Goal: Information Seeking & Learning: Learn about a topic

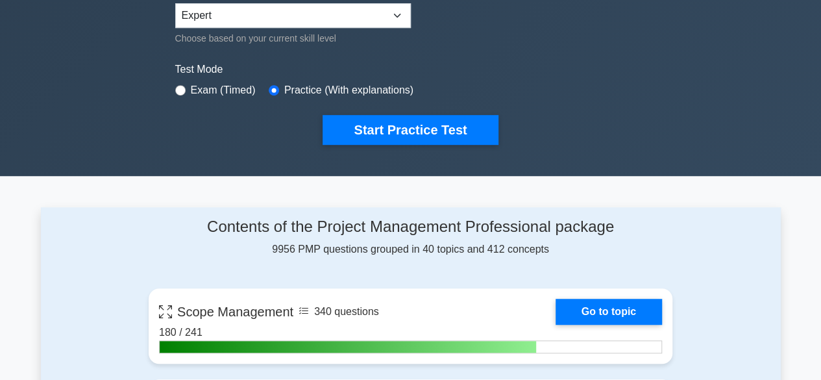
scroll to position [339, 0]
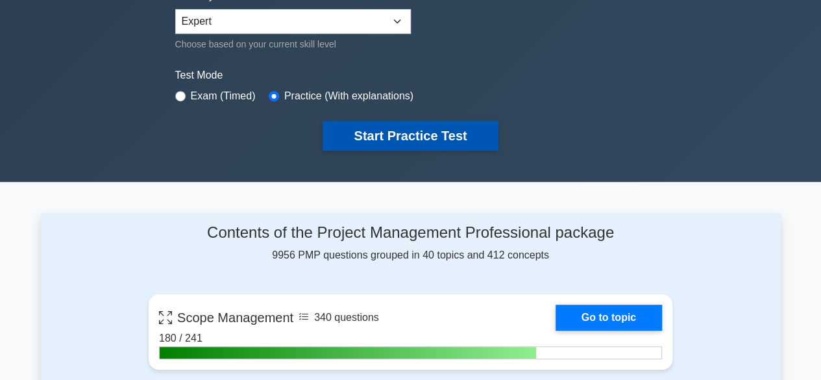
click at [481, 132] on button "Start Practice Test" at bounding box center [410, 136] width 175 height 30
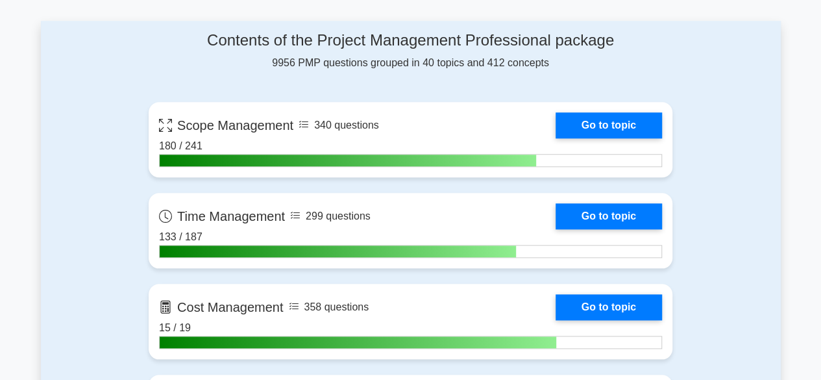
scroll to position [538, 0]
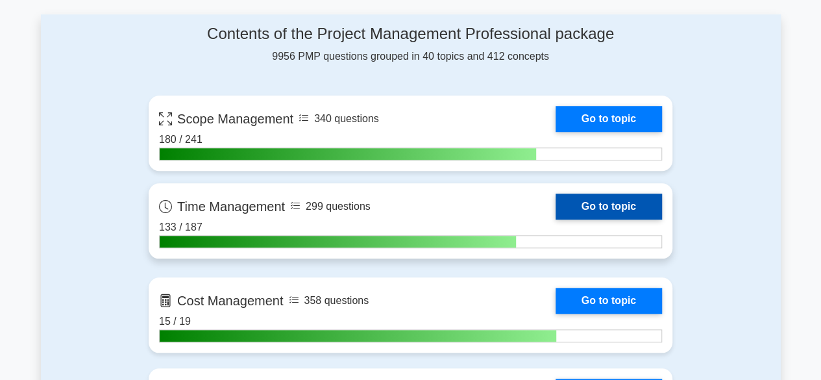
click at [590, 201] on link "Go to topic" at bounding box center [609, 207] width 106 height 26
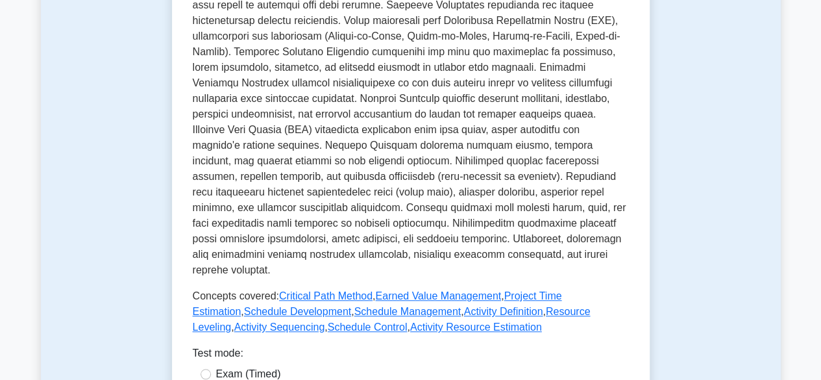
scroll to position [595, 0]
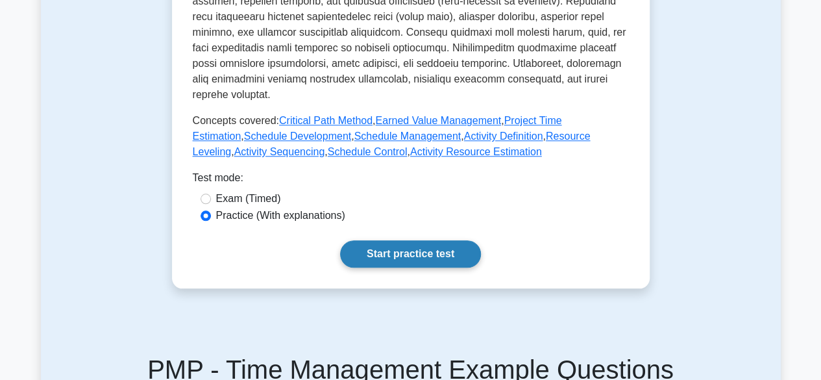
click at [440, 240] on link "Start practice test" at bounding box center [410, 253] width 141 height 27
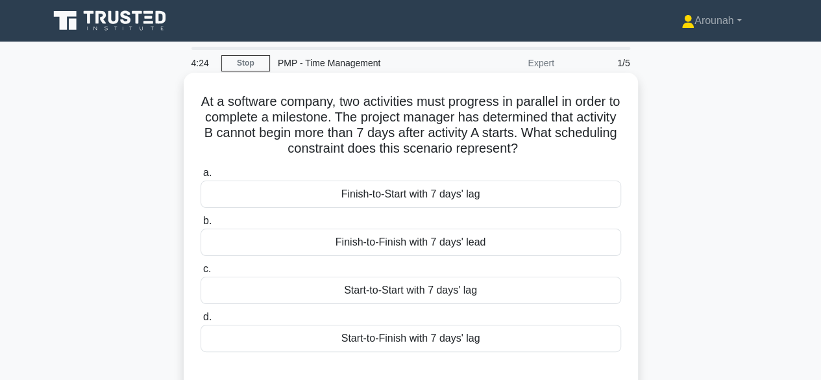
click at [444, 295] on div "Start-to-Start with 7 days' lag" at bounding box center [411, 290] width 421 height 27
click at [201, 273] on input "c. Start-to-Start with 7 days' lag" at bounding box center [201, 269] width 0 height 8
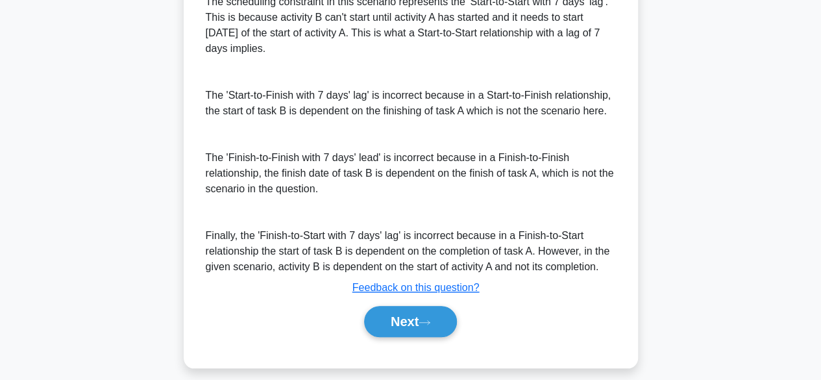
scroll to position [414, 0]
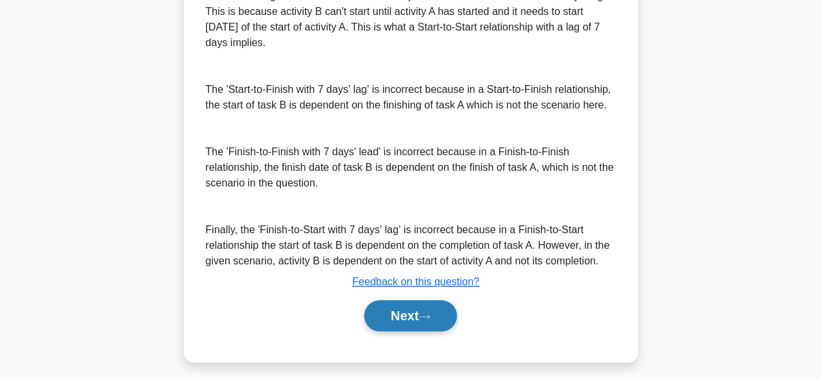
click at [447, 316] on button "Next" at bounding box center [410, 315] width 93 height 31
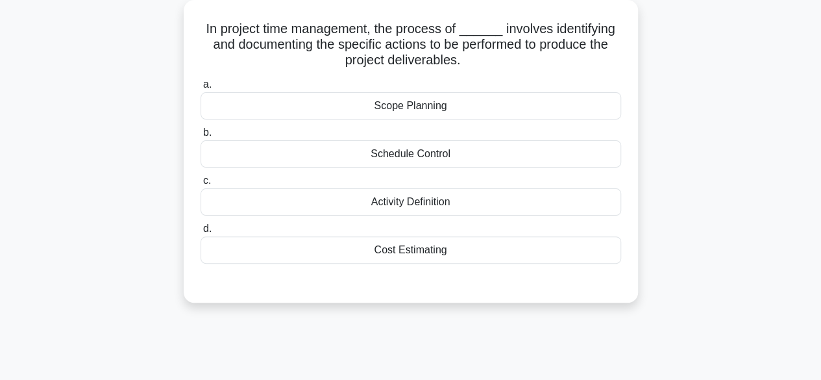
scroll to position [73, 0]
click at [432, 198] on div "Activity Definition" at bounding box center [411, 201] width 421 height 27
click at [201, 185] on input "c. Activity Definition" at bounding box center [201, 181] width 0 height 8
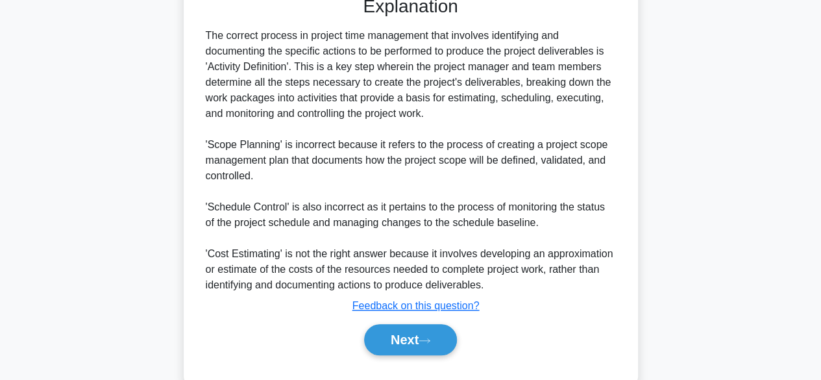
scroll to position [388, 0]
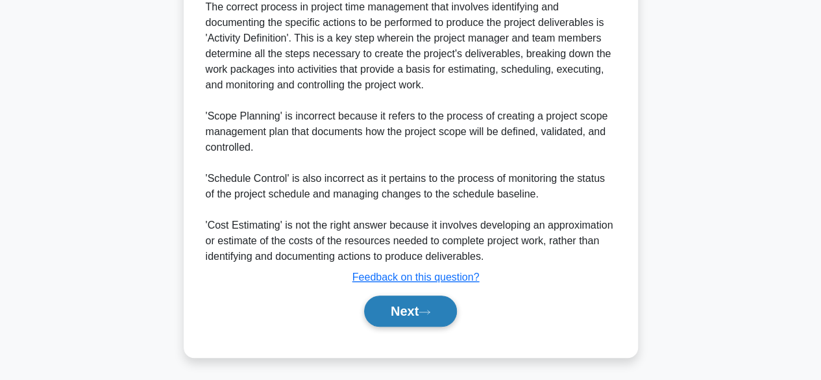
click at [436, 303] on button "Next" at bounding box center [410, 310] width 93 height 31
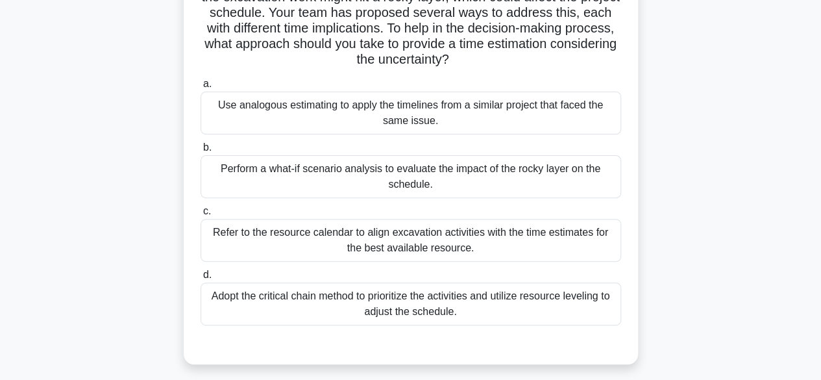
scroll to position [124, 0]
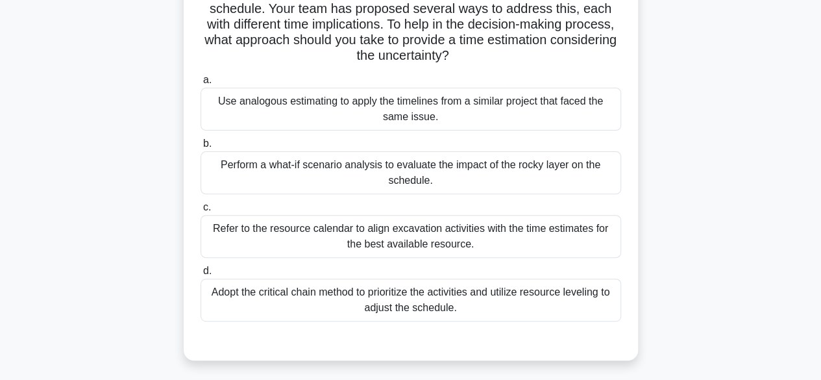
click at [505, 166] on div "Perform a what-if scenario analysis to evaluate the impact of the rocky layer o…" at bounding box center [411, 172] width 421 height 43
click at [201, 148] on input "b. Perform a what-if scenario analysis to evaluate the impact of the rocky laye…" at bounding box center [201, 144] width 0 height 8
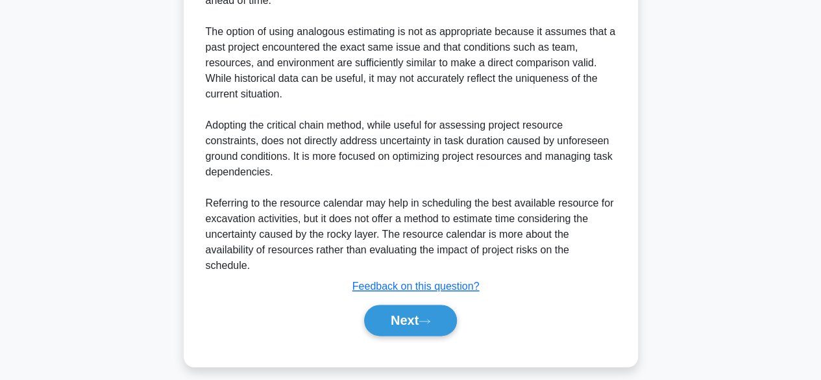
scroll to position [630, 0]
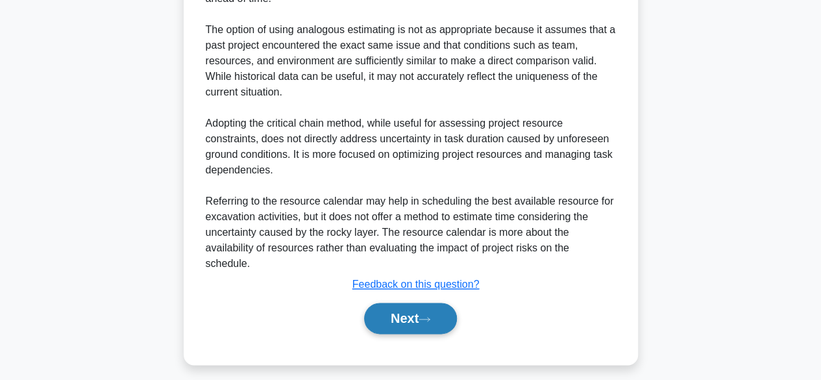
click at [448, 316] on button "Next" at bounding box center [410, 318] width 93 height 31
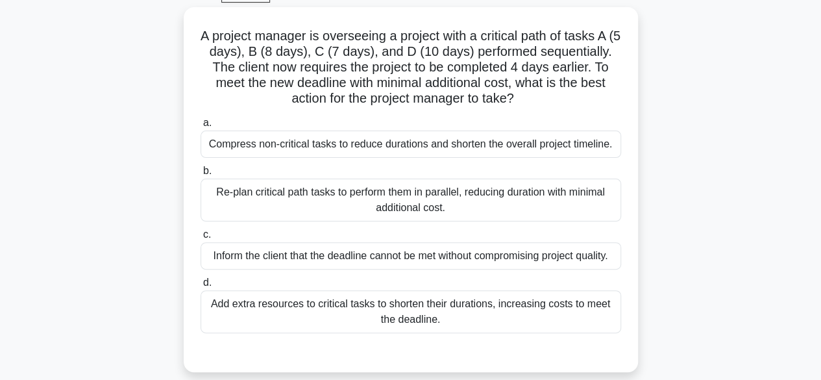
scroll to position [71, 0]
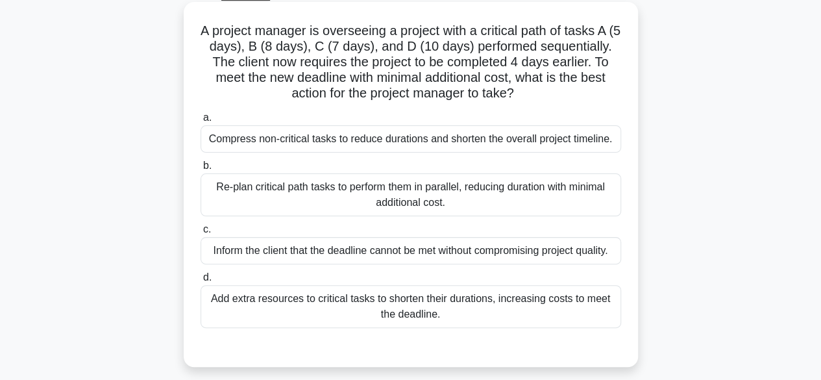
click at [553, 197] on div "Re-plan critical path tasks to perform them in parallel, reducing duration with…" at bounding box center [411, 194] width 421 height 43
click at [201, 170] on input "b. Re-plan critical path tasks to perform them in parallel, reducing duration w…" at bounding box center [201, 166] width 0 height 8
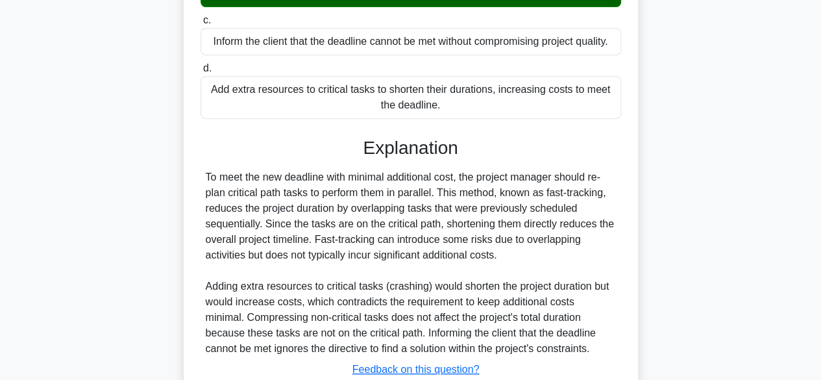
scroll to position [372, 0]
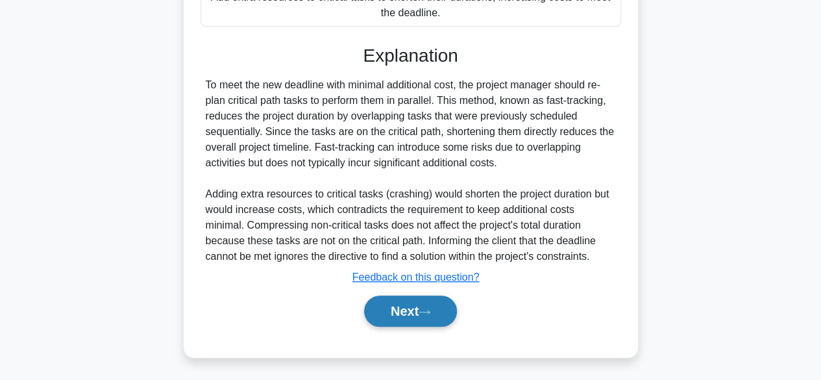
click at [443, 315] on button "Next" at bounding box center [410, 310] width 93 height 31
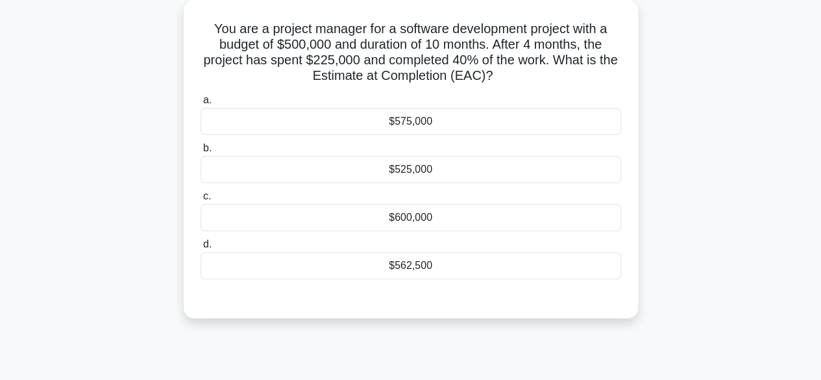
scroll to position [66, 0]
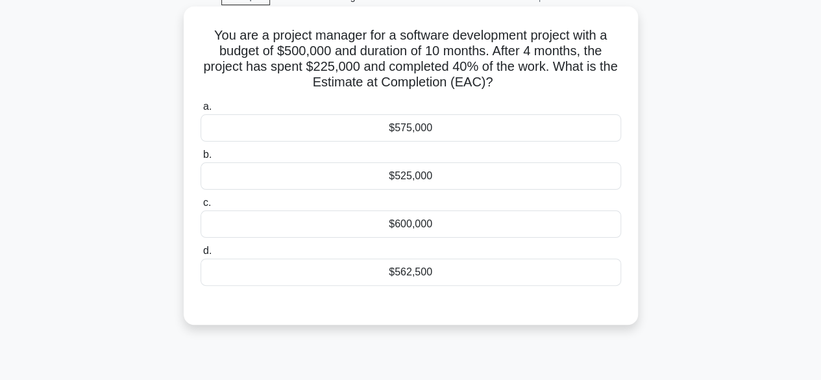
click at [438, 269] on div "$562,500" at bounding box center [411, 271] width 421 height 27
click at [201, 255] on input "d. $562,500" at bounding box center [201, 251] width 0 height 8
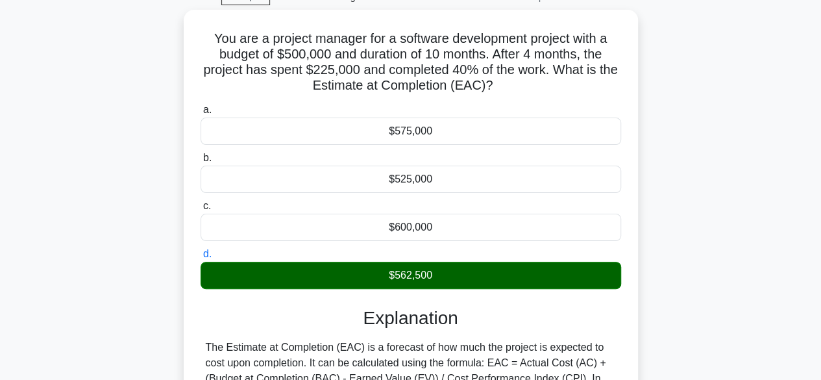
scroll to position [321, 0]
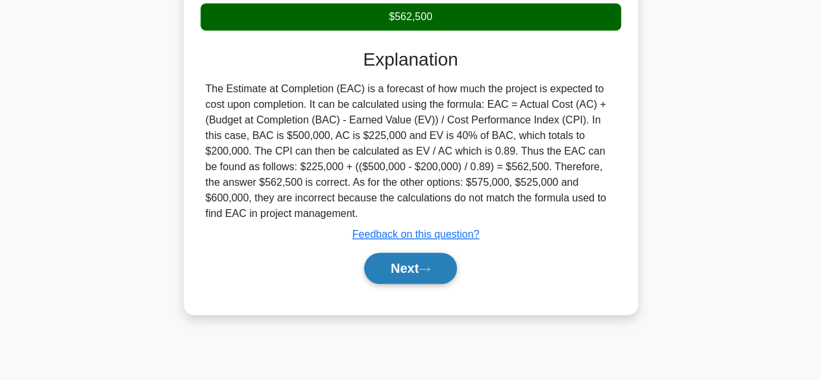
click at [427, 273] on button "Next" at bounding box center [410, 268] width 93 height 31
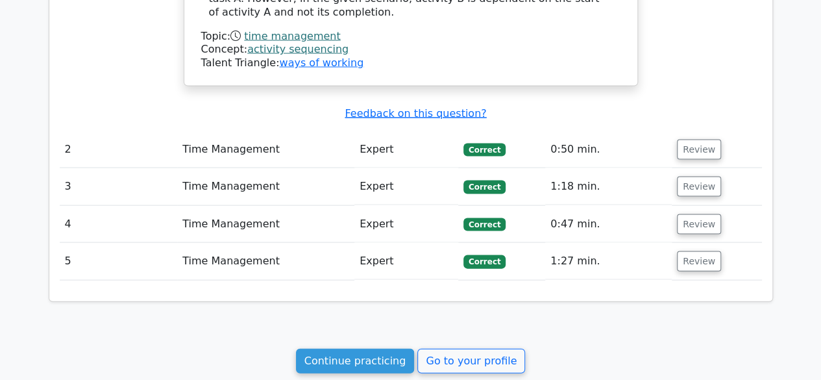
scroll to position [1277, 0]
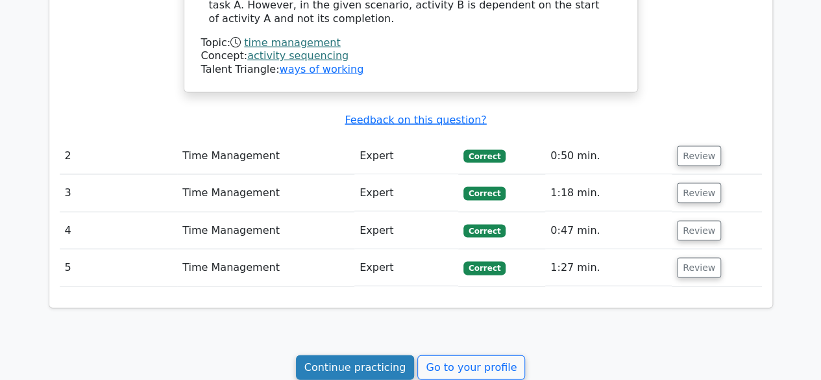
click at [383, 355] on link "Continue practicing" at bounding box center [355, 367] width 119 height 25
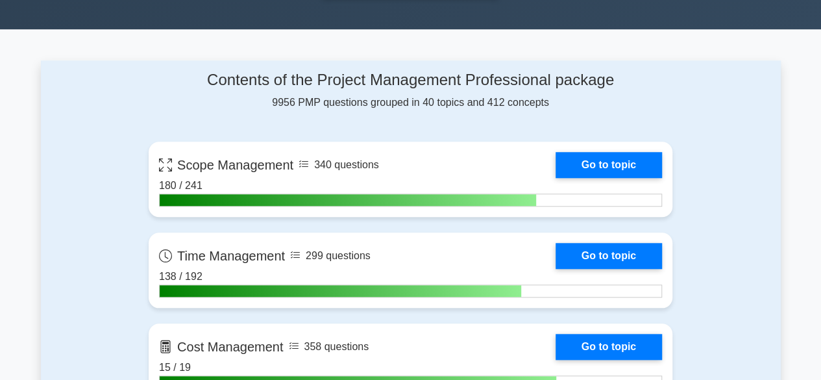
scroll to position [504, 0]
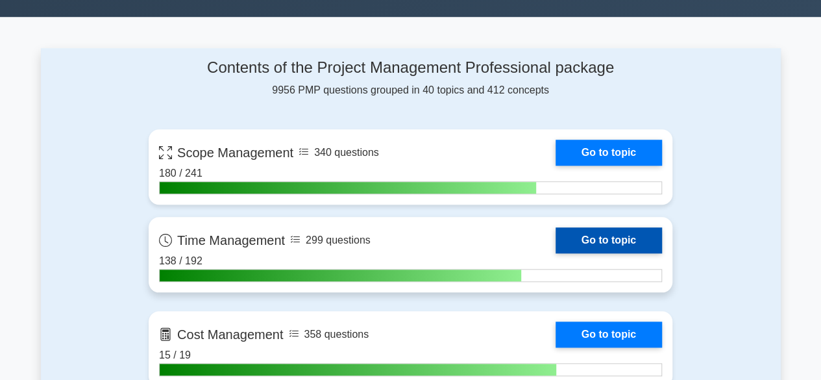
click at [588, 230] on link "Go to topic" at bounding box center [609, 240] width 106 height 26
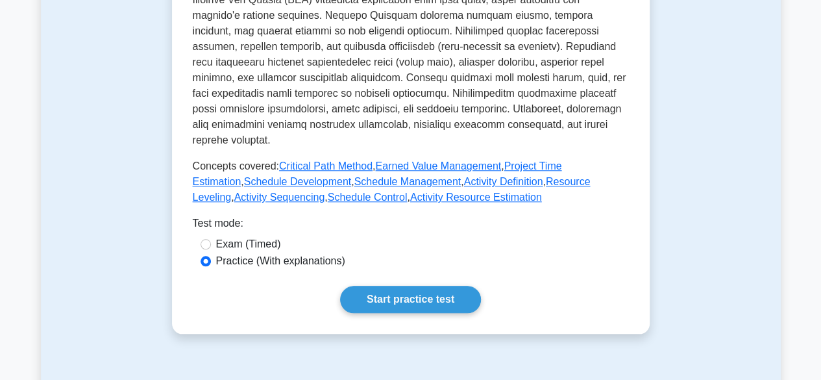
scroll to position [573, 0]
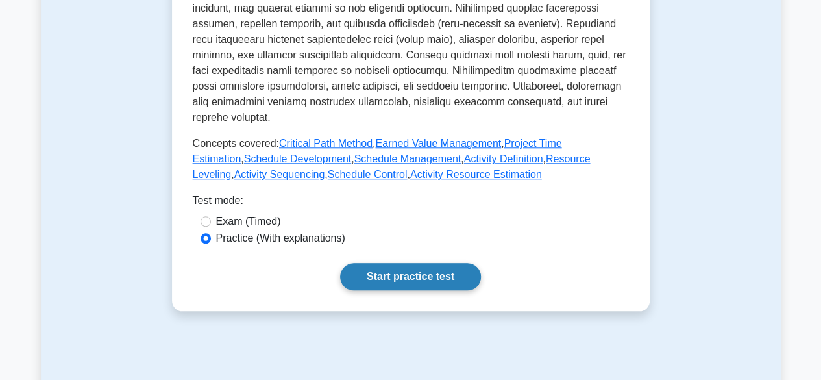
click at [442, 263] on link "Start practice test" at bounding box center [410, 276] width 141 height 27
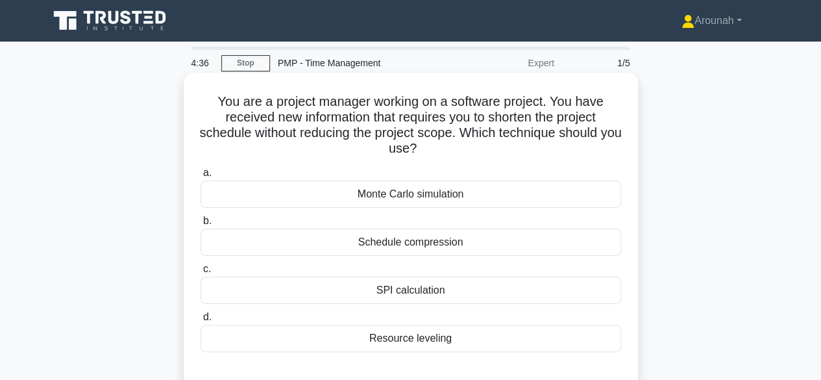
click at [415, 249] on div "Schedule compression" at bounding box center [411, 242] width 421 height 27
click at [201, 225] on input "b. Schedule compression" at bounding box center [201, 221] width 0 height 8
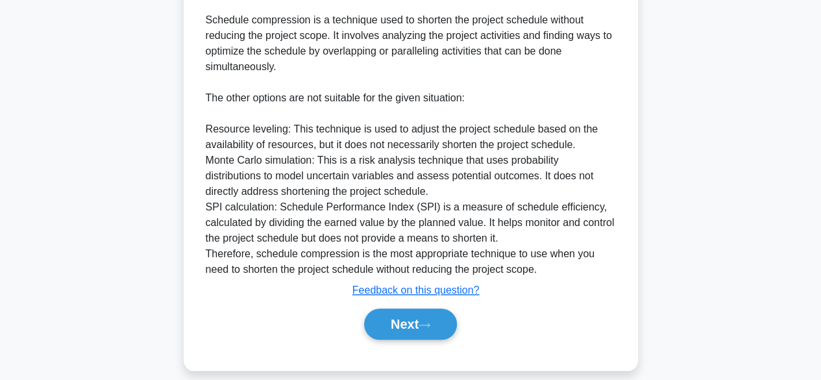
scroll to position [434, 0]
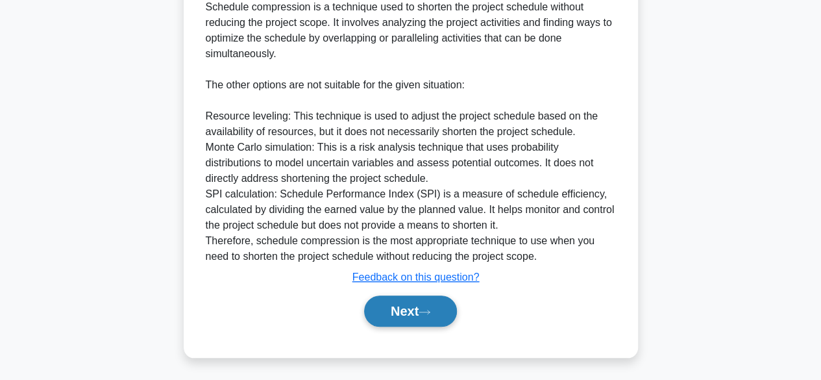
click at [438, 317] on button "Next" at bounding box center [410, 310] width 93 height 31
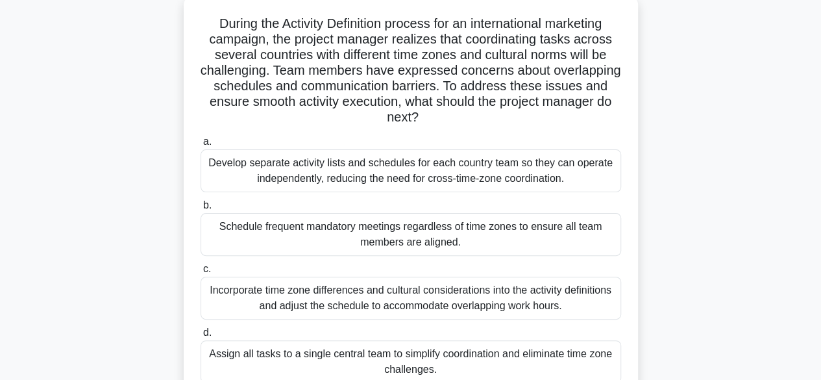
scroll to position [81, 0]
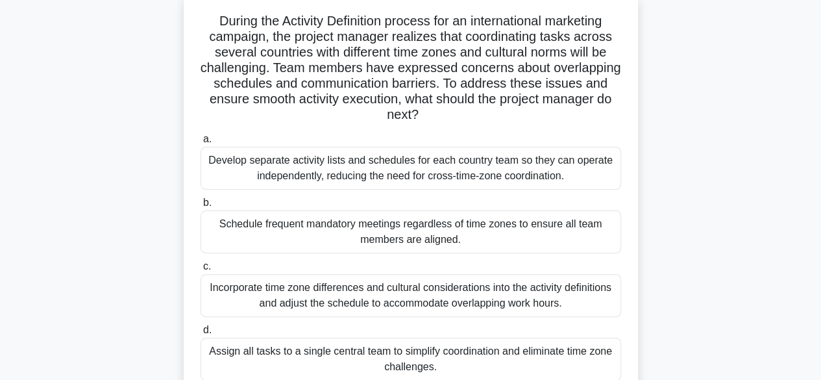
click at [529, 294] on div "Incorporate time zone differences and cultural considerations into the activity…" at bounding box center [411, 295] width 421 height 43
click at [201, 271] on input "c. Incorporate time zone differences and cultural considerations into the activ…" at bounding box center [201, 266] width 0 height 8
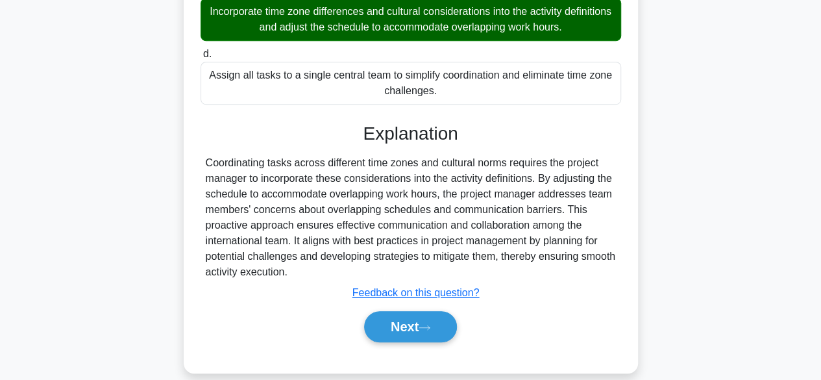
scroll to position [372, 0]
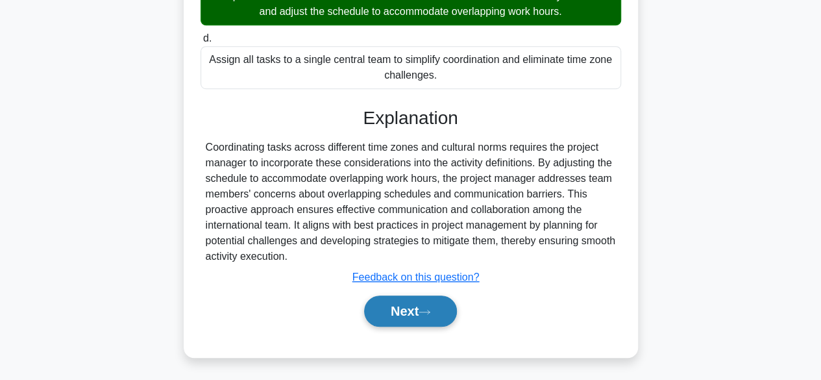
click at [431, 308] on icon at bounding box center [425, 311] width 12 height 7
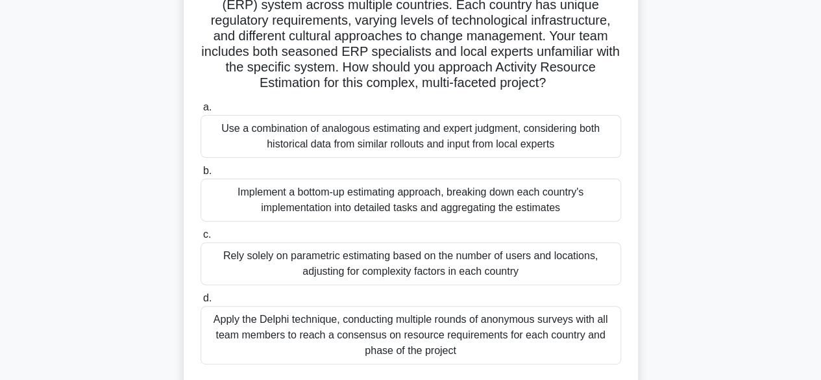
scroll to position [116, 0]
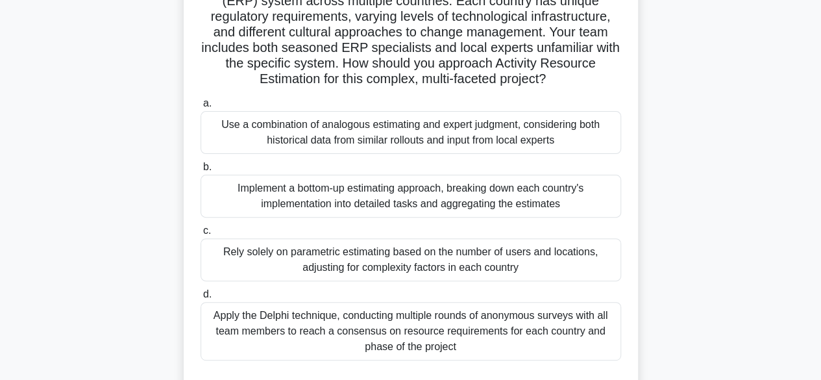
click at [420, 333] on div "Apply the Delphi technique, conducting multiple rounds of anonymous surveys wit…" at bounding box center [411, 331] width 421 height 58
click at [201, 299] on input "d. Apply the Delphi technique, conducting multiple rounds of anonymous surveys …" at bounding box center [201, 294] width 0 height 8
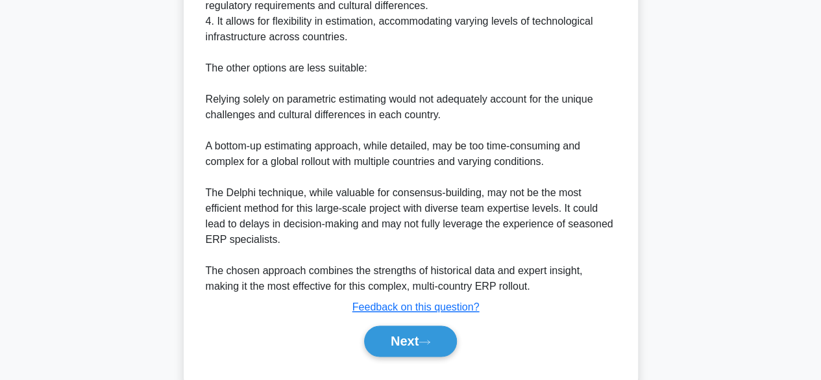
scroll to position [708, 0]
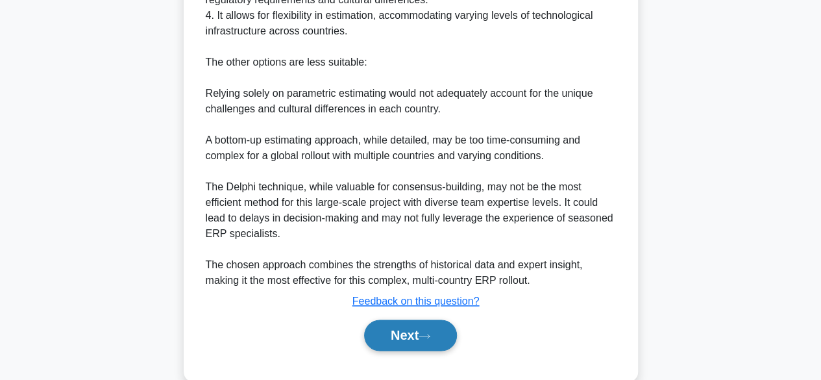
click at [457, 335] on button "Next" at bounding box center [410, 334] width 93 height 31
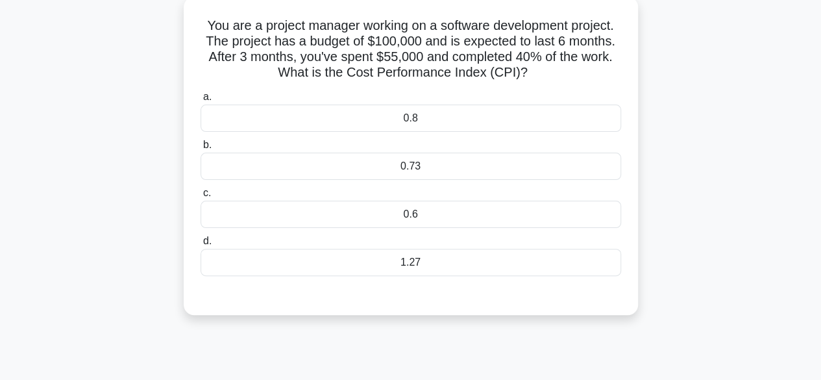
scroll to position [75, 0]
click at [440, 169] on div "0.73" at bounding box center [411, 166] width 421 height 27
click at [201, 150] on input "b. 0.73" at bounding box center [201, 146] width 0 height 8
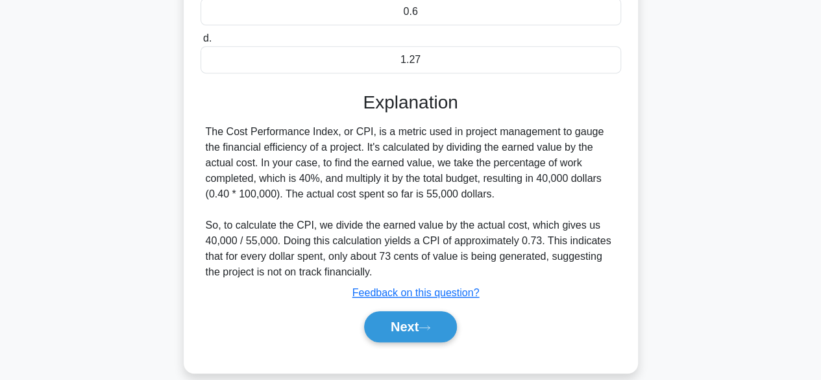
scroll to position [321, 0]
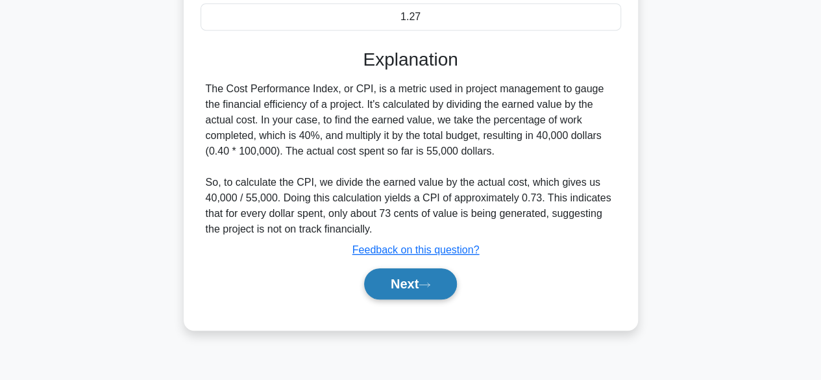
click at [421, 272] on button "Next" at bounding box center [410, 283] width 93 height 31
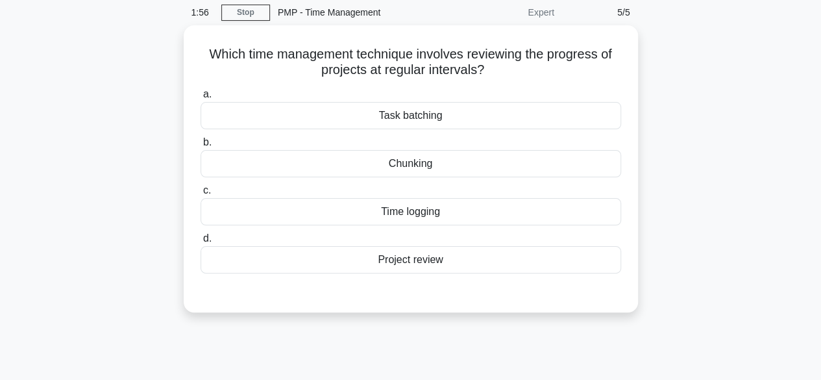
scroll to position [47, 0]
click at [525, 165] on div "Chunking" at bounding box center [411, 164] width 421 height 27
click at [201, 147] on input "b. Chunking" at bounding box center [201, 143] width 0 height 8
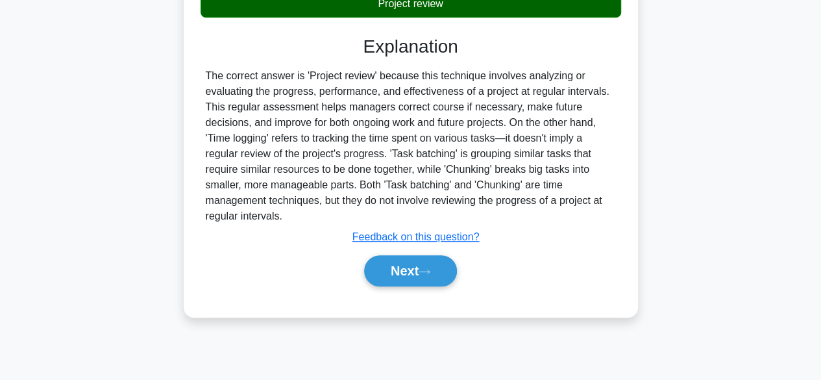
scroll to position [312, 0]
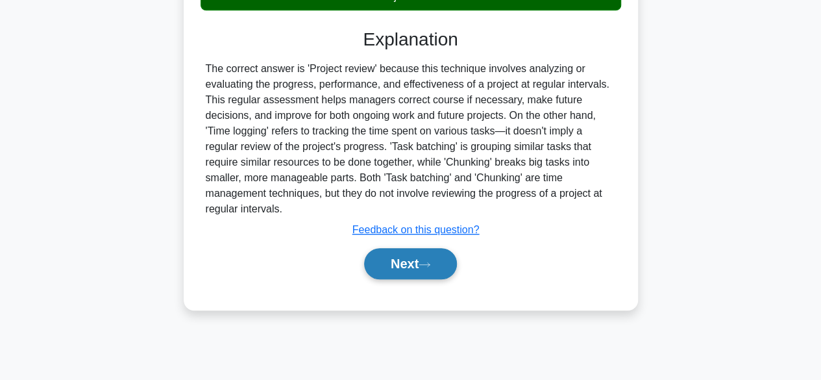
click at [399, 260] on button "Next" at bounding box center [410, 263] width 93 height 31
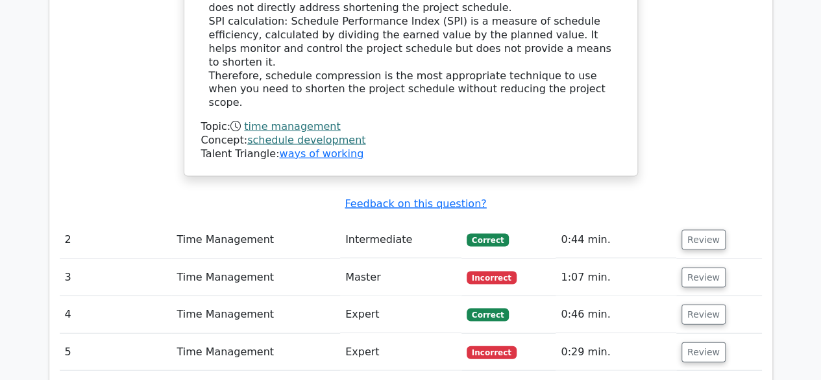
scroll to position [1234, 0]
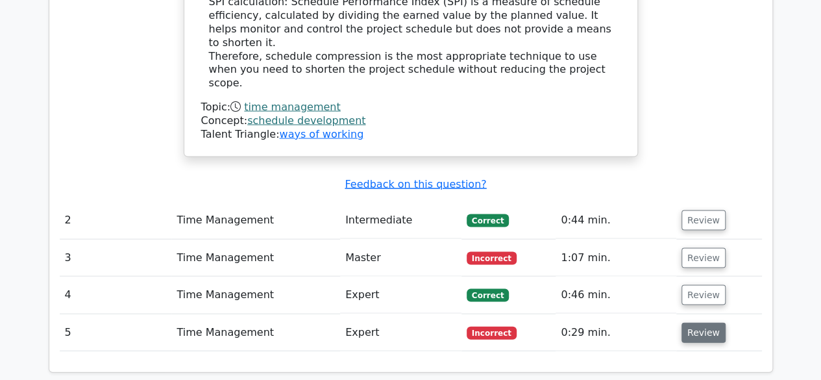
click at [707, 323] on button "Review" at bounding box center [704, 333] width 44 height 20
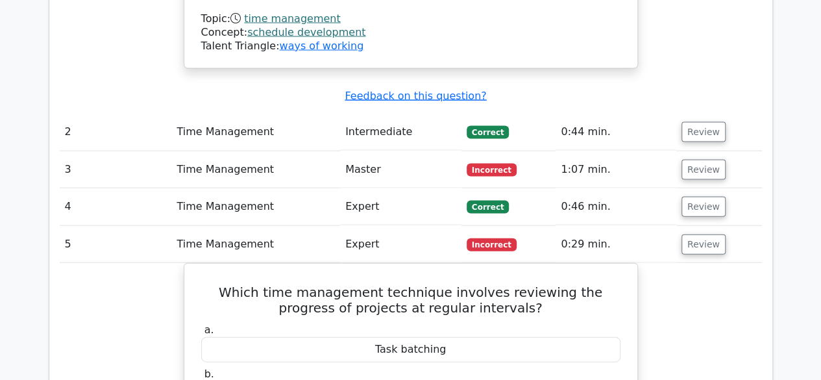
scroll to position [1320, 0]
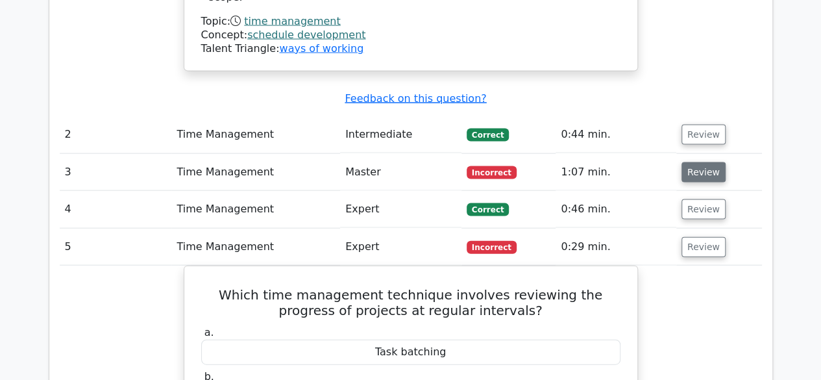
click at [697, 162] on button "Review" at bounding box center [704, 172] width 44 height 20
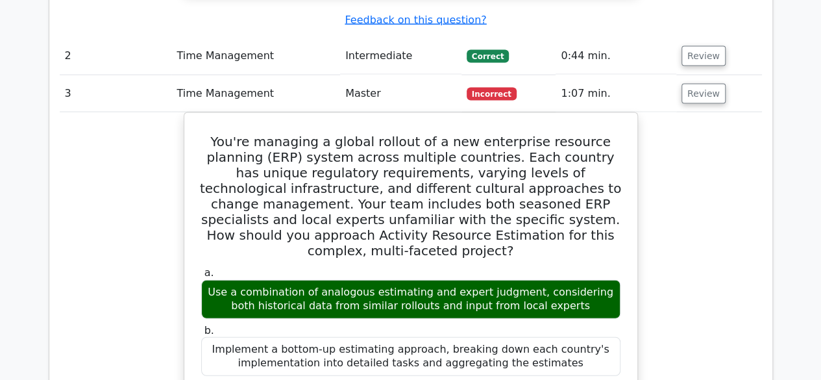
scroll to position [1405, 0]
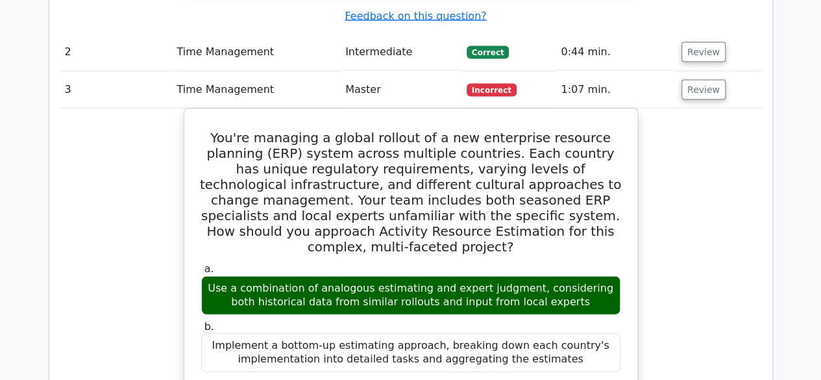
click at [810, 202] on main "Your Test Results Project Management Professional - Time Management 60% Your Sc…" at bounding box center [410, 235] width 821 height 3198
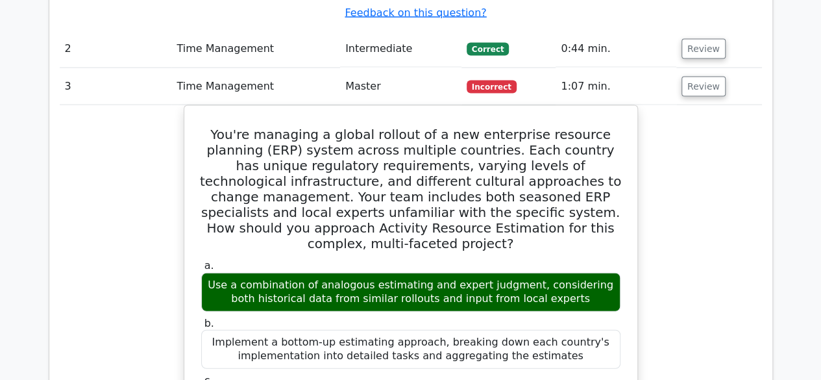
drag, startPoint x: 822, startPoint y: 190, endPoint x: 727, endPoint y: 306, distance: 149.5
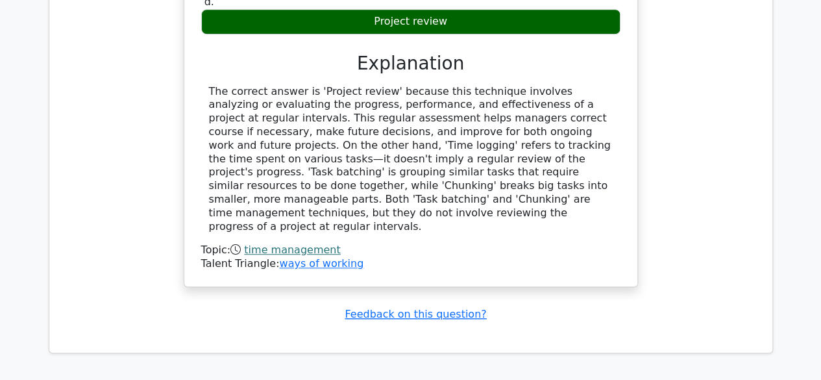
scroll to position [2792, 0]
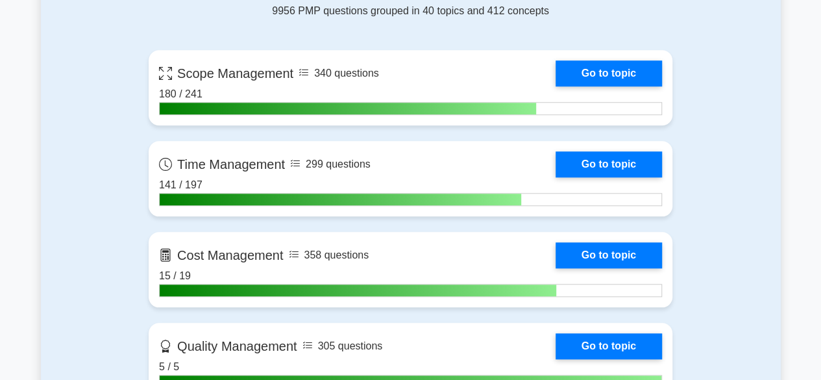
scroll to position [590, 0]
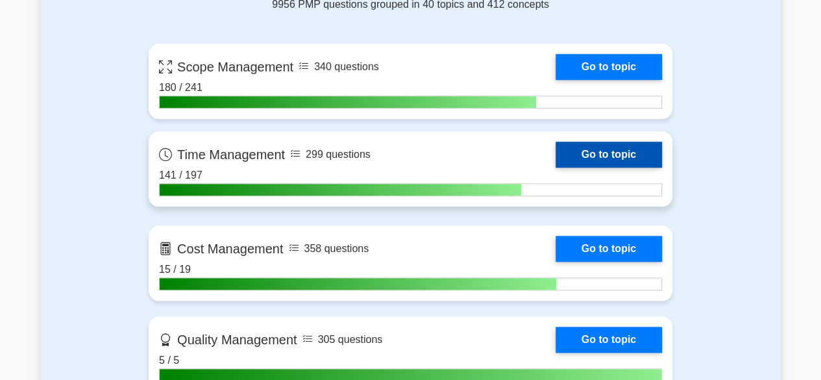
click at [603, 147] on link "Go to topic" at bounding box center [609, 155] width 106 height 26
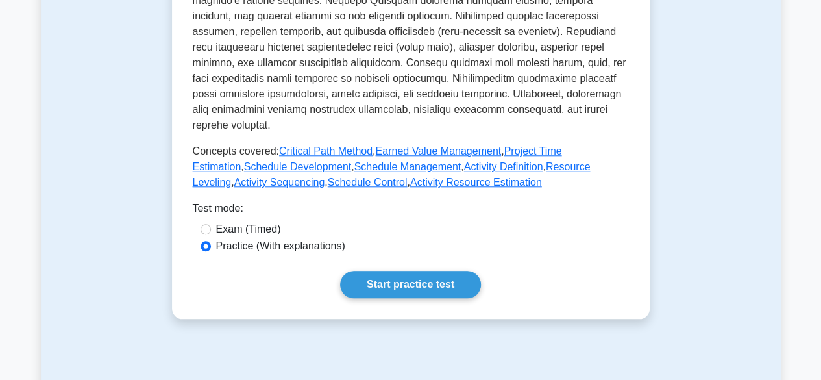
scroll to position [570, 0]
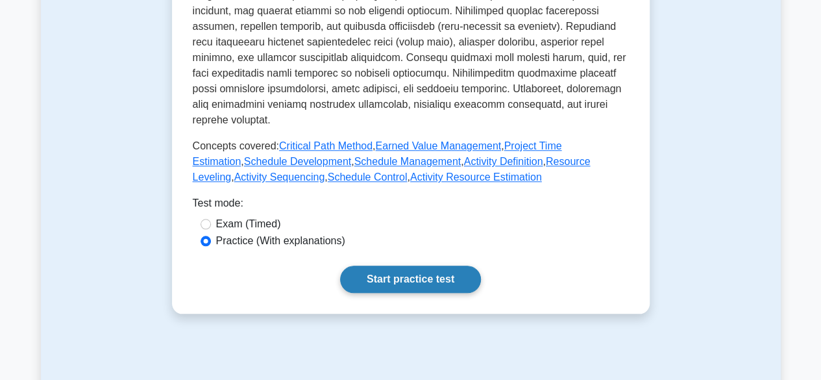
click at [439, 266] on link "Start practice test" at bounding box center [410, 279] width 141 height 27
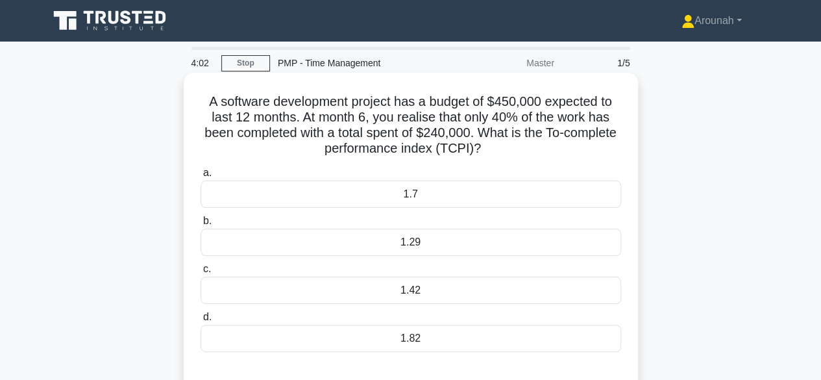
click at [429, 236] on div "1.29" at bounding box center [411, 242] width 421 height 27
click at [201, 225] on input "b. 1.29" at bounding box center [201, 221] width 0 height 8
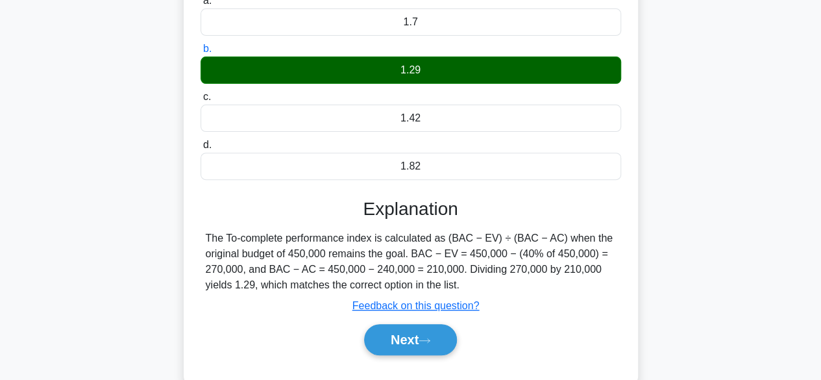
scroll to position [177, 0]
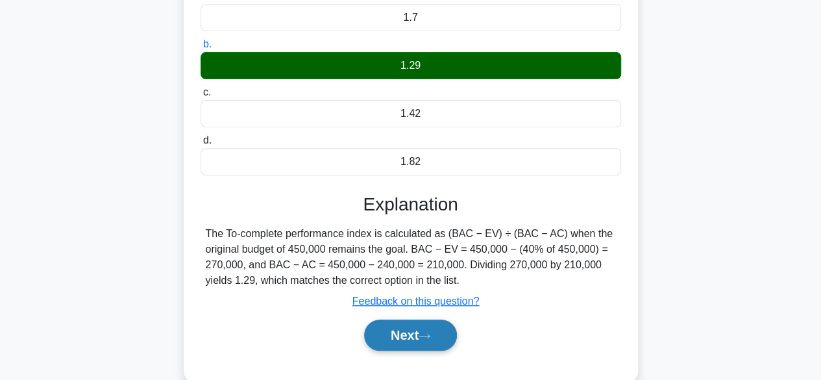
click at [431, 335] on icon at bounding box center [425, 335] width 12 height 7
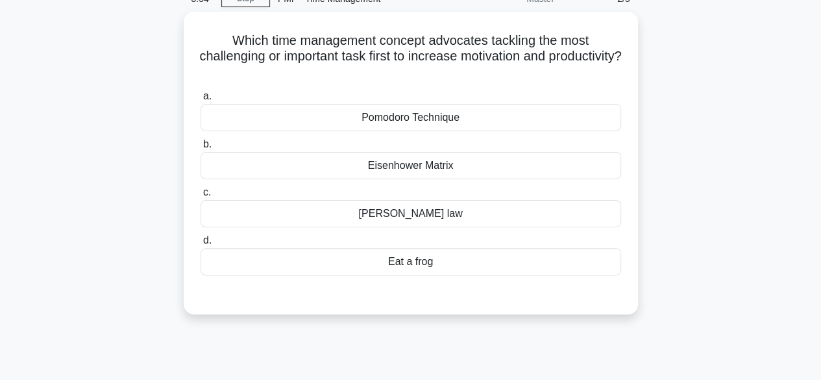
scroll to position [64, 0]
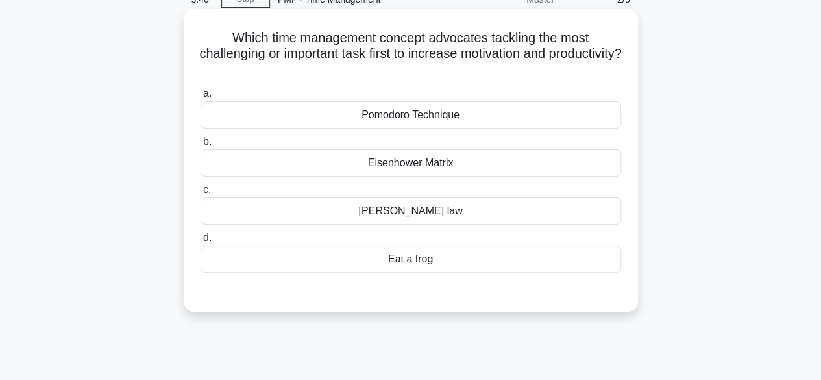
click at [442, 122] on div "Pomodoro Technique" at bounding box center [411, 114] width 421 height 27
click at [201, 98] on input "a. Pomodoro Technique" at bounding box center [201, 94] width 0 height 8
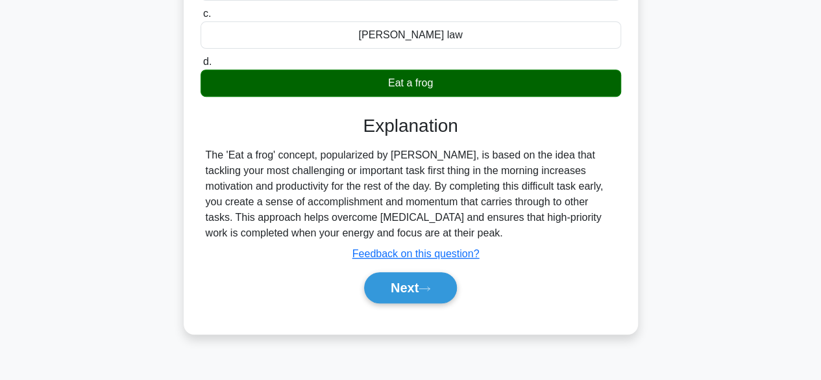
scroll to position [303, 0]
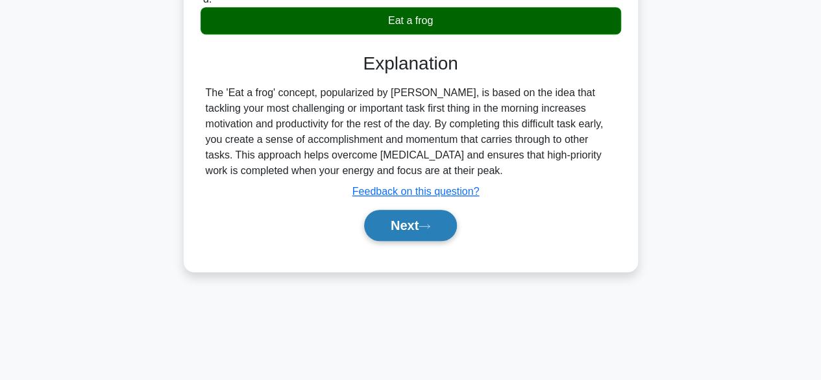
click at [443, 218] on button "Next" at bounding box center [410, 225] width 93 height 31
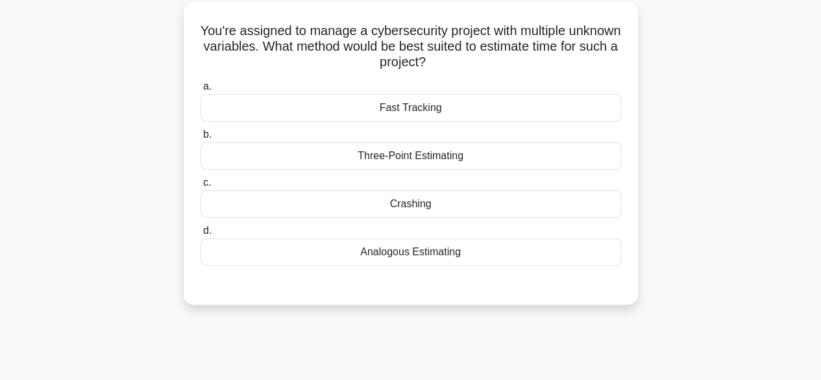
scroll to position [72, 0]
click at [458, 155] on div "Three-Point Estimating" at bounding box center [411, 154] width 421 height 27
click at [201, 138] on input "b. Three-Point Estimating" at bounding box center [201, 133] width 0 height 8
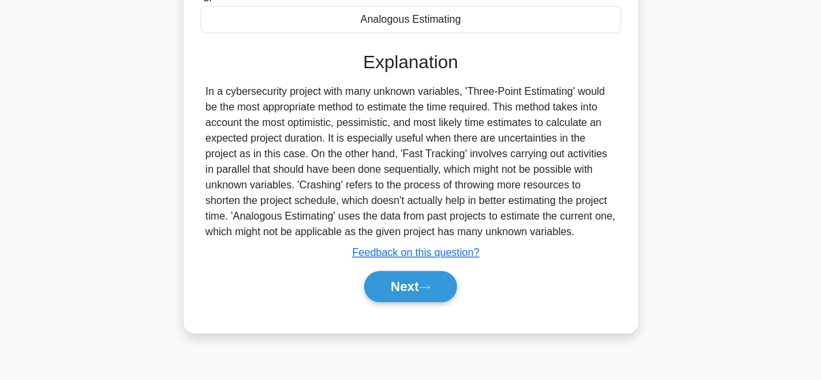
scroll to position [321, 0]
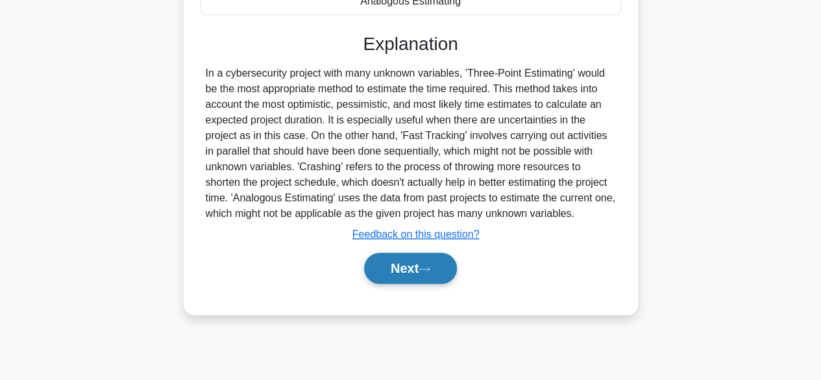
click at [425, 267] on icon at bounding box center [425, 269] width 12 height 7
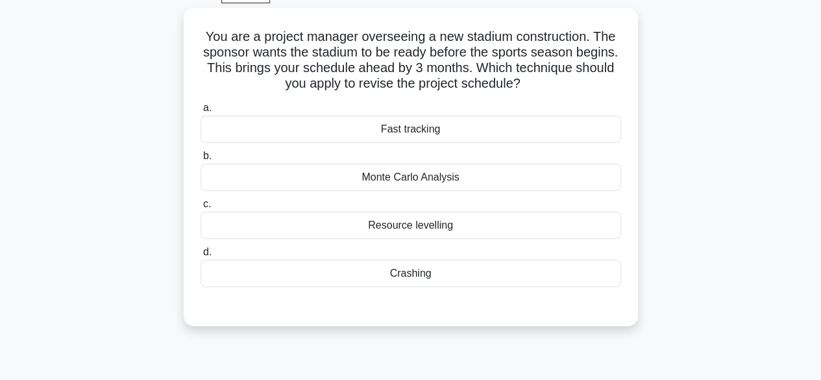
scroll to position [69, 0]
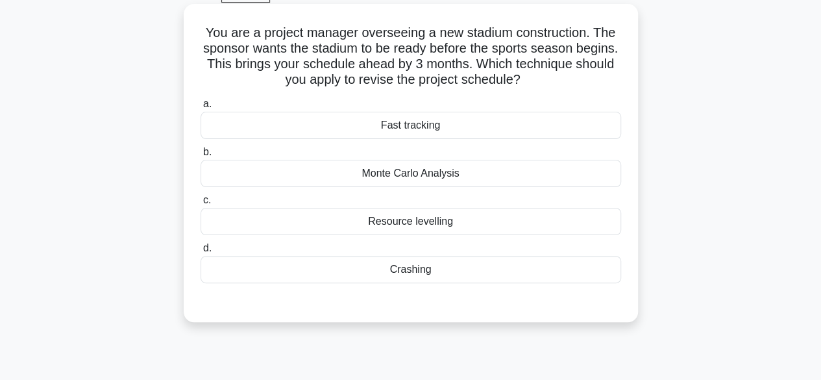
click at [424, 267] on div "Crashing" at bounding box center [411, 269] width 421 height 27
click at [201, 253] on input "d. Crashing" at bounding box center [201, 248] width 0 height 8
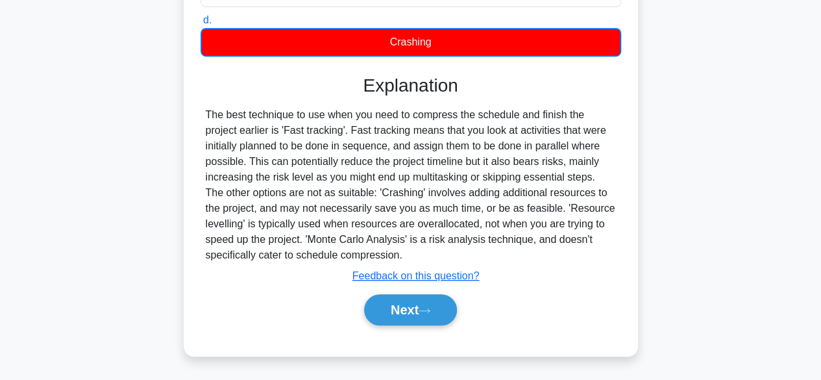
scroll to position [321, 0]
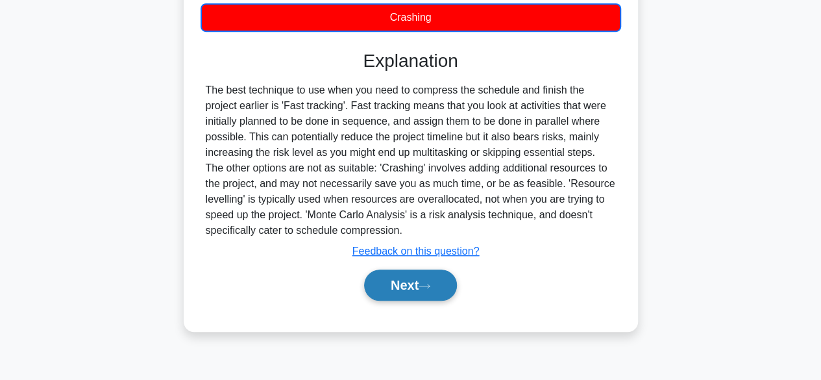
click at [452, 279] on button "Next" at bounding box center [410, 284] width 93 height 31
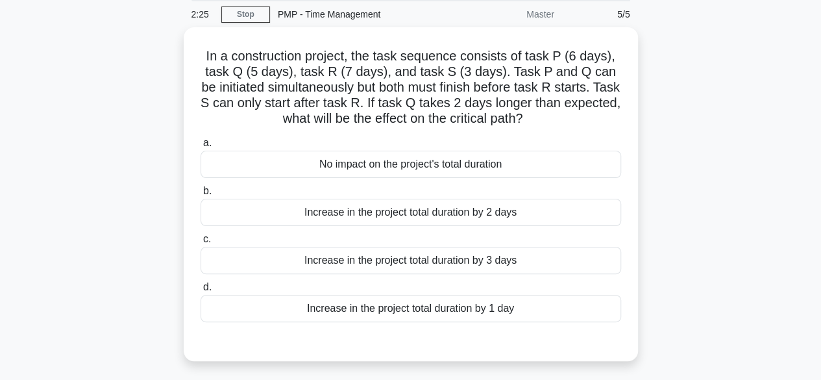
scroll to position [48, 0]
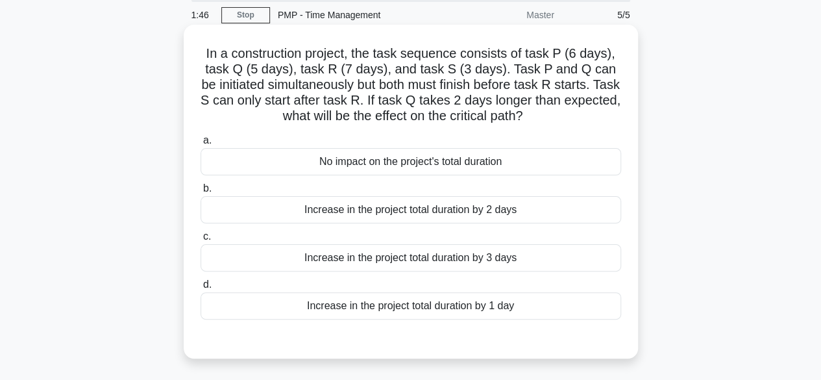
click at [507, 308] on div "Increase in the project total duration by 1 day" at bounding box center [411, 305] width 421 height 27
click at [201, 289] on input "d. Increase in the project total duration by 1 day" at bounding box center [201, 285] width 0 height 8
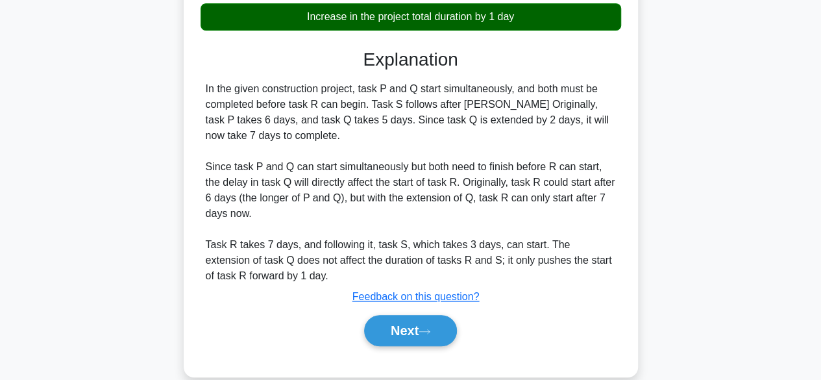
scroll to position [352, 0]
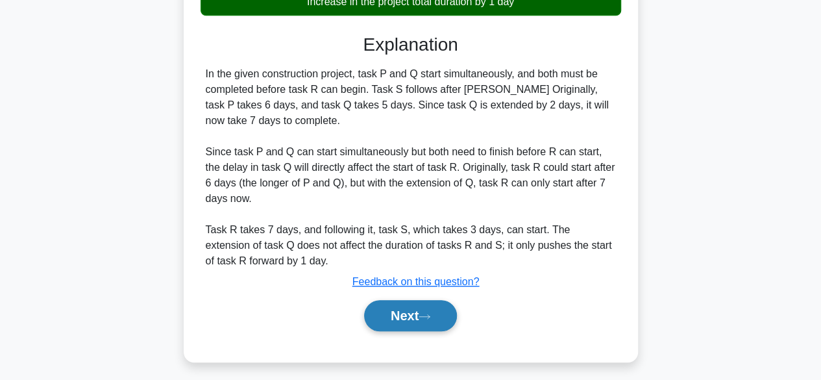
click at [441, 307] on button "Next" at bounding box center [410, 315] width 93 height 31
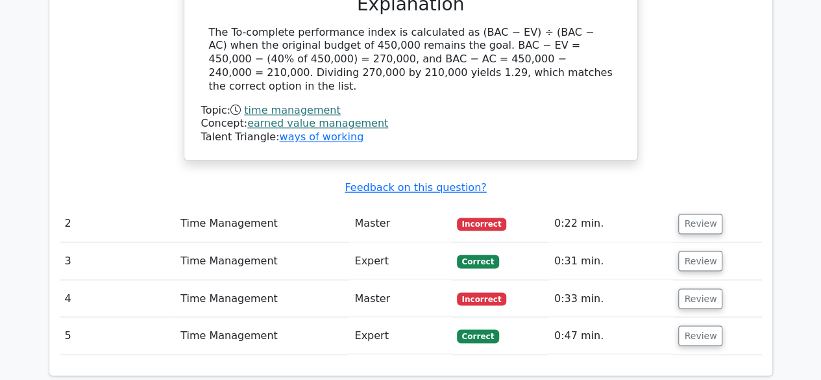
scroll to position [995, 0]
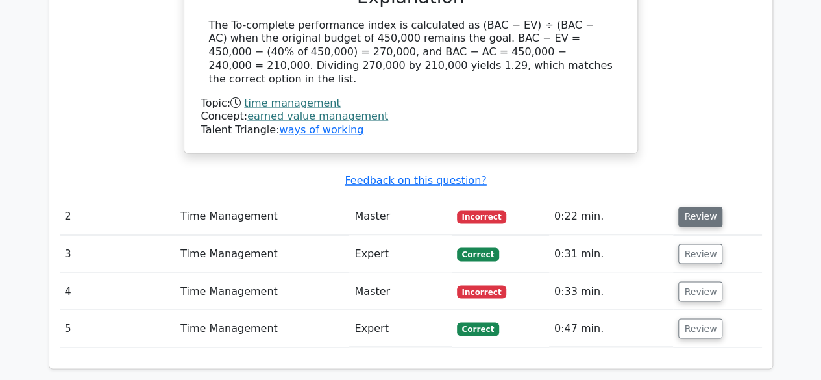
click at [702, 206] on button "Review" at bounding box center [701, 216] width 44 height 20
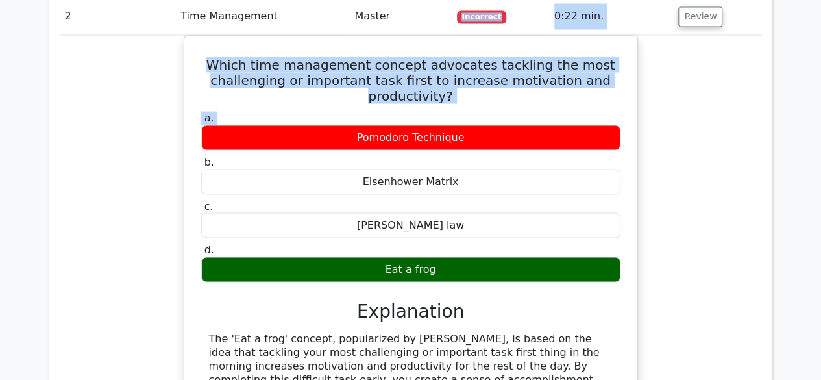
scroll to position [1187, 0]
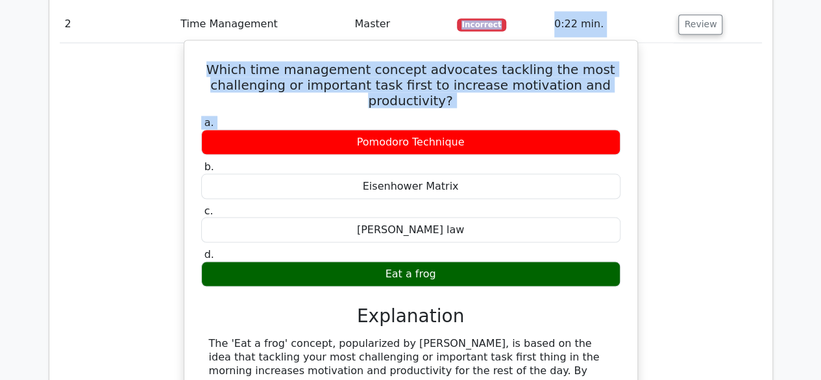
copy div "Pomodoro Technique"
drag, startPoint x: 361, startPoint y: 3, endPoint x: 460, endPoint y: 123, distance: 155.9
click at [460, 129] on div "Pomodoro Technique" at bounding box center [410, 141] width 419 height 25
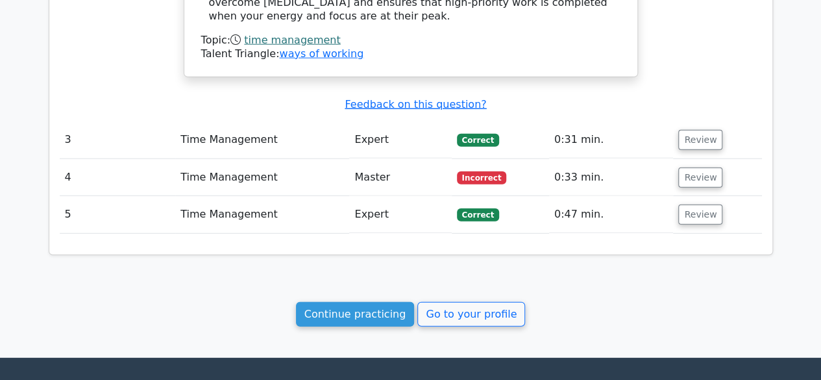
scroll to position [1622, 0]
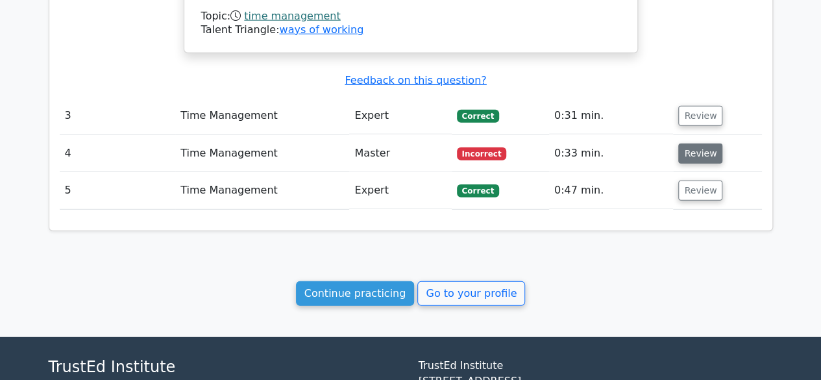
click at [703, 144] on button "Review" at bounding box center [701, 154] width 44 height 20
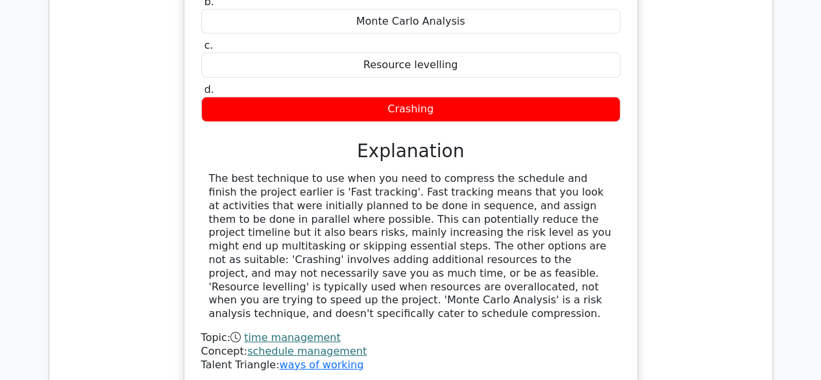
scroll to position [2264, 0]
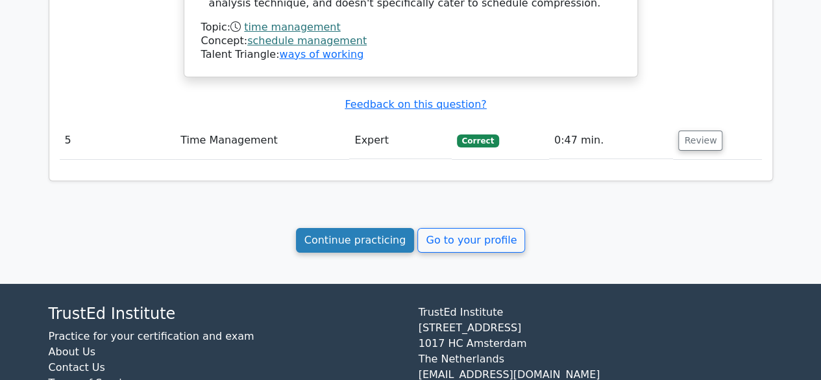
click at [347, 228] on link "Continue practicing" at bounding box center [355, 240] width 119 height 25
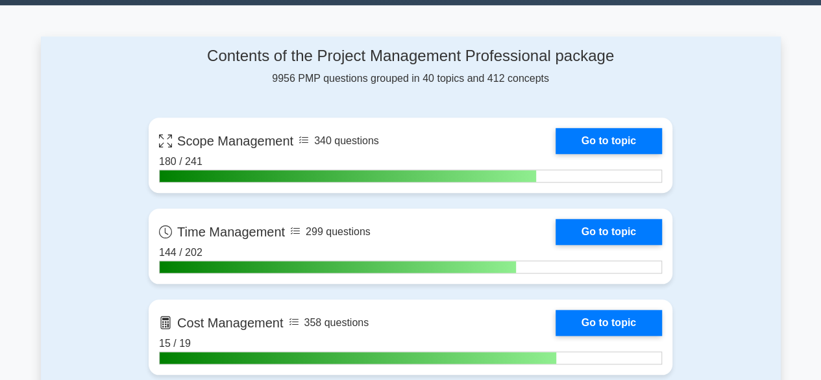
scroll to position [504, 0]
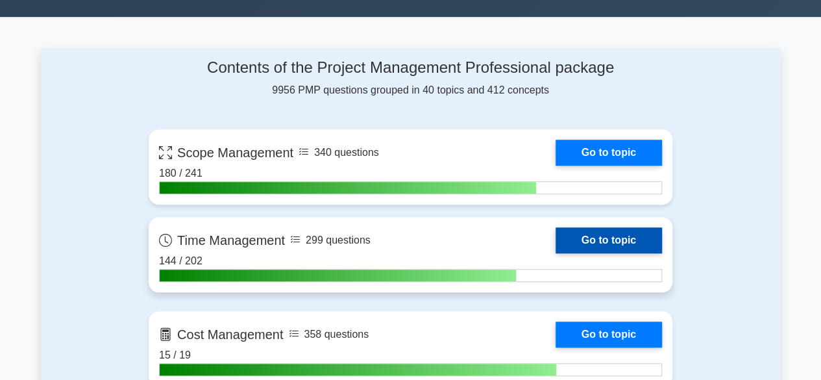
click at [590, 239] on link "Go to topic" at bounding box center [609, 240] width 106 height 26
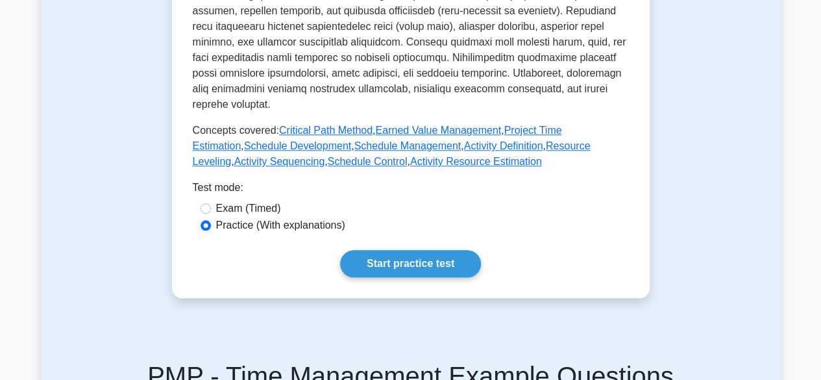
scroll to position [591, 0]
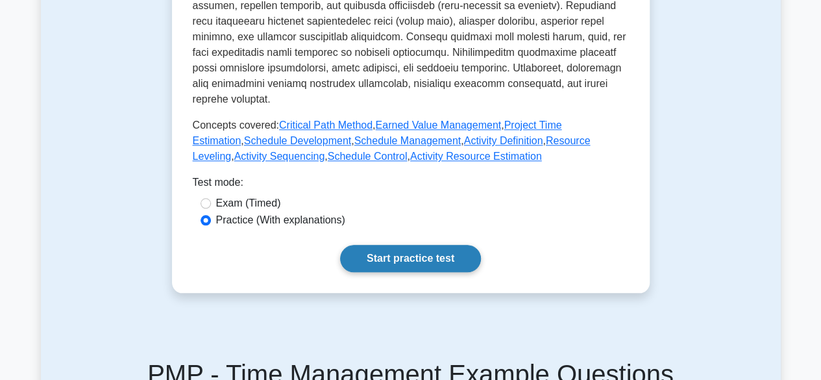
click at [442, 245] on link "Start practice test" at bounding box center [410, 258] width 141 height 27
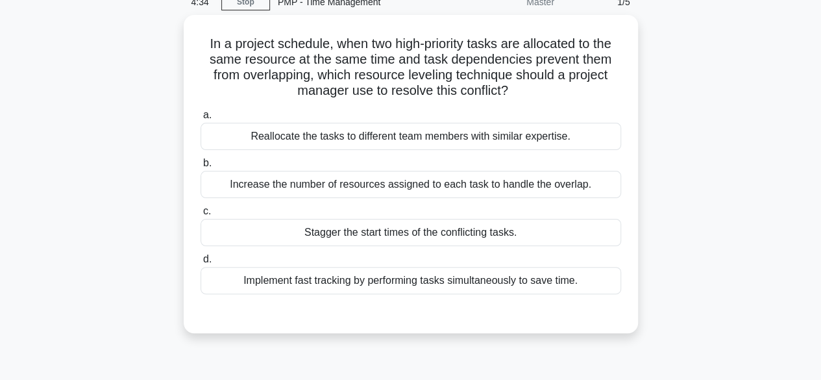
scroll to position [62, 0]
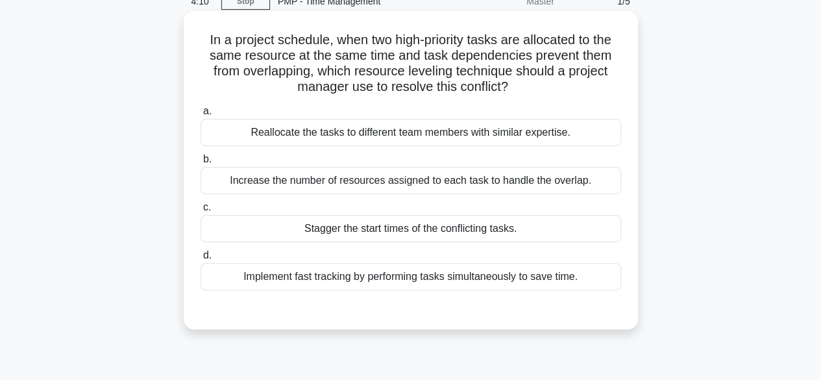
click at [534, 138] on div "Reallocate the tasks to different team members with similar expertise." at bounding box center [411, 132] width 421 height 27
click at [201, 116] on input "a. Reallocate the tasks to different team members with similar expertise." at bounding box center [201, 111] width 0 height 8
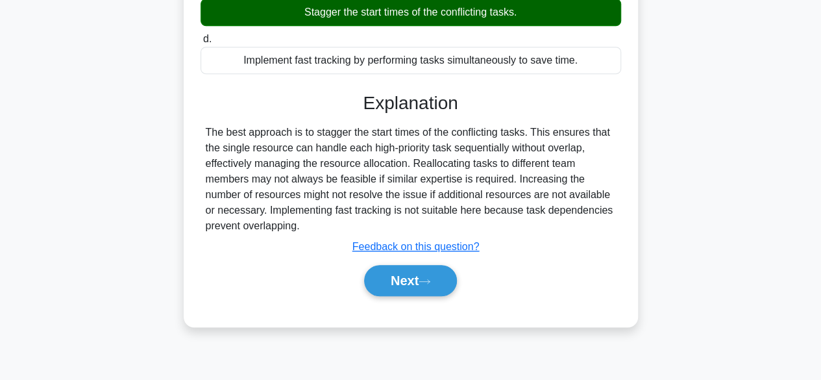
scroll to position [290, 0]
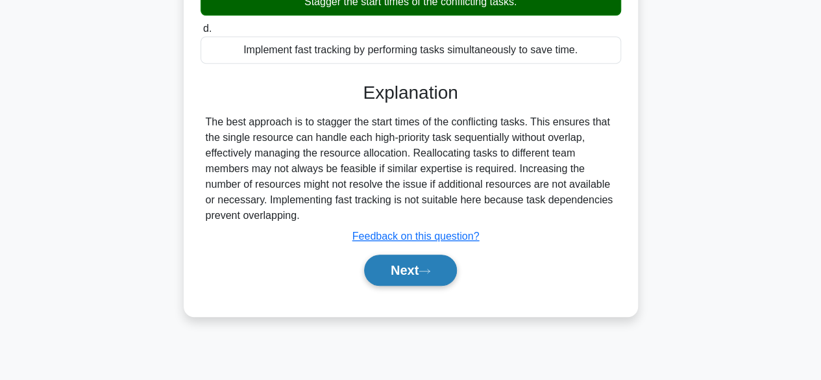
click at [431, 273] on icon at bounding box center [425, 271] width 12 height 7
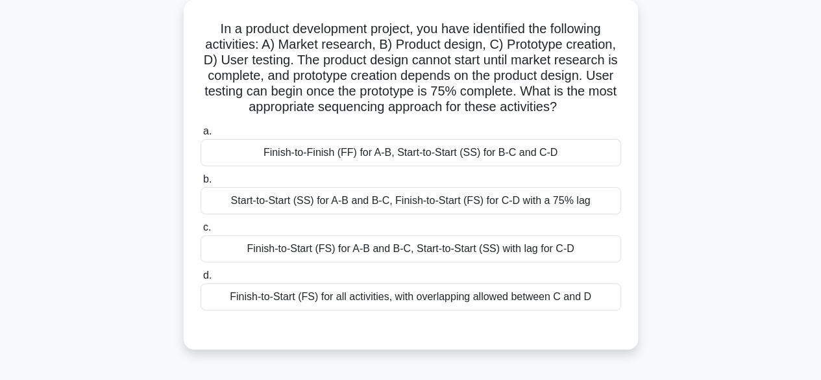
scroll to position [58, 0]
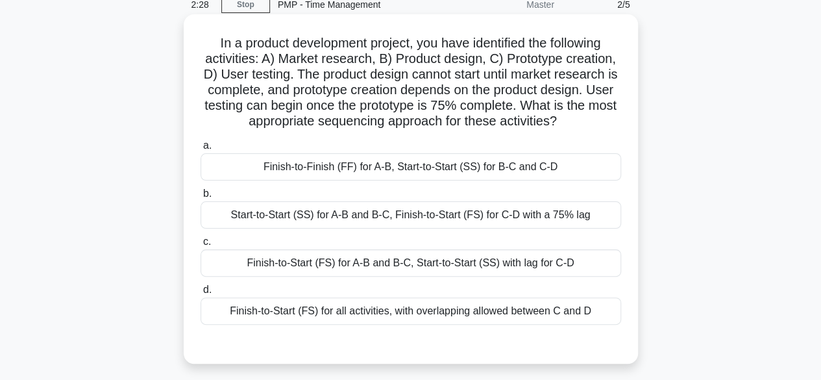
click at [568, 218] on div "Start-to-Start (SS) for A-B and B-C, Finish-to-Start (FS) for C-D with a 75% lag" at bounding box center [411, 214] width 421 height 27
click at [201, 198] on input "b. Start-to-Start (SS) for A-B and B-C, Finish-to-Start (FS) for C-D with a 75%…" at bounding box center [201, 194] width 0 height 8
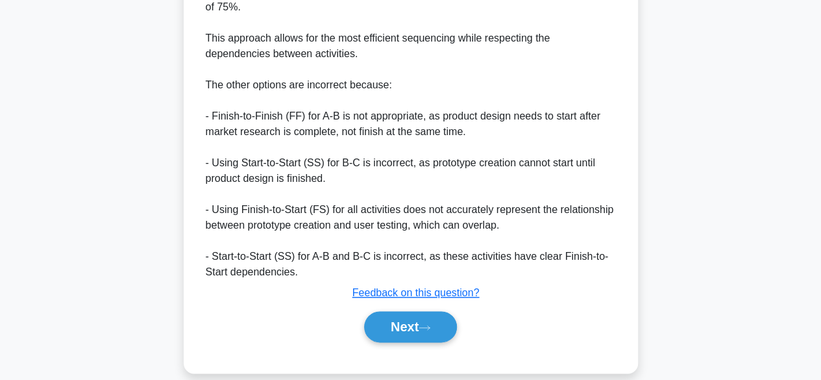
scroll to position [644, 0]
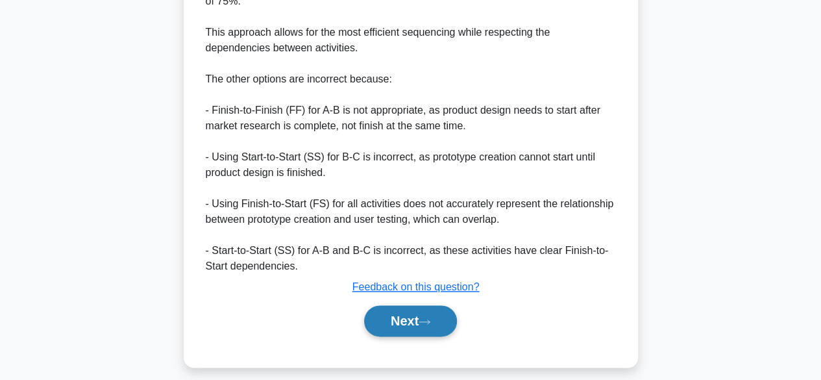
click at [425, 330] on button "Next" at bounding box center [410, 320] width 93 height 31
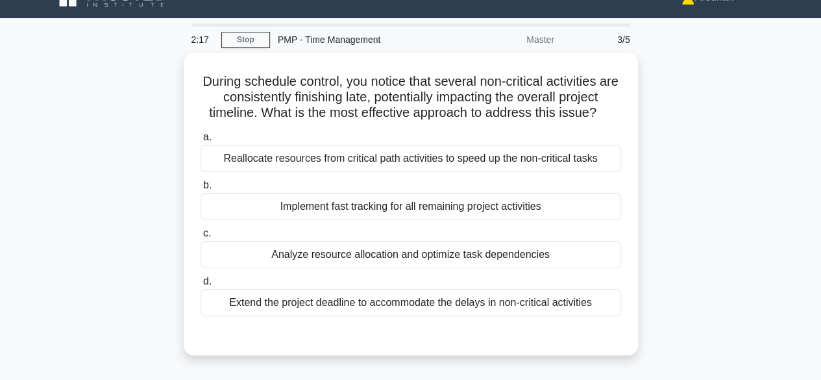
scroll to position [21, 0]
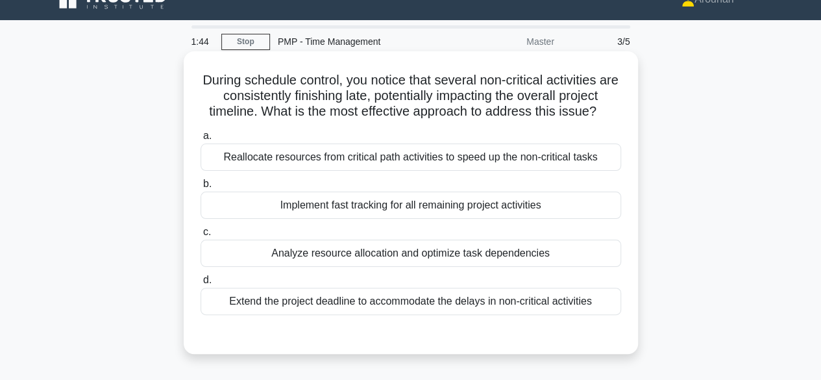
click at [599, 151] on div "Reallocate resources from critical path activities to speed up the non-critical…" at bounding box center [411, 157] width 421 height 27
click at [201, 140] on input "a. Reallocate resources from critical path activities to speed up the non-criti…" at bounding box center [201, 136] width 0 height 8
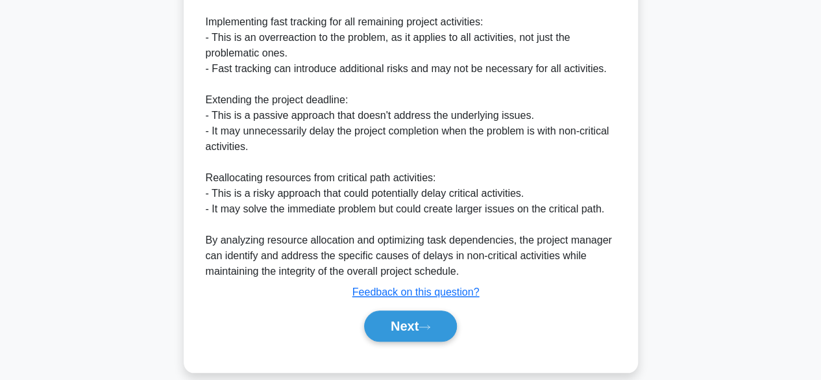
scroll to position [553, 0]
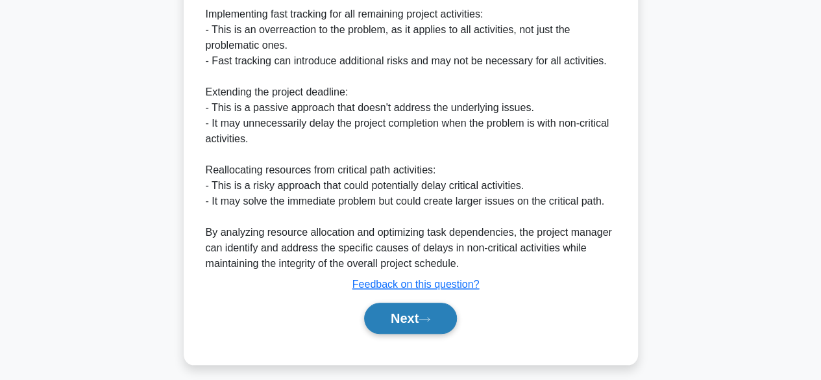
click at [440, 322] on button "Next" at bounding box center [410, 318] width 93 height 31
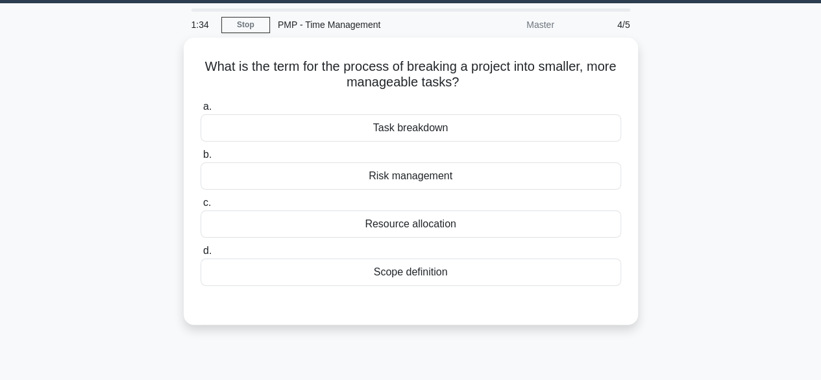
scroll to position [38, 0]
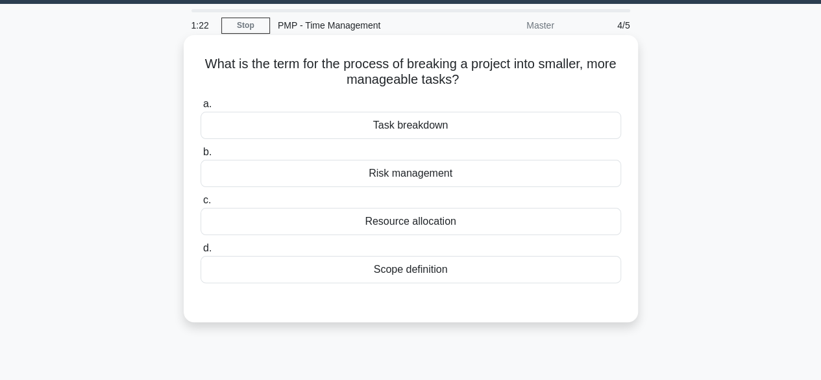
click at [469, 129] on div "Task breakdown" at bounding box center [411, 125] width 421 height 27
click at [201, 108] on input "a. Task breakdown" at bounding box center [201, 104] width 0 height 8
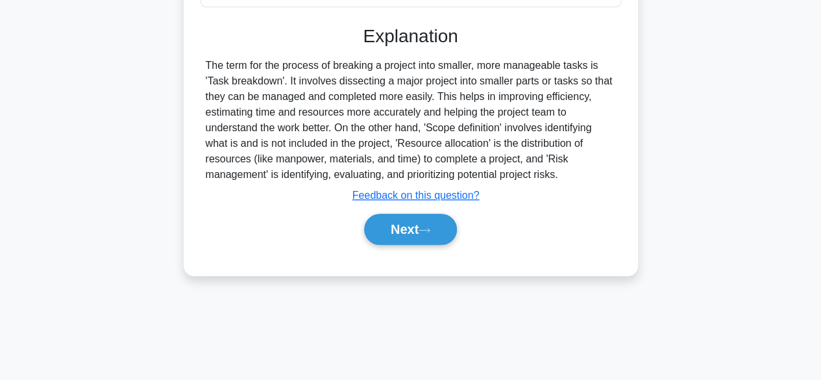
scroll to position [321, 0]
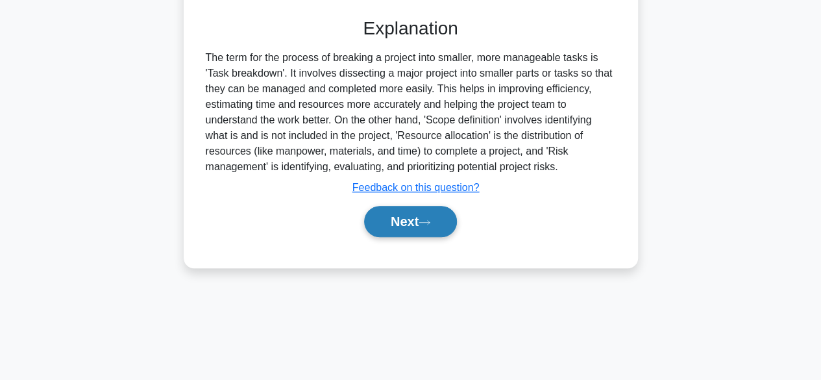
click at [445, 223] on button "Next" at bounding box center [410, 221] width 93 height 31
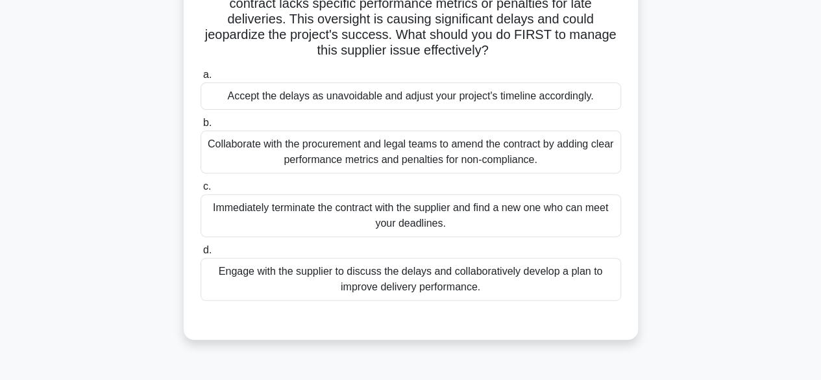
scroll to position [165, 0]
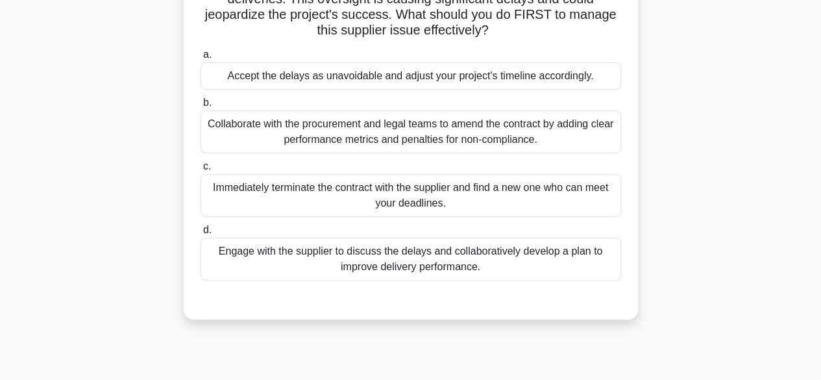
click at [595, 266] on div "Engage with the supplier to discuss the delays and collaboratively develop a pl…" at bounding box center [411, 259] width 421 height 43
click at [201, 234] on input "d. Engage with the supplier to discuss the delays and collaboratively develop a…" at bounding box center [201, 230] width 0 height 8
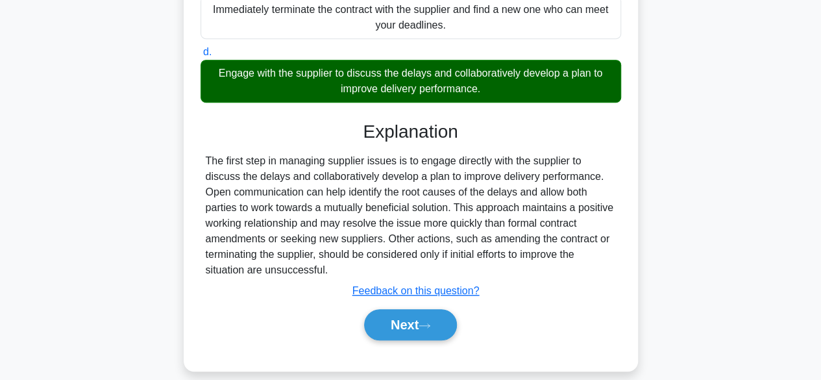
scroll to position [357, 0]
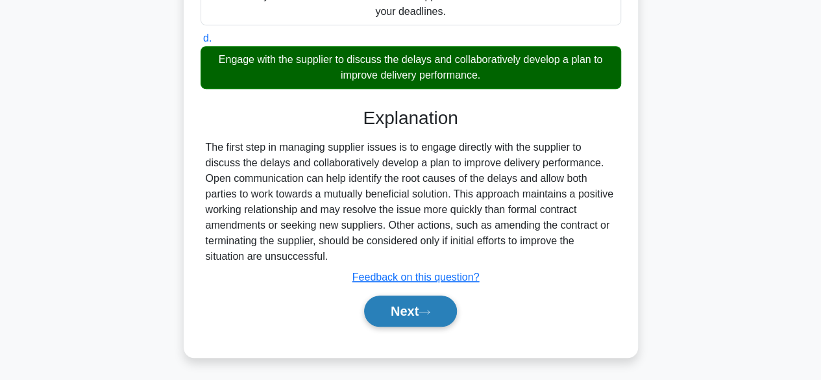
click at [431, 310] on icon at bounding box center [425, 311] width 12 height 7
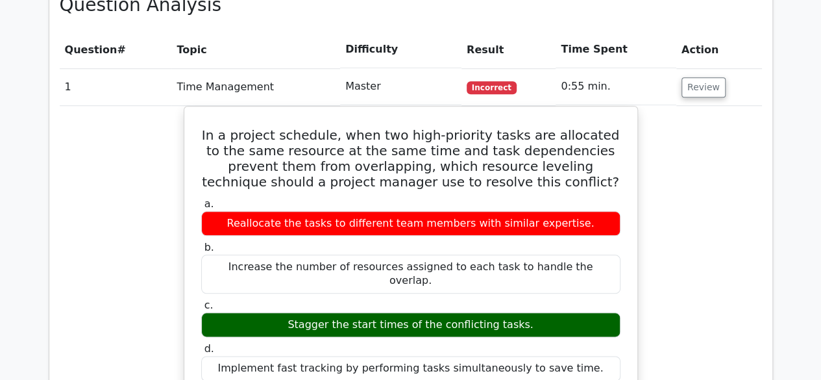
scroll to position [603, 0]
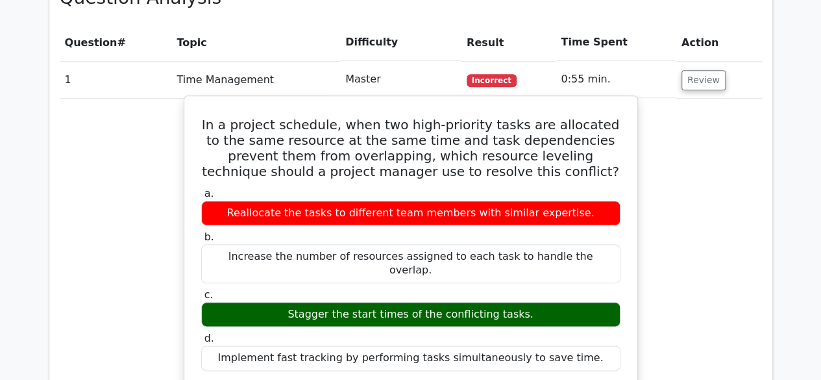
copy div "Stagger the start times of the conflicting tasks."
drag, startPoint x: 301, startPoint y: 294, endPoint x: 524, endPoint y: 297, distance: 222.7
click at [524, 302] on div "Stagger the start times of the conflicting tasks." at bounding box center [410, 314] width 419 height 25
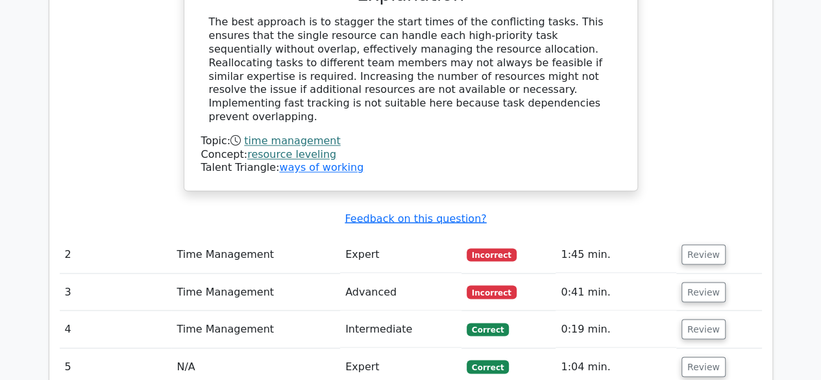
scroll to position [1017, 0]
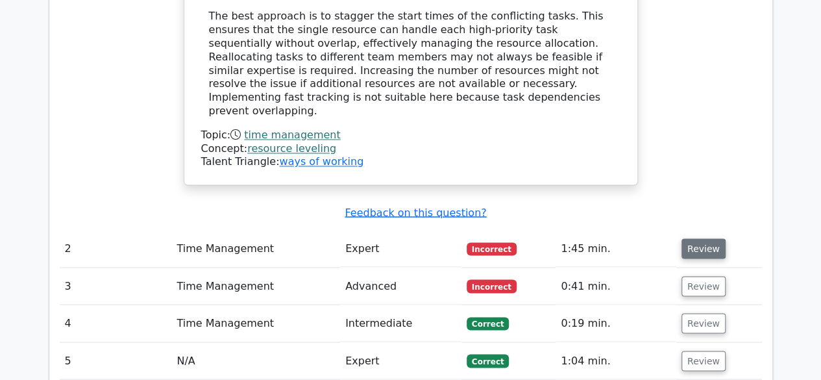
click at [710, 238] on button "Review" at bounding box center [704, 248] width 44 height 20
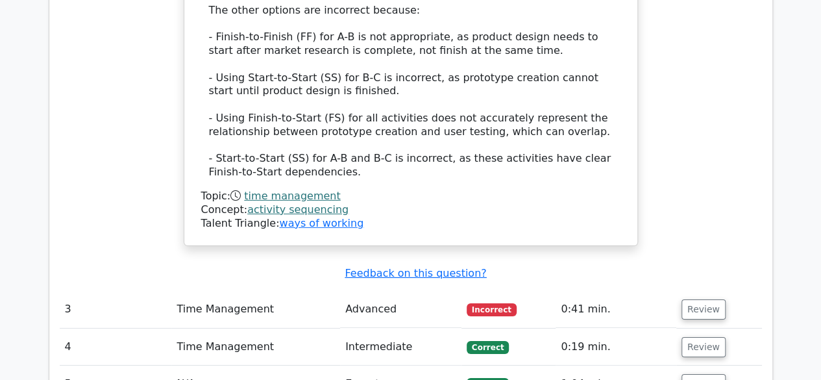
scroll to position [1908, 0]
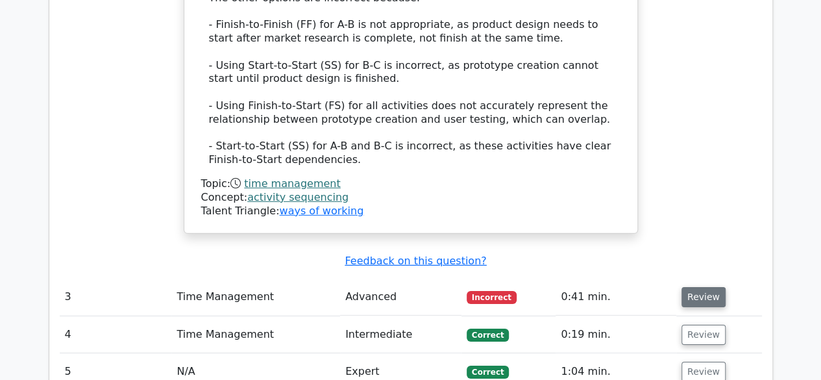
click at [697, 287] on button "Review" at bounding box center [704, 297] width 44 height 20
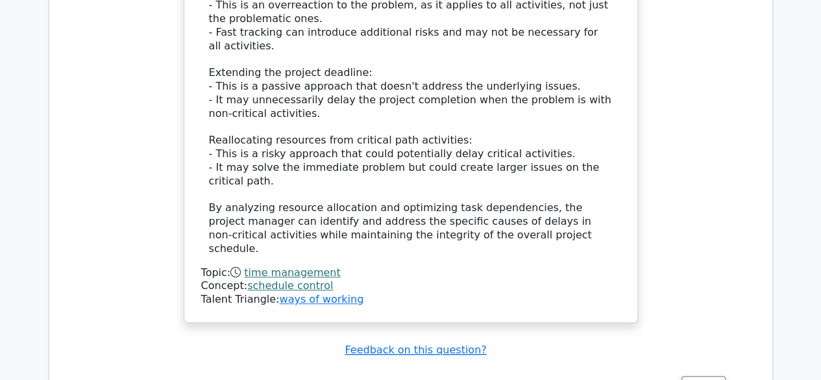
scroll to position [2766, 0]
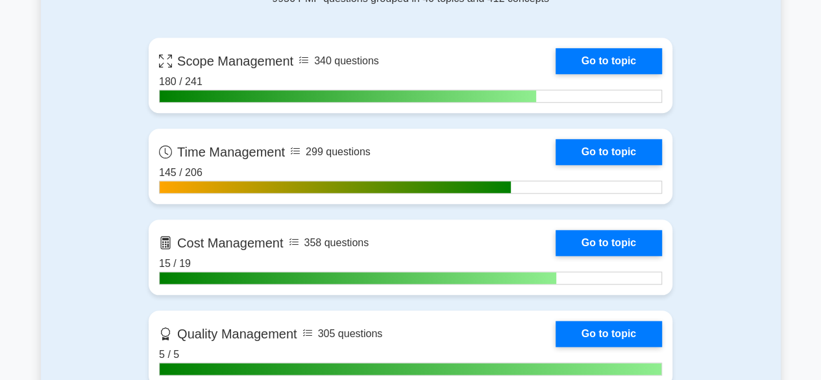
scroll to position [601, 0]
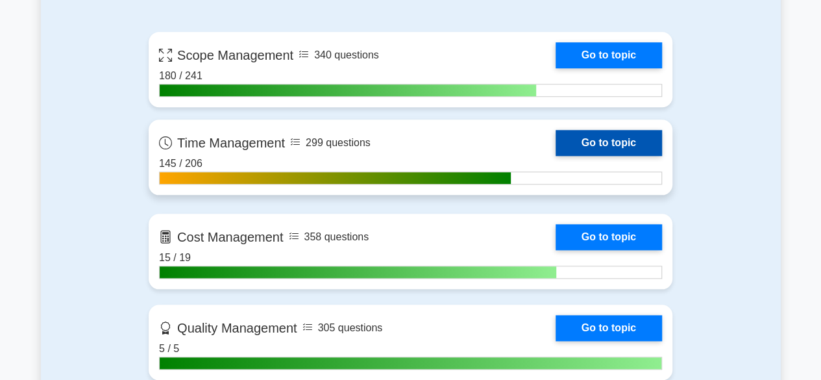
click at [617, 138] on link "Go to topic" at bounding box center [609, 143] width 106 height 26
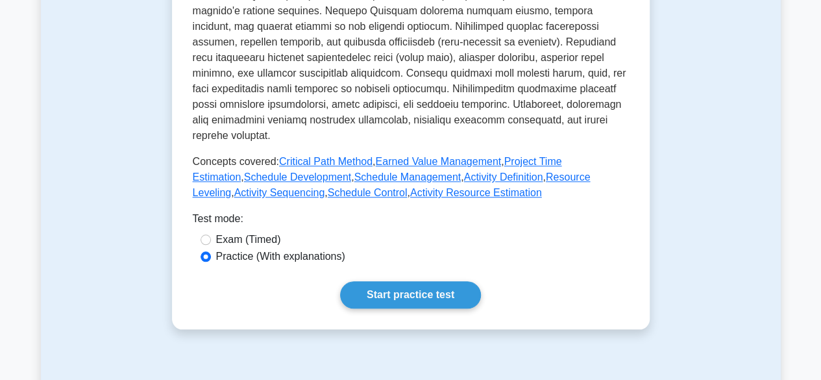
scroll to position [587, 0]
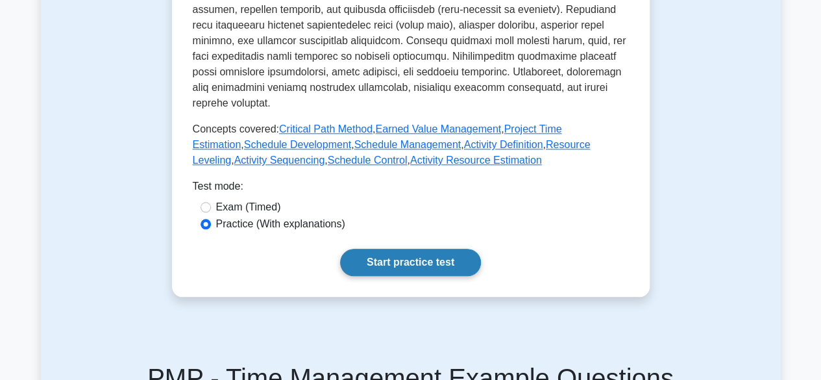
click at [456, 249] on link "Start practice test" at bounding box center [410, 262] width 141 height 27
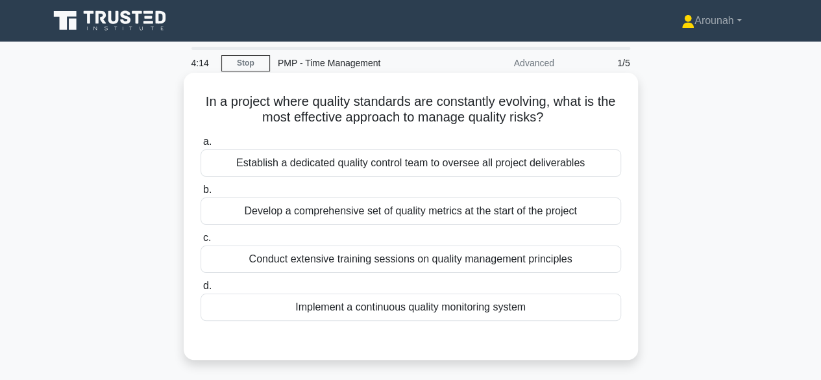
click at [459, 308] on div "Implement a continuous quality monitoring system" at bounding box center [411, 307] width 421 height 27
click at [201, 290] on input "d. Implement a continuous quality monitoring system" at bounding box center [201, 286] width 0 height 8
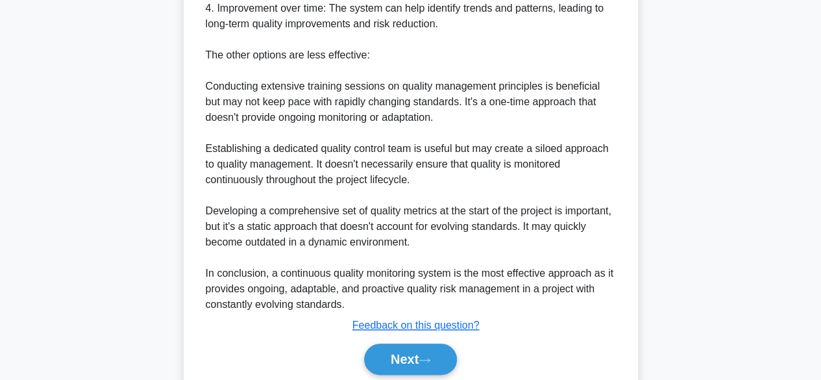
scroll to position [578, 0]
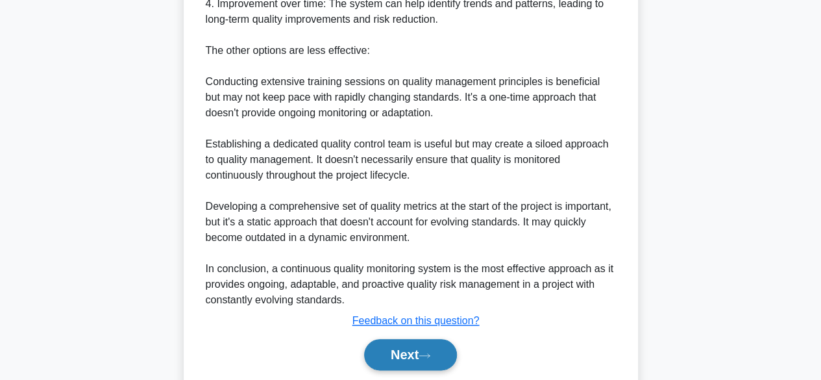
click at [436, 349] on button "Next" at bounding box center [410, 354] width 93 height 31
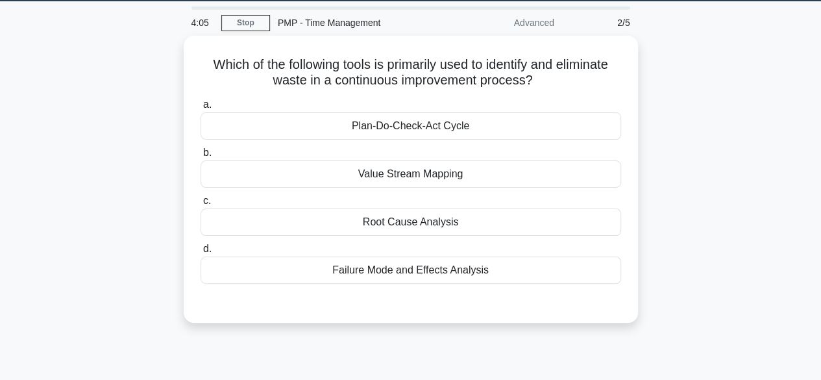
scroll to position [35, 0]
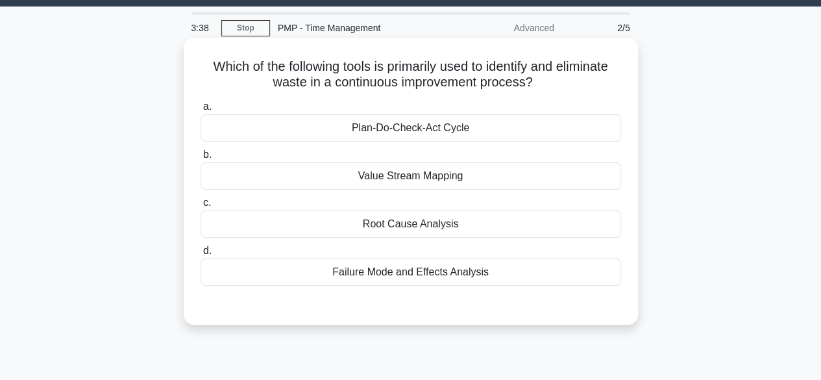
click at [437, 216] on div "Root Cause Analysis" at bounding box center [411, 223] width 421 height 27
click at [201, 207] on input "c. Root Cause Analysis" at bounding box center [201, 203] width 0 height 8
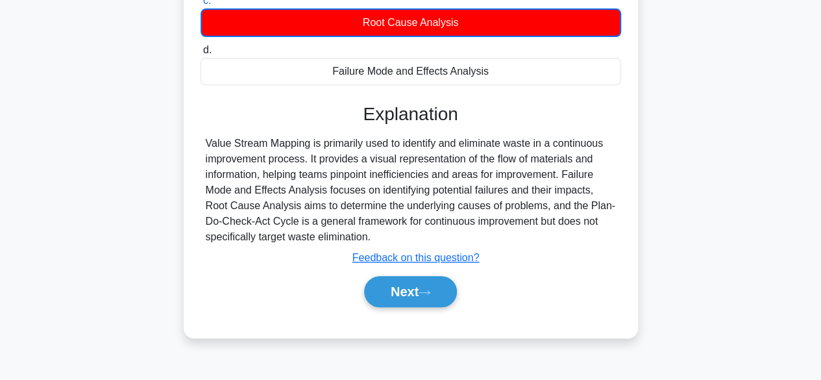
scroll to position [243, 0]
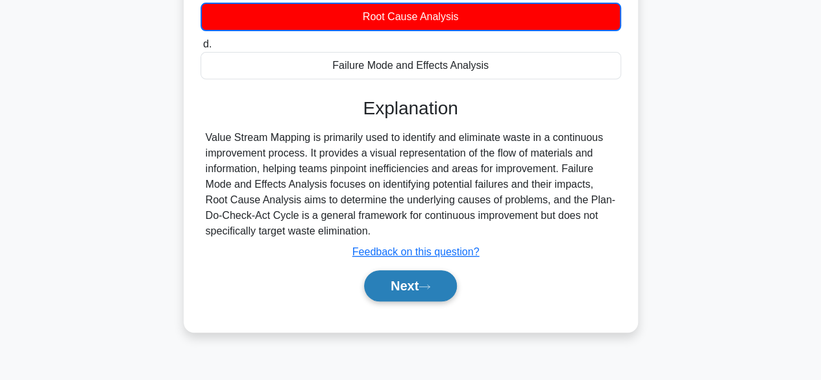
click at [426, 277] on button "Next" at bounding box center [410, 285] width 93 height 31
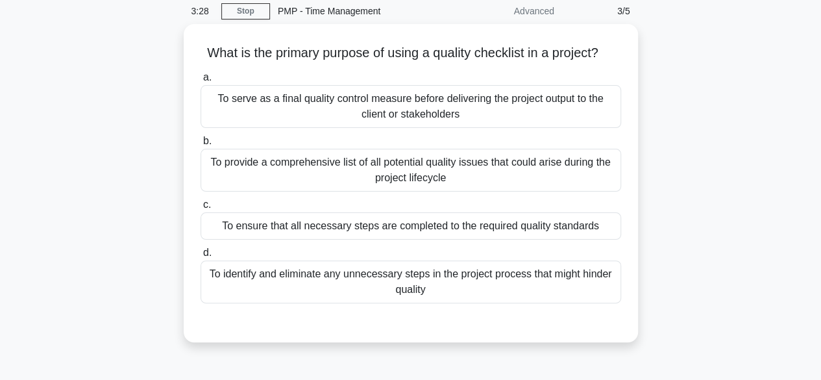
scroll to position [51, 0]
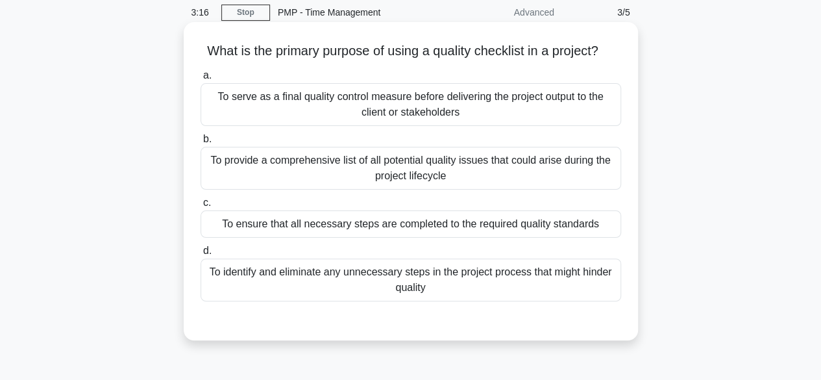
click at [600, 227] on div "To ensure that all necessary steps are completed to the required quality standa…" at bounding box center [411, 223] width 421 height 27
click at [201, 207] on input "c. To ensure that all necessary steps are completed to the required quality sta…" at bounding box center [201, 203] width 0 height 8
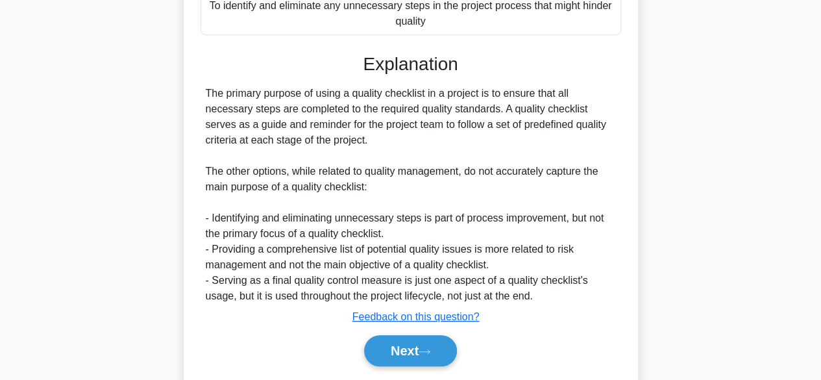
scroll to position [322, 0]
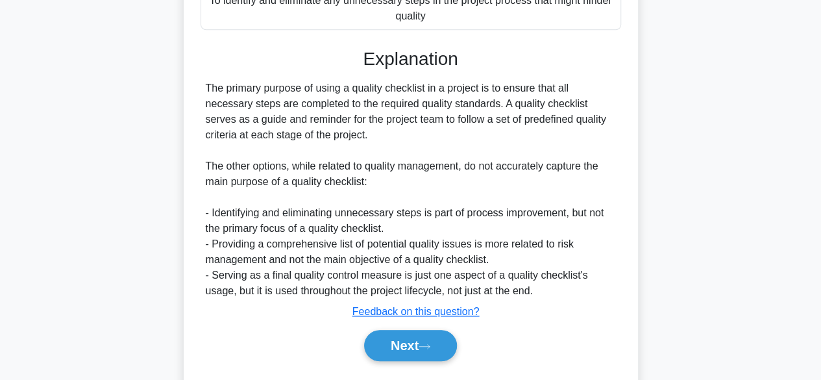
click at [435, 327] on div "Next" at bounding box center [411, 346] width 421 height 42
click at [431, 338] on button "Next" at bounding box center [410, 345] width 93 height 31
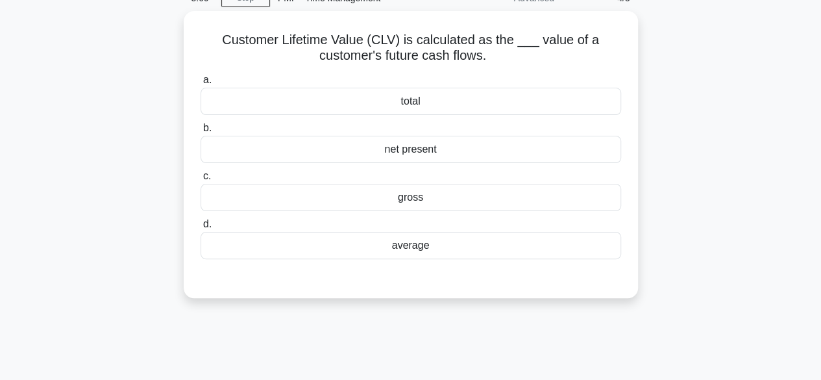
scroll to position [53, 0]
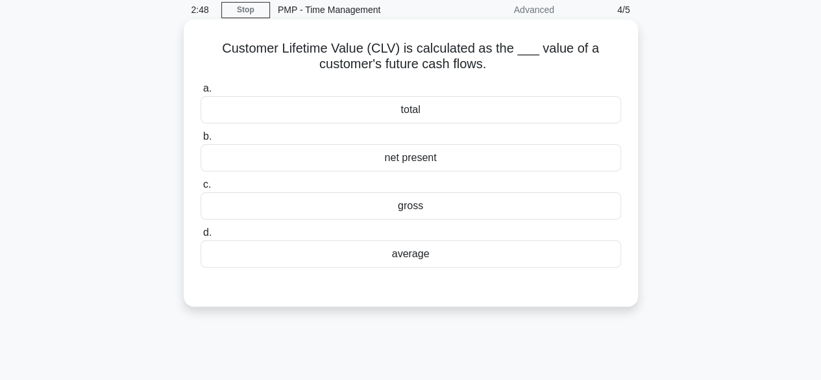
click at [525, 119] on div "total" at bounding box center [411, 109] width 421 height 27
click at [201, 93] on input "a. total" at bounding box center [201, 88] width 0 height 8
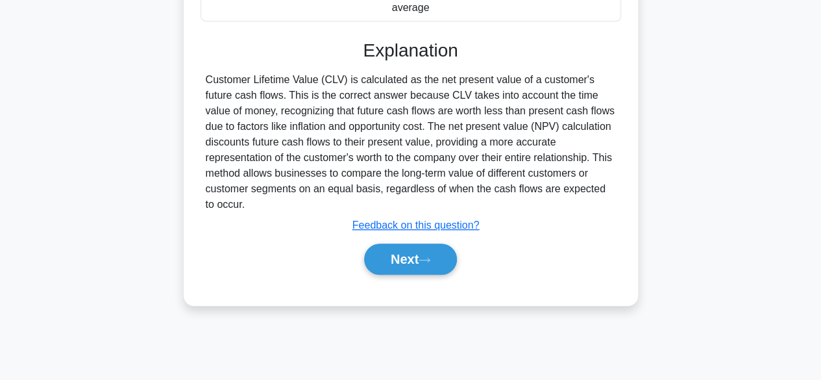
scroll to position [308, 0]
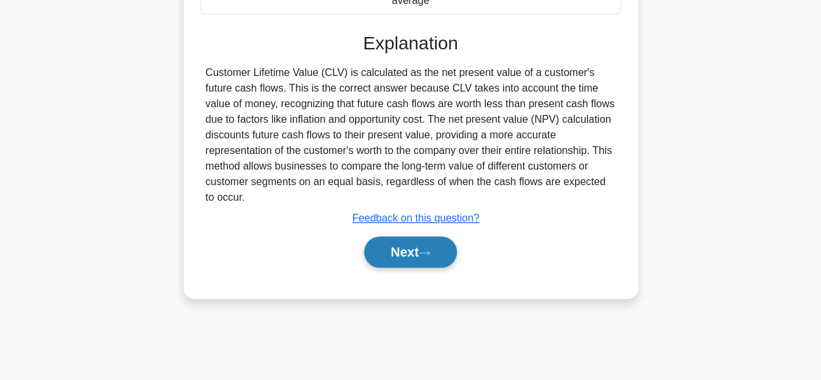
click at [439, 244] on button "Next" at bounding box center [410, 251] width 93 height 31
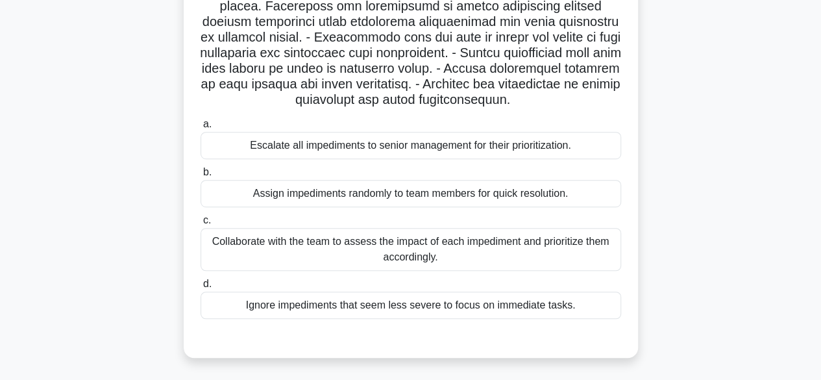
scroll to position [321, 0]
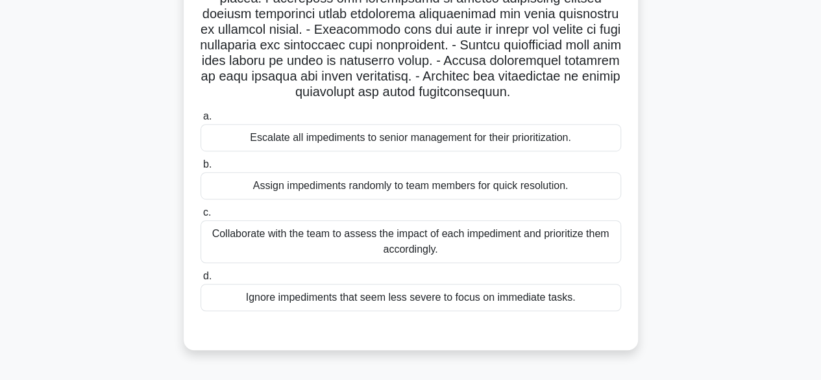
click at [568, 245] on div "Collaborate with the team to assess the impact of each impediment and prioritiz…" at bounding box center [411, 241] width 421 height 43
click at [201, 217] on input "c. Collaborate with the team to assess the impact of each impediment and priori…" at bounding box center [201, 212] width 0 height 8
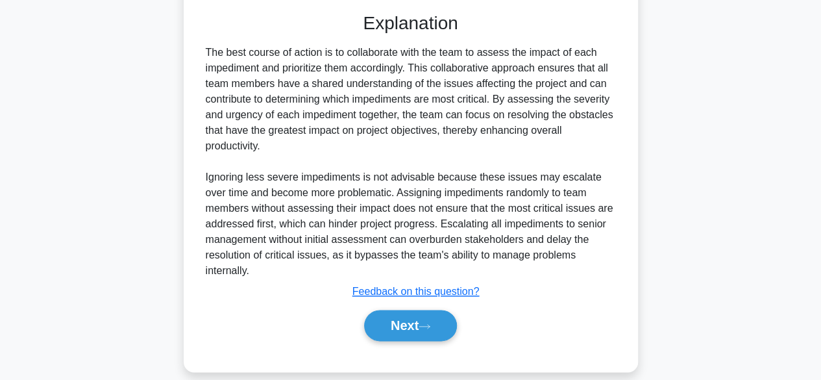
scroll to position [653, 0]
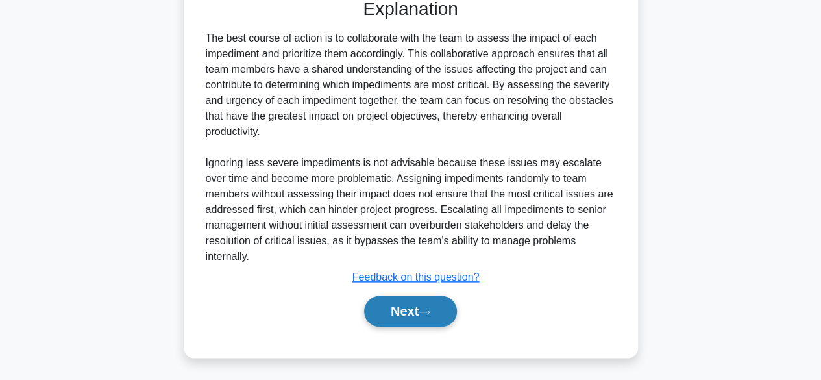
click at [431, 312] on icon at bounding box center [425, 311] width 12 height 7
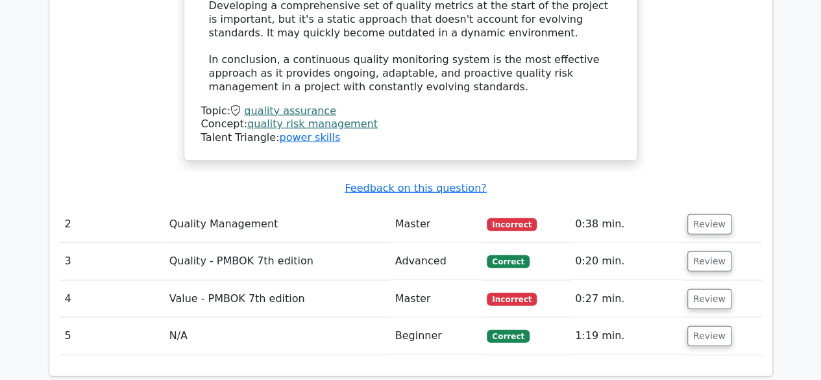
scroll to position [1386, 0]
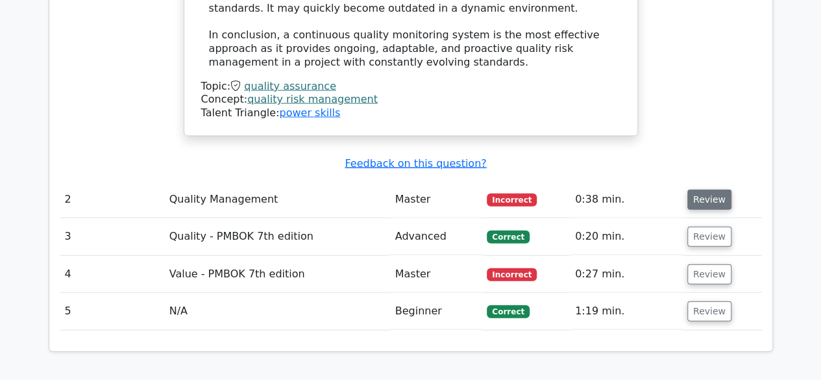
click at [706, 190] on button "Review" at bounding box center [710, 200] width 44 height 20
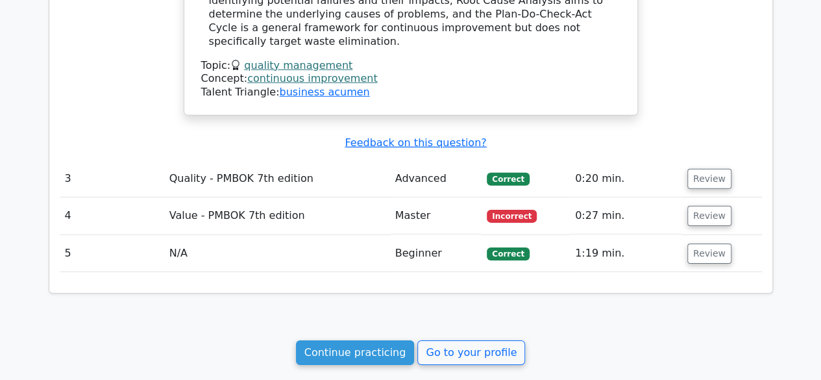
scroll to position [1951, 0]
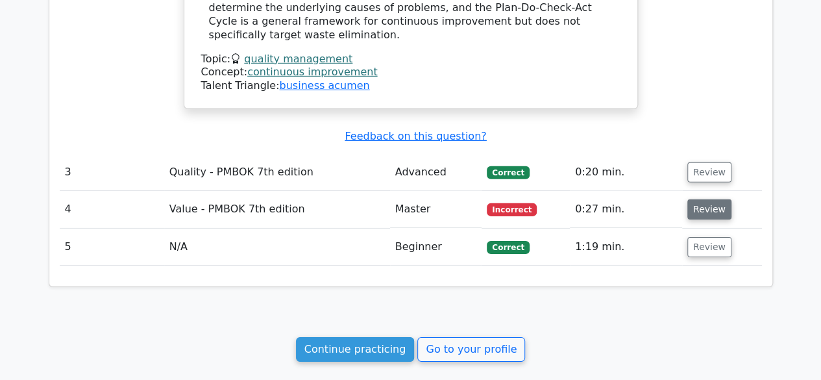
click at [707, 199] on button "Review" at bounding box center [710, 209] width 44 height 20
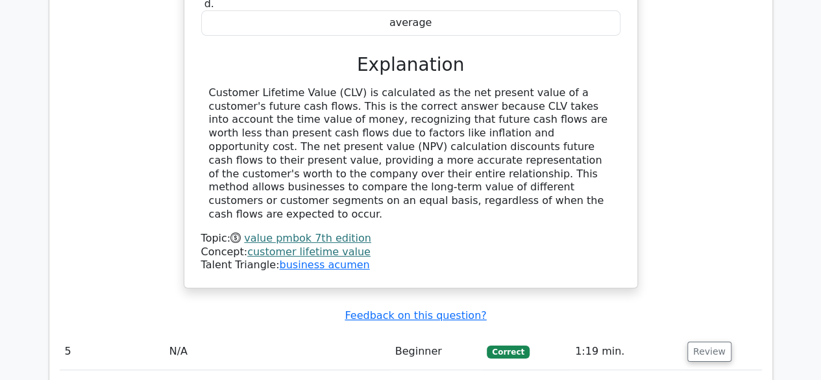
scroll to position [2591, 0]
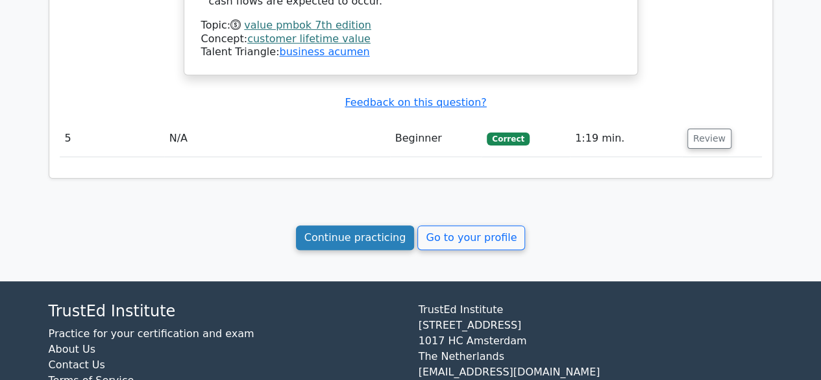
click at [364, 225] on link "Continue practicing" at bounding box center [355, 237] width 119 height 25
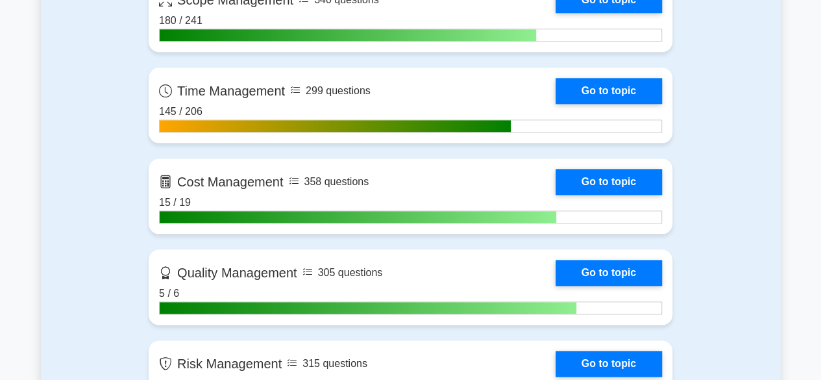
scroll to position [644, 0]
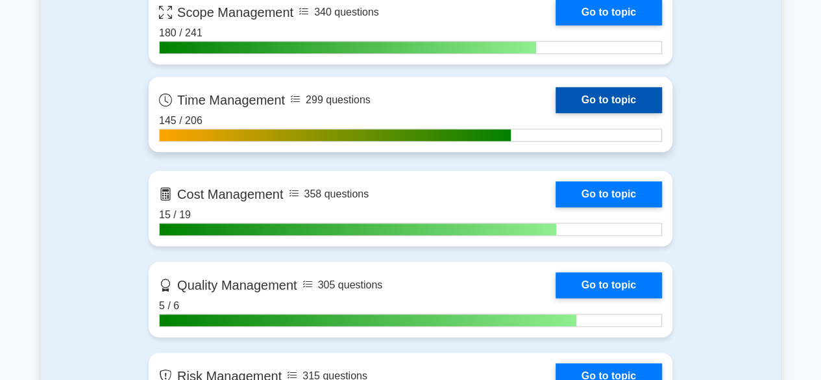
click at [622, 94] on link "Go to topic" at bounding box center [609, 100] width 106 height 26
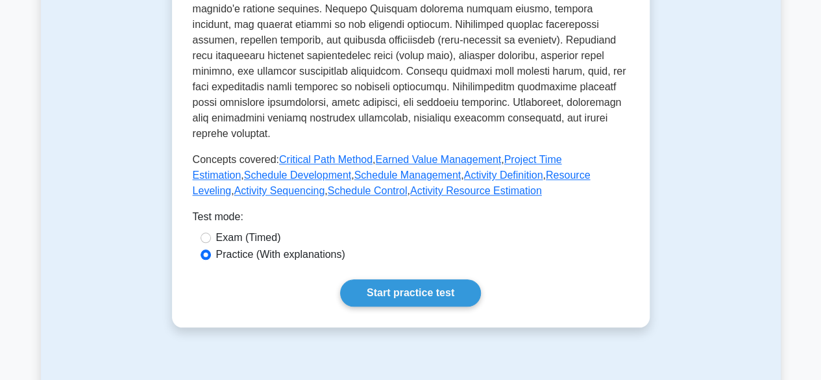
scroll to position [566, 0]
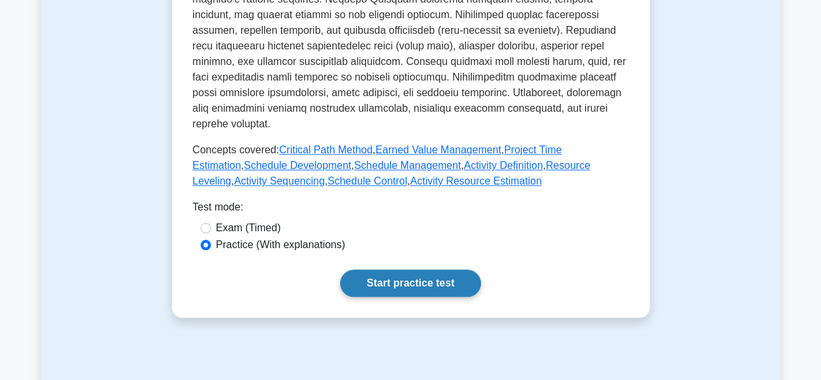
click at [439, 269] on link "Start practice test" at bounding box center [410, 282] width 141 height 27
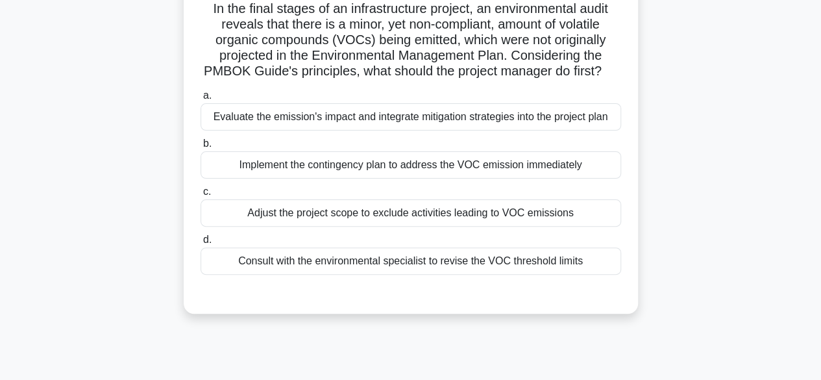
scroll to position [97, 0]
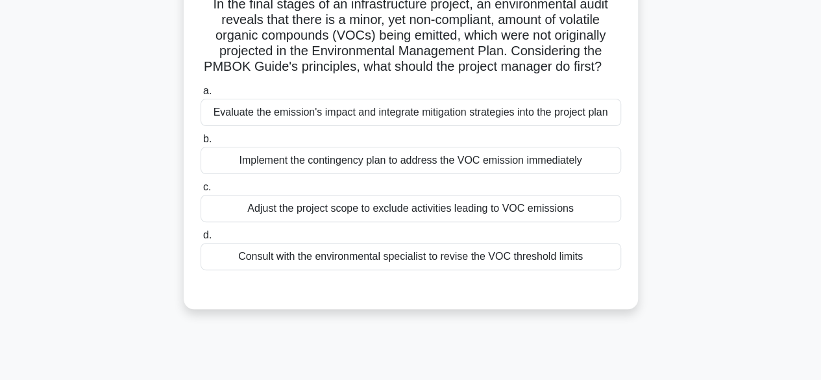
click at [475, 126] on div "Evaluate the emission's impact and integrate mitigation strategies into the pro…" at bounding box center [411, 112] width 421 height 27
click at [201, 95] on input "a. Evaluate the emission's impact and integrate mitigation strategies into the …" at bounding box center [201, 91] width 0 height 8
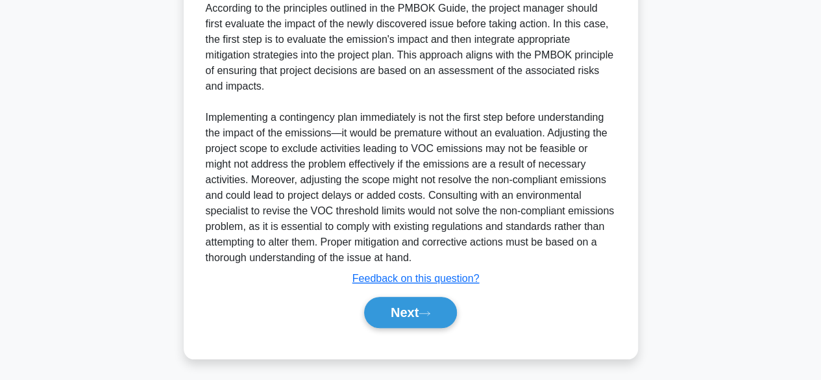
scroll to position [434, 0]
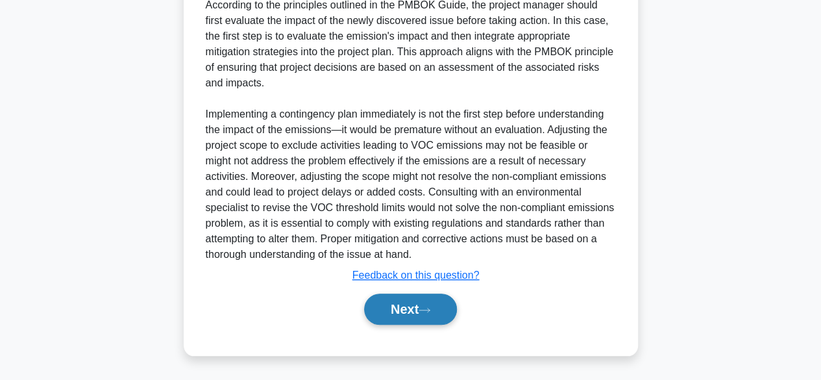
click at [447, 310] on button "Next" at bounding box center [410, 309] width 93 height 31
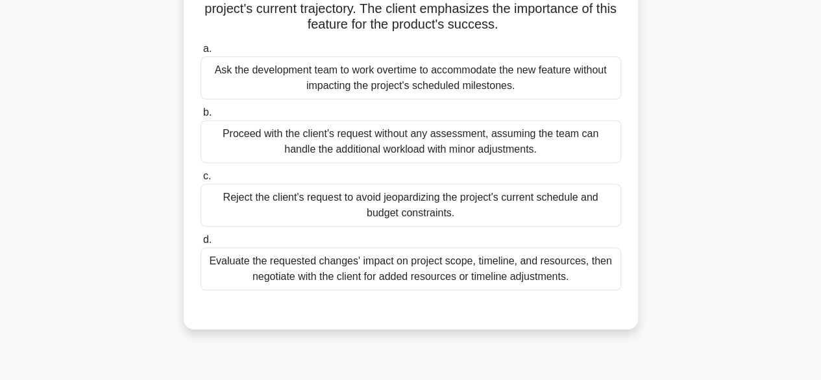
scroll to position [206, 0]
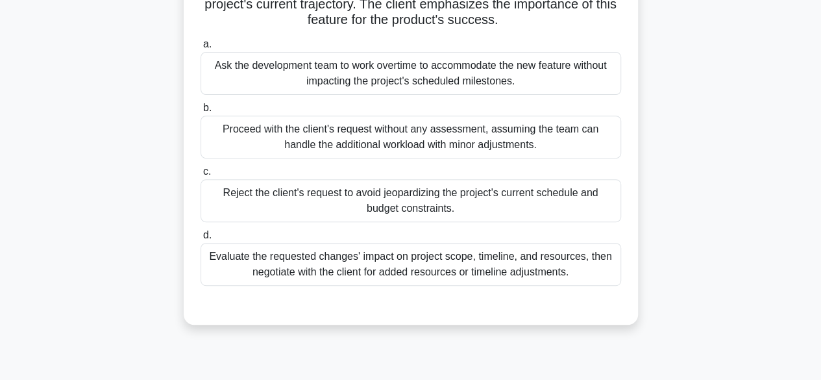
click at [571, 266] on div "Evaluate the requested changes' impact on project scope, timeline, and resource…" at bounding box center [411, 264] width 421 height 43
click at [201, 240] on input "d. Evaluate the requested changes' impact on project scope, timeline, and resou…" at bounding box center [201, 235] width 0 height 8
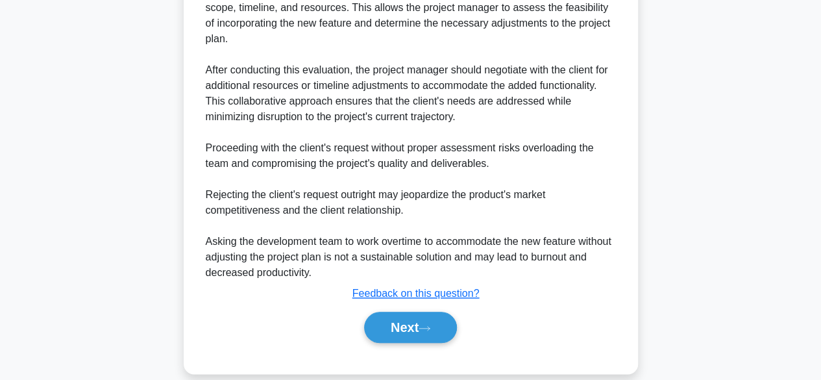
scroll to position [575, 0]
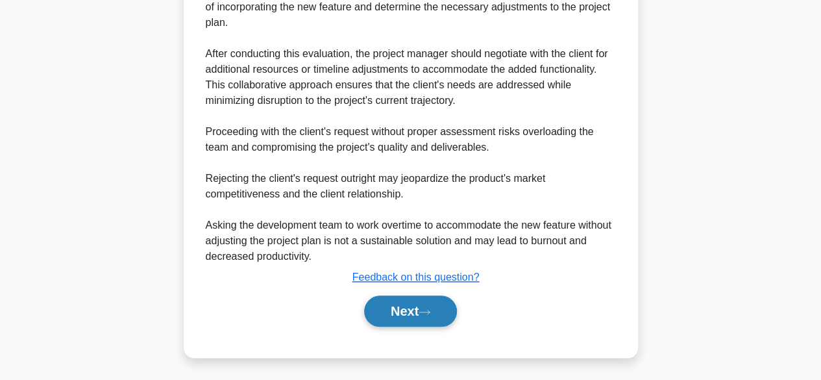
click at [433, 301] on button "Next" at bounding box center [410, 310] width 93 height 31
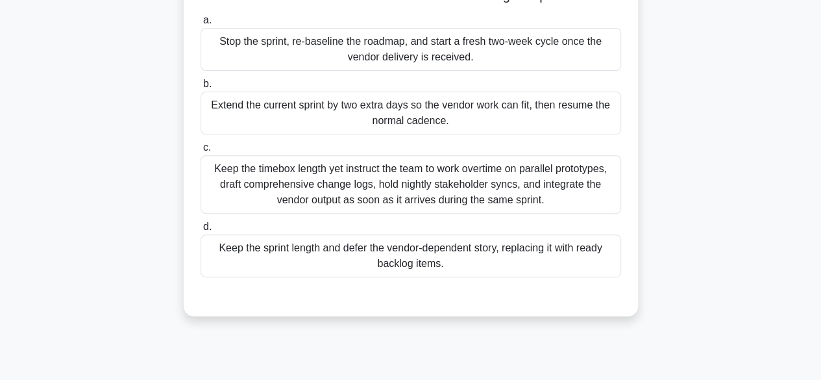
scroll to position [179, 0]
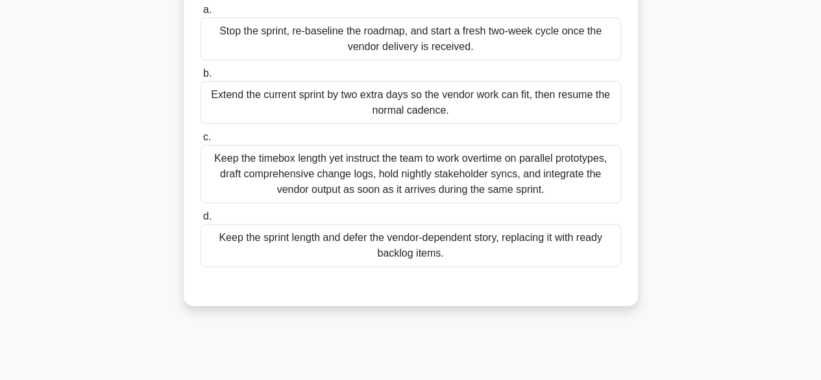
click at [608, 266] on div "Keep the sprint length and defer the vendor-dependent story, replacing it with …" at bounding box center [411, 245] width 421 height 43
click at [201, 221] on input "d. Keep the sprint length and defer the vendor-dependent story, replacing it wi…" at bounding box center [201, 216] width 0 height 8
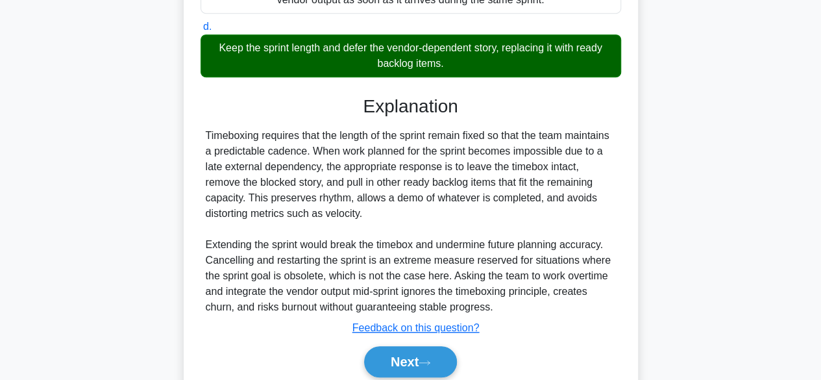
scroll to position [434, 0]
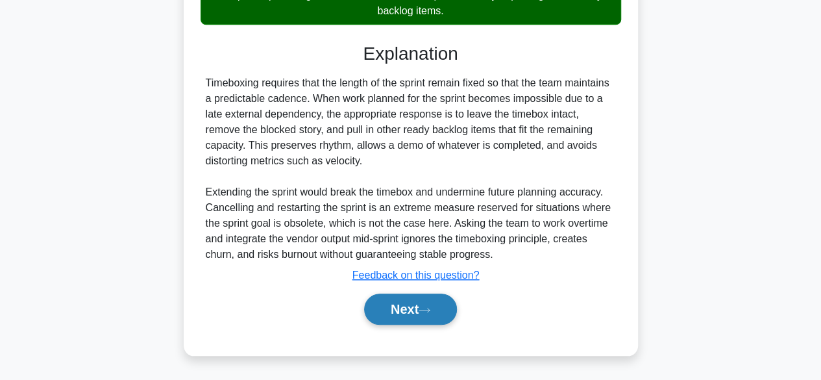
click at [435, 301] on button "Next" at bounding box center [410, 309] width 93 height 31
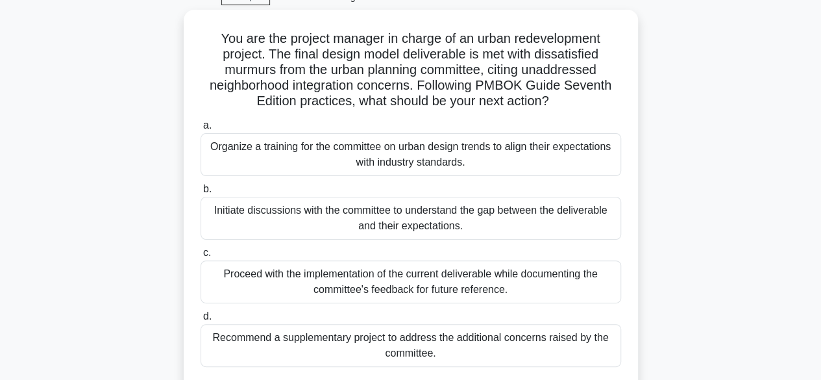
scroll to position [66, 0]
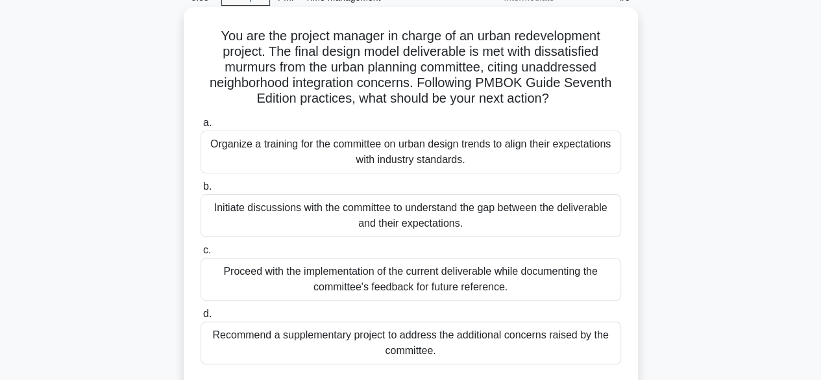
click at [539, 210] on div "Initiate discussions with the committee to understand the gap between the deliv…" at bounding box center [411, 215] width 421 height 43
click at [201, 191] on input "b. Initiate discussions with the committee to understand the gap between the de…" at bounding box center [201, 186] width 0 height 8
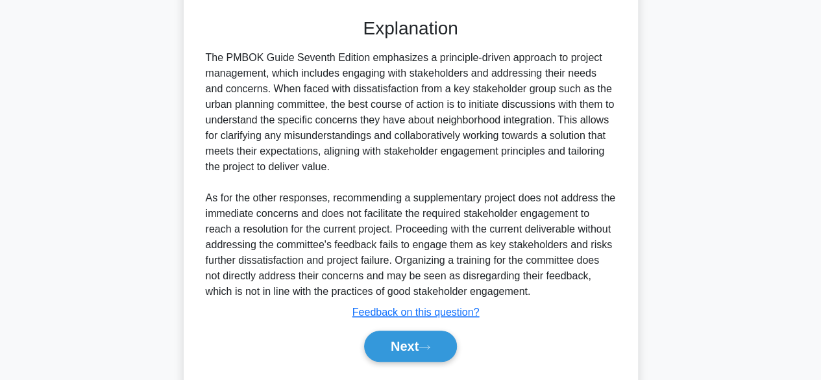
scroll to position [442, 0]
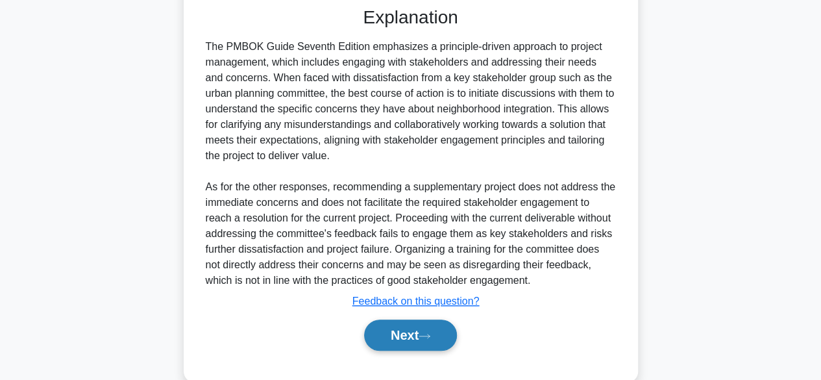
click at [430, 334] on icon at bounding box center [424, 336] width 10 height 4
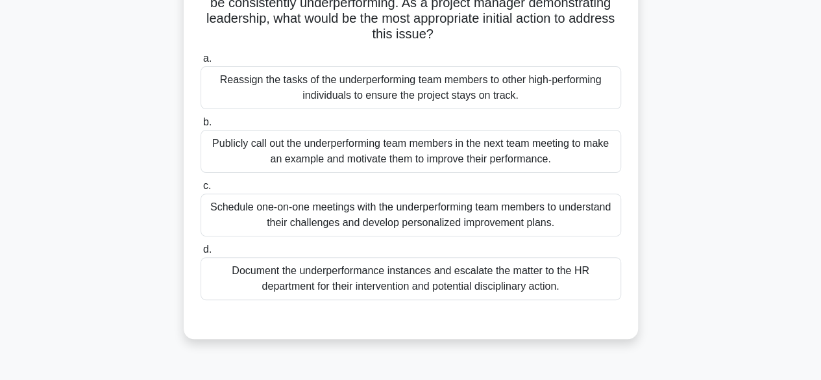
scroll to position [118, 0]
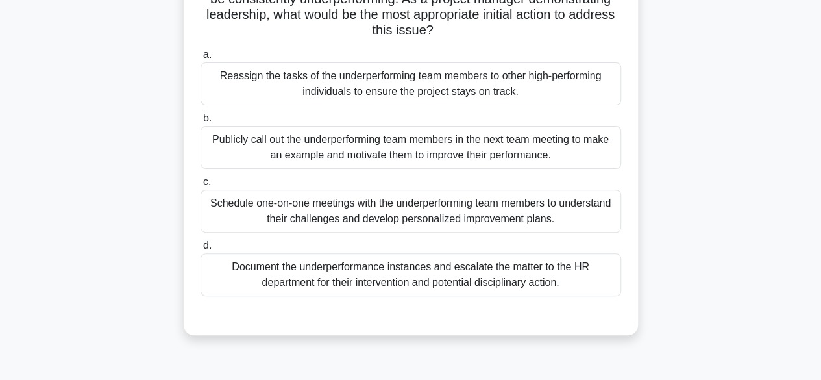
click at [595, 202] on div "Schedule one-on-one meetings with the underperforming team members to understan…" at bounding box center [411, 211] width 421 height 43
click at [201, 186] on input "c. Schedule one-on-one meetings with the underperforming team members to unders…" at bounding box center [201, 182] width 0 height 8
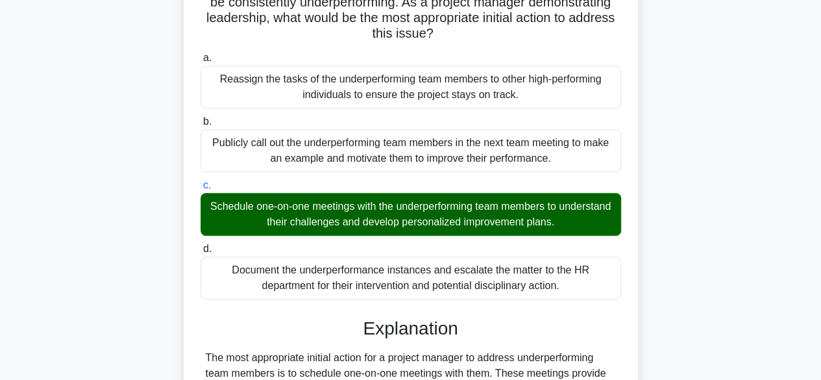
scroll to position [450, 0]
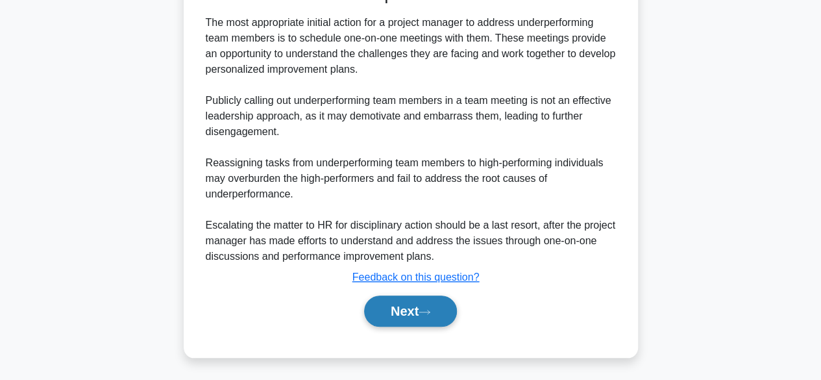
click at [413, 316] on button "Next" at bounding box center [410, 310] width 93 height 31
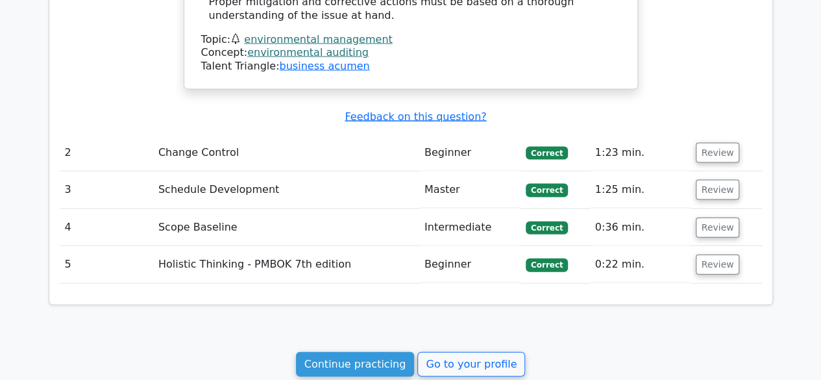
scroll to position [1323, 0]
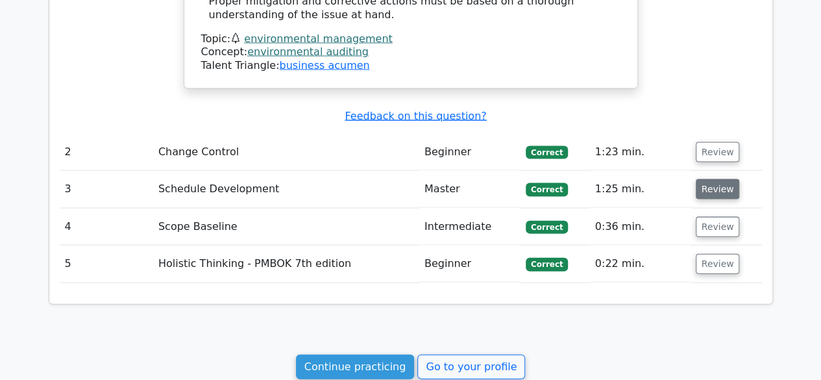
click at [720, 179] on button "Review" at bounding box center [718, 189] width 44 height 20
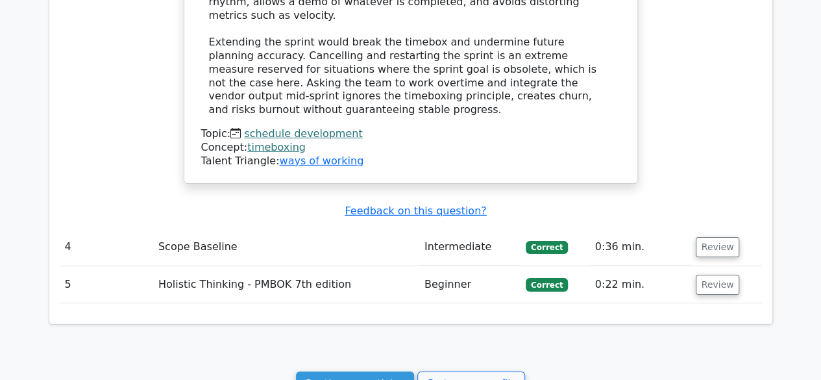
scroll to position [2082, 0]
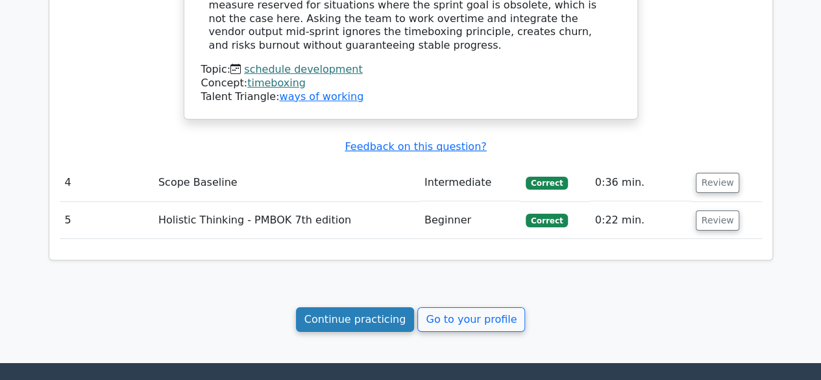
click at [326, 307] on link "Continue practicing" at bounding box center [355, 319] width 119 height 25
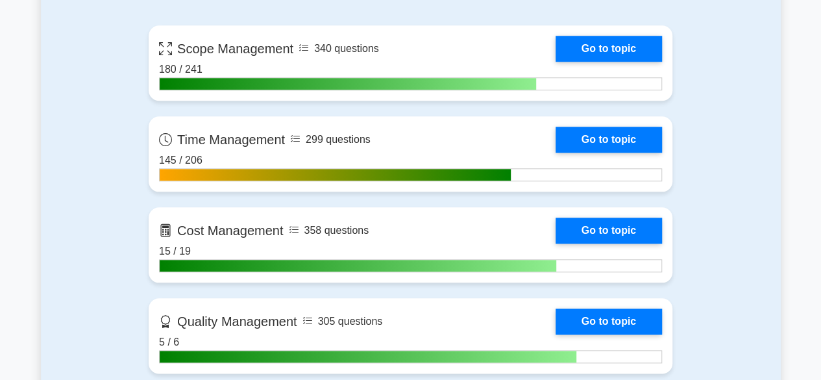
scroll to position [590, 0]
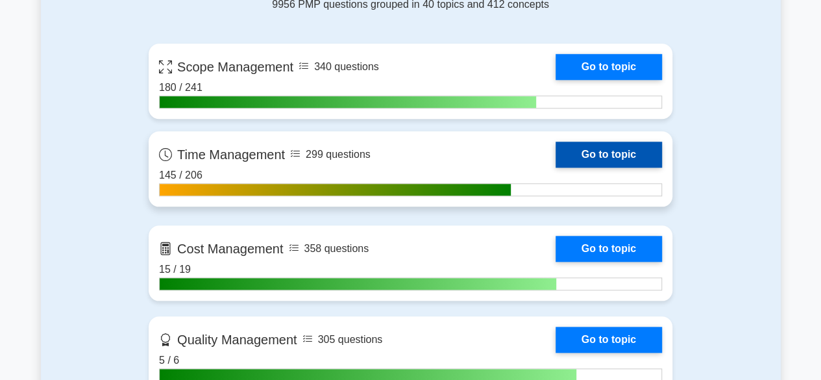
click at [618, 145] on link "Go to topic" at bounding box center [609, 155] width 106 height 26
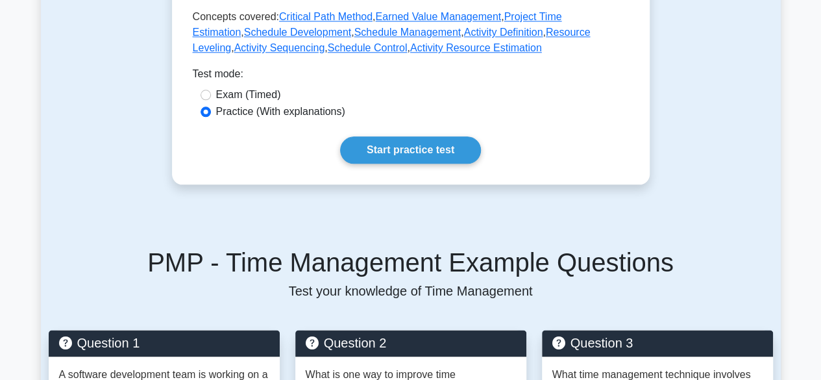
scroll to position [707, 0]
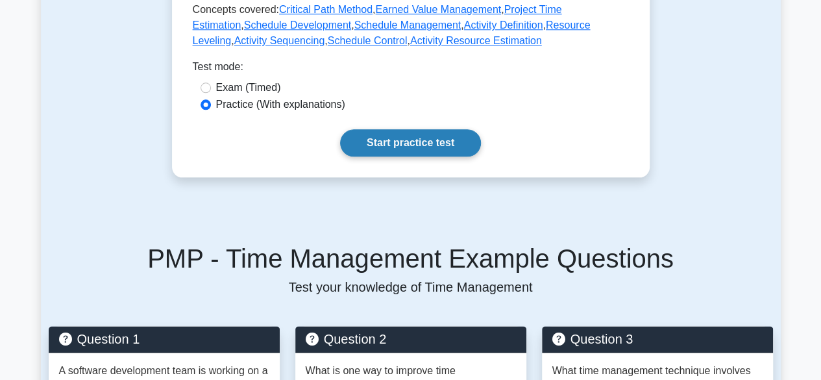
click at [396, 129] on link "Start practice test" at bounding box center [410, 142] width 141 height 27
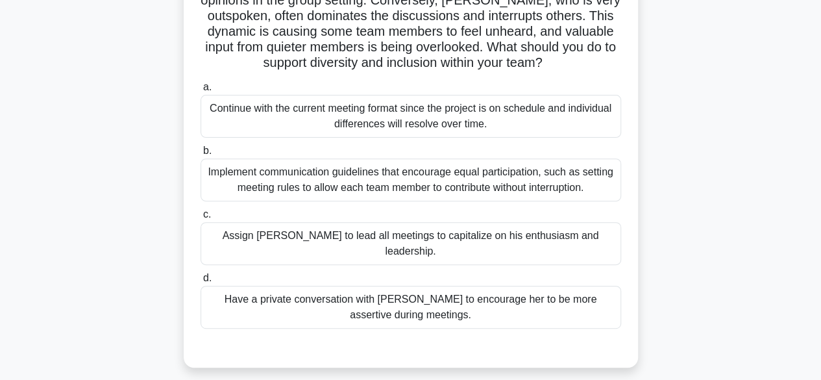
scroll to position [168, 0]
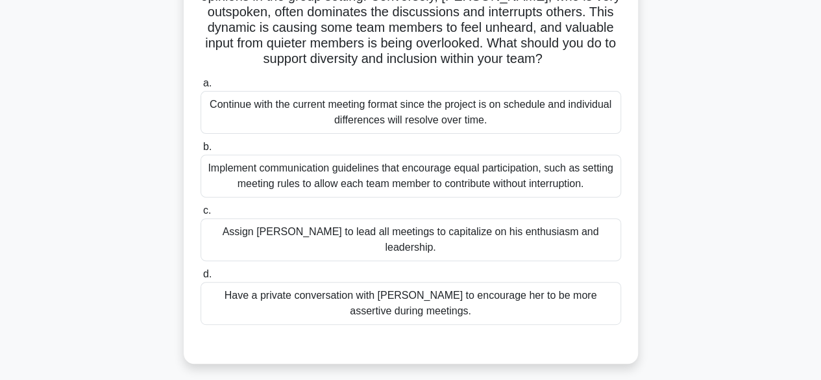
click at [520, 294] on div "Have a private conversation with Mei to encourage her to be more assertive duri…" at bounding box center [411, 303] width 421 height 43
click at [201, 279] on input "d. Have a private conversation with Mei to encourage her to be more assertive d…" at bounding box center [201, 274] width 0 height 8
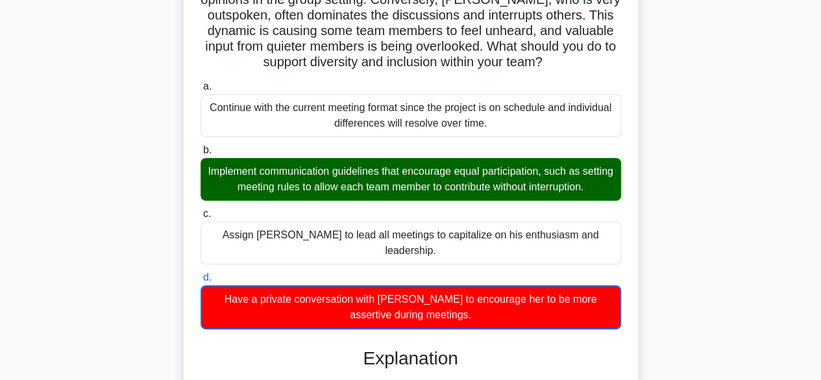
drag, startPoint x: 818, startPoint y: 103, endPoint x: 816, endPoint y: 138, distance: 34.5
click at [816, 138] on main "3:57 Stop PMP - Time Management Beginner 1/5 As a project manager, you lead a d…" at bounding box center [410, 324] width 821 height 900
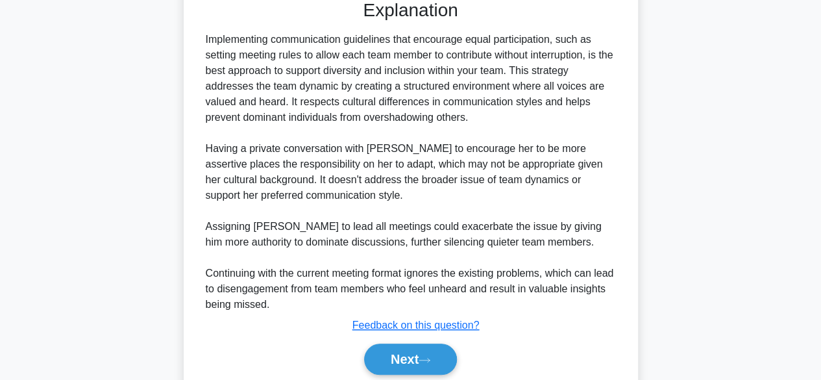
scroll to position [527, 0]
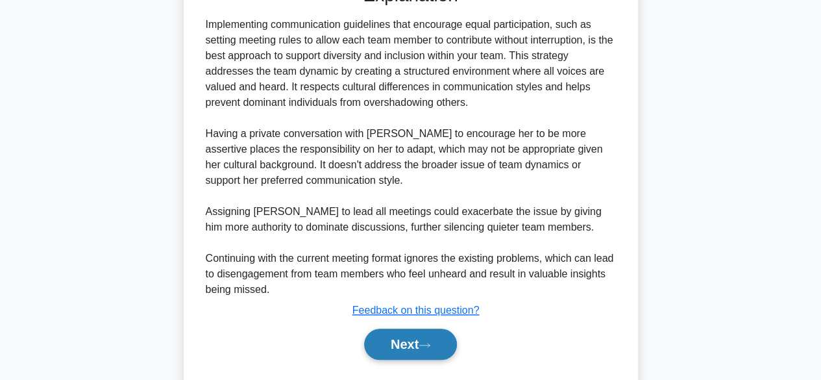
click at [431, 342] on icon at bounding box center [425, 345] width 12 height 7
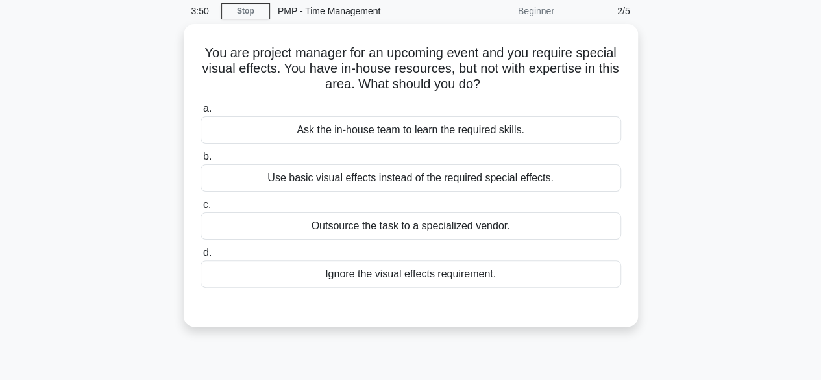
scroll to position [38, 0]
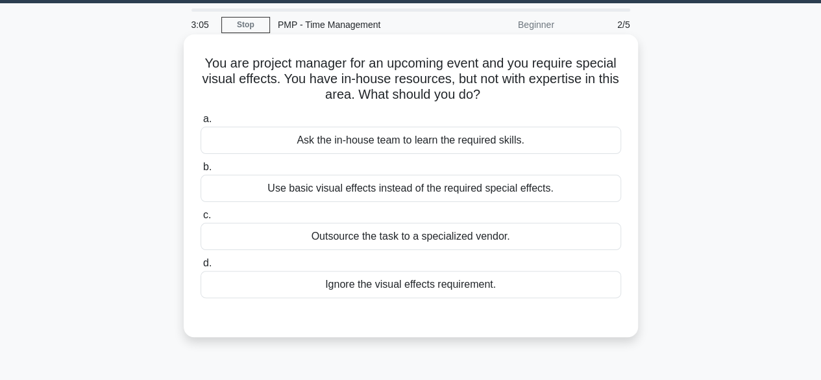
click at [482, 241] on div "Outsource the task to a specialized vendor." at bounding box center [411, 236] width 421 height 27
click at [201, 219] on input "c. Outsource the task to a specialized vendor." at bounding box center [201, 215] width 0 height 8
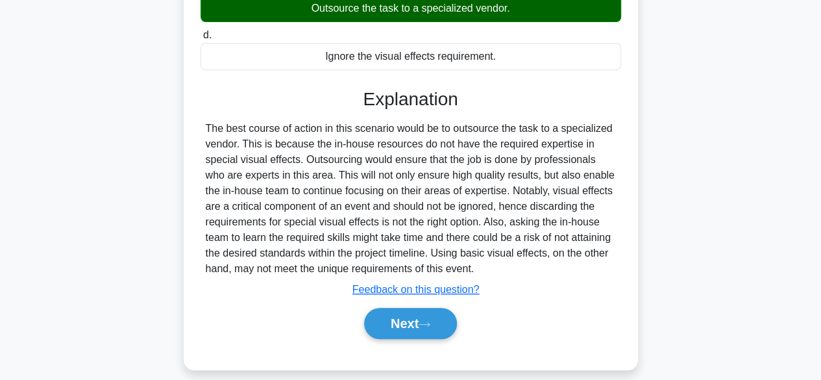
scroll to position [321, 0]
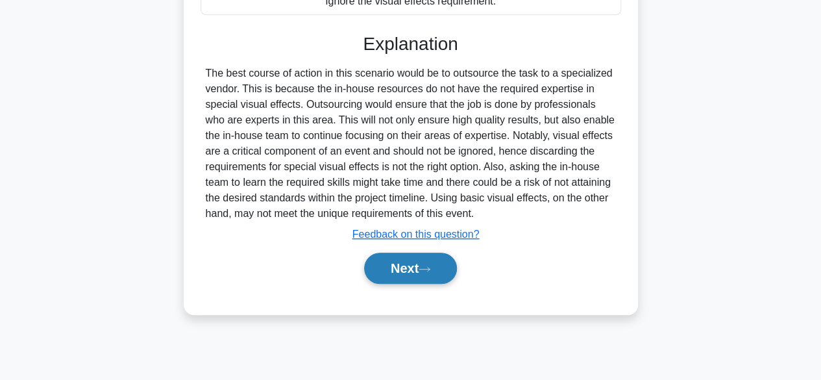
click at [431, 268] on icon at bounding box center [425, 269] width 12 height 7
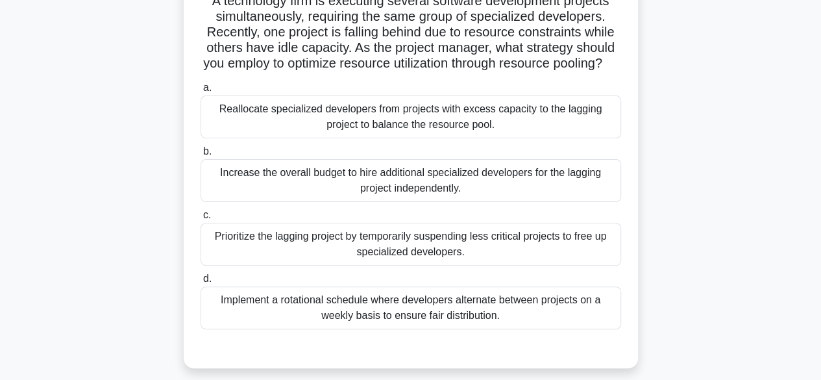
scroll to position [105, 0]
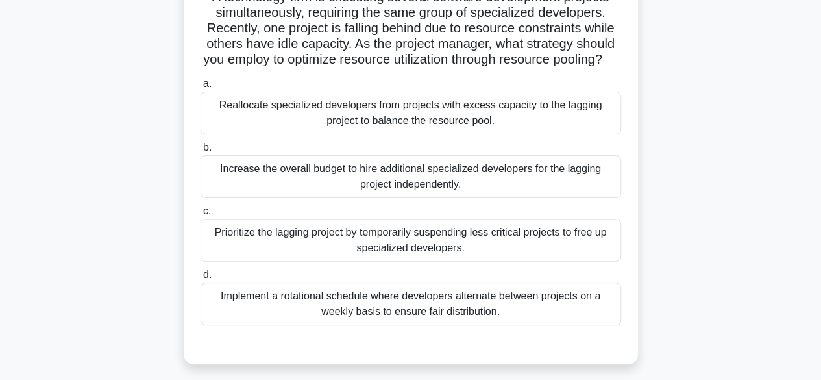
click at [527, 262] on div "Prioritize the lagging project by temporarily suspending less critical projects…" at bounding box center [411, 240] width 421 height 43
click at [201, 216] on input "c. Prioritize the lagging project by temporarily suspending less critical proje…" at bounding box center [201, 211] width 0 height 8
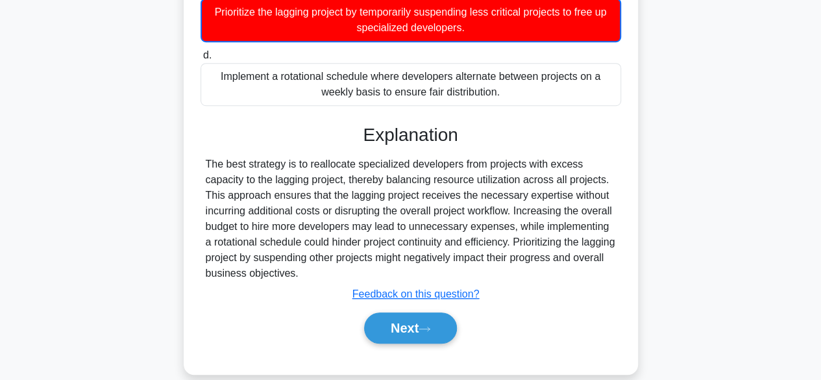
scroll to position [358, 0]
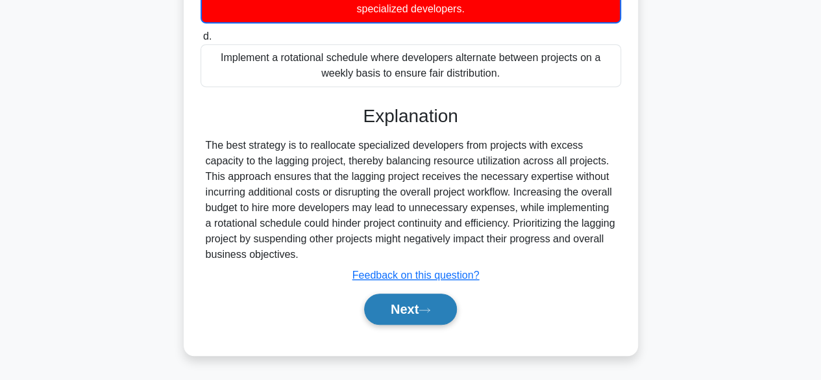
click at [453, 299] on button "Next" at bounding box center [410, 309] width 93 height 31
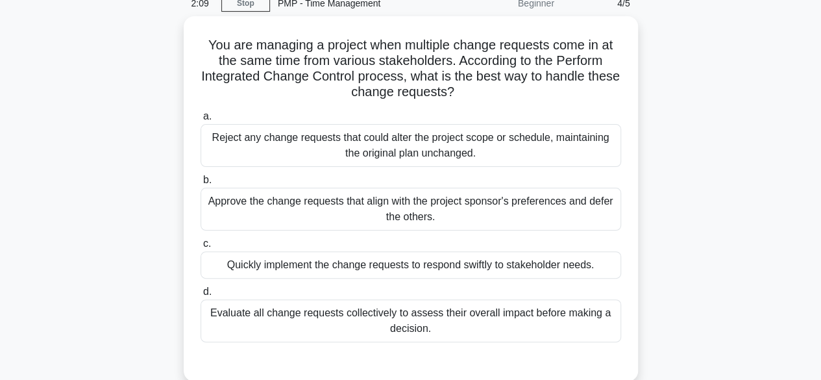
scroll to position [58, 0]
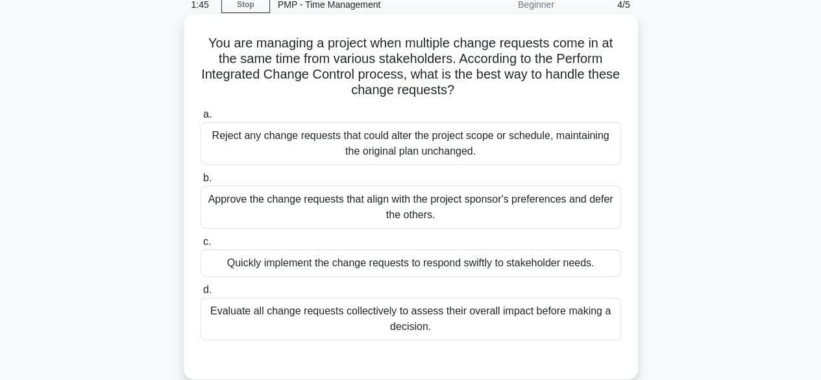
click at [540, 321] on div "Evaluate all change requests collectively to assess their overall impact before…" at bounding box center [411, 318] width 421 height 43
click at [201, 294] on input "d. Evaluate all change requests collectively to assess their overall impact bef…" at bounding box center [201, 290] width 0 height 8
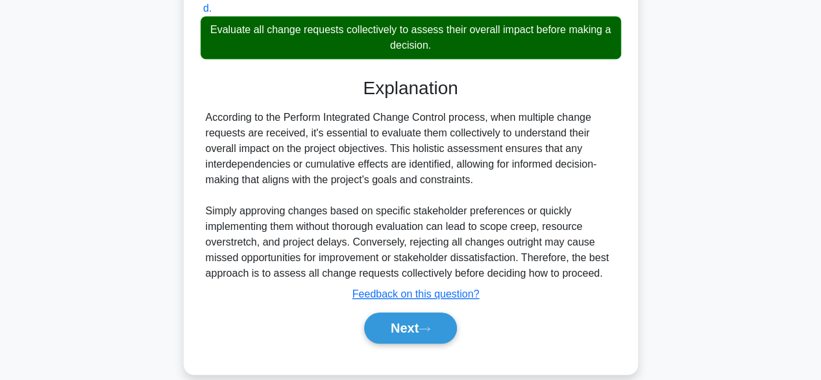
scroll to position [357, 0]
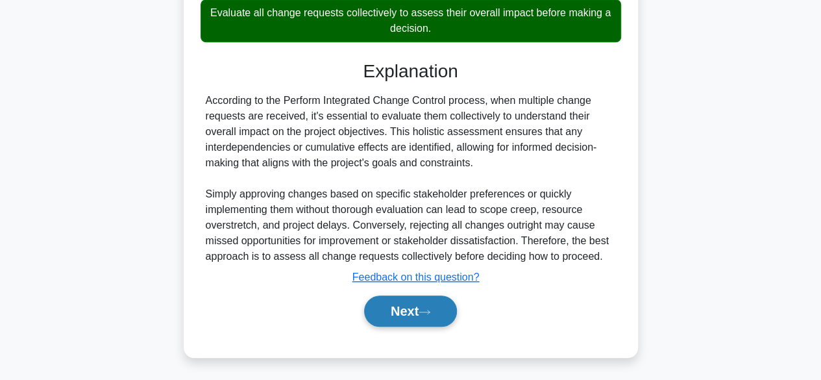
drag, startPoint x: 399, startPoint y: 317, endPoint x: 377, endPoint y: 305, distance: 25.0
click at [377, 305] on button "Next" at bounding box center [410, 310] width 93 height 31
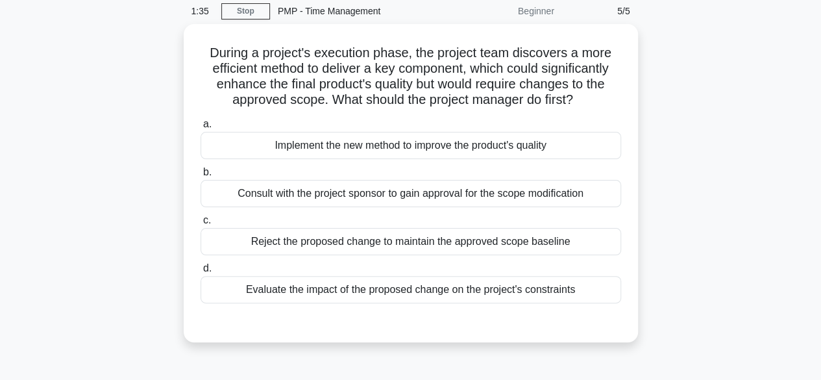
scroll to position [55, 0]
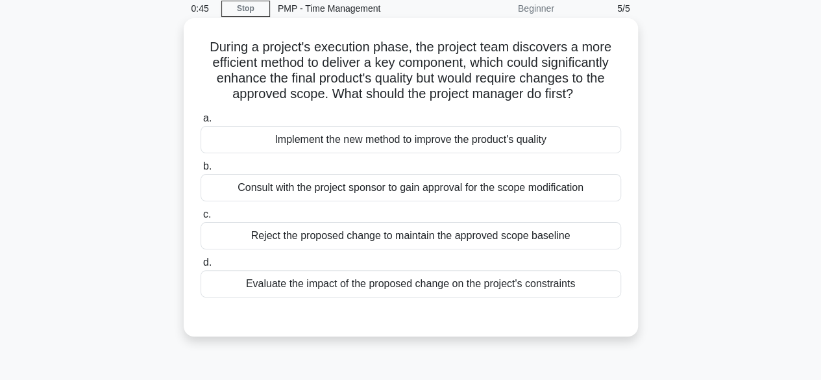
click at [465, 192] on div "Consult with the project sponsor to gain approval for the scope modification" at bounding box center [411, 187] width 421 height 27
click at [201, 171] on input "b. Consult with the project sponsor to gain approval for the scope modification" at bounding box center [201, 166] width 0 height 8
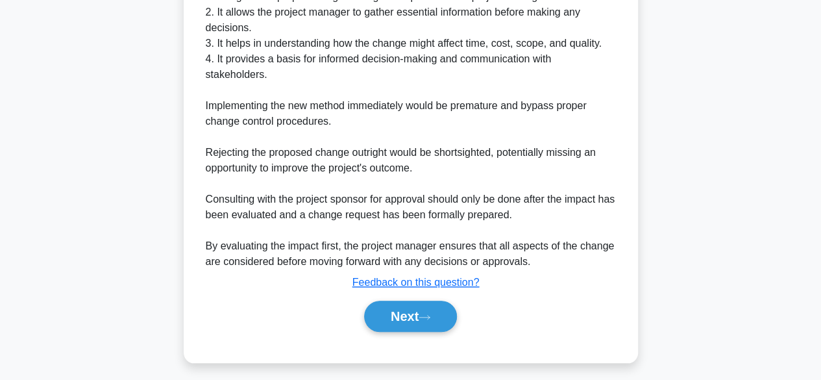
scroll to position [468, 0]
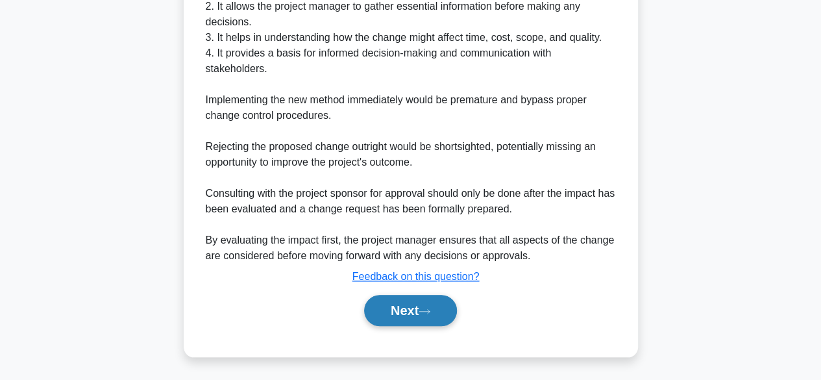
click at [413, 316] on button "Next" at bounding box center [410, 310] width 93 height 31
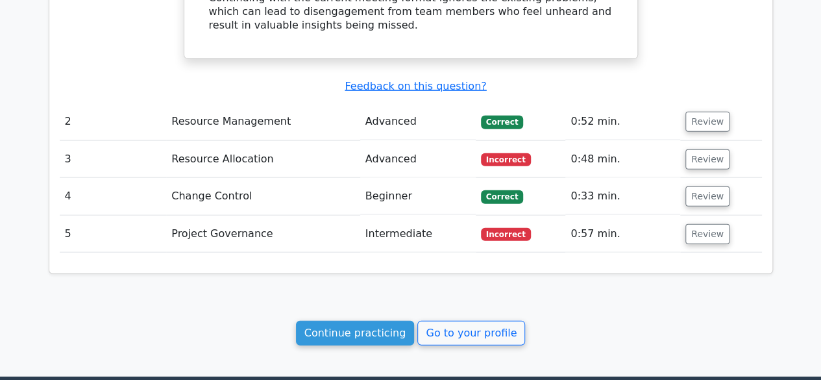
scroll to position [1436, 0]
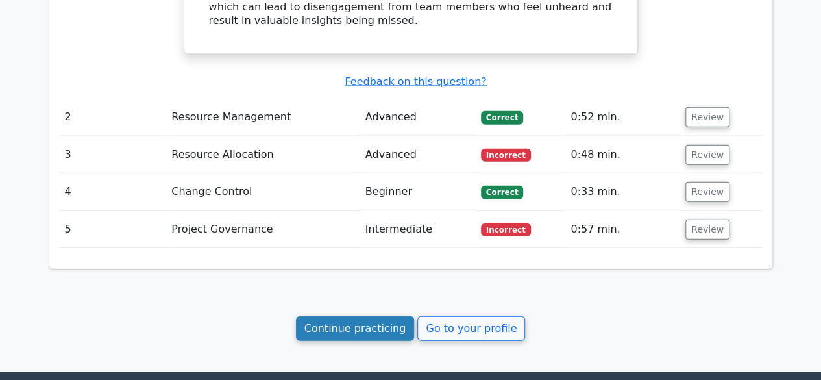
click at [366, 316] on link "Continue practicing" at bounding box center [355, 328] width 119 height 25
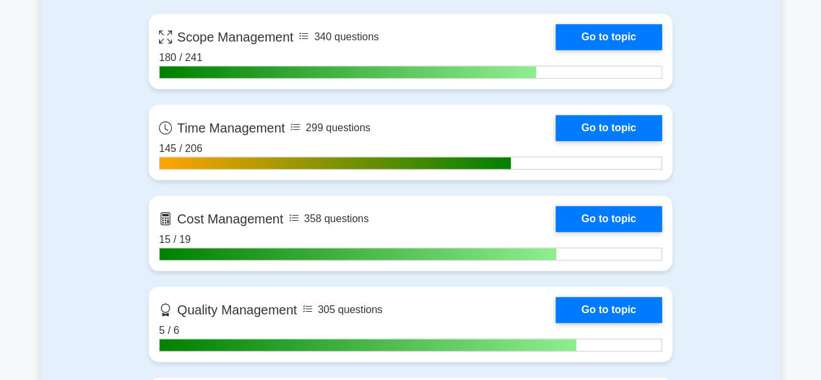
scroll to position [626, 0]
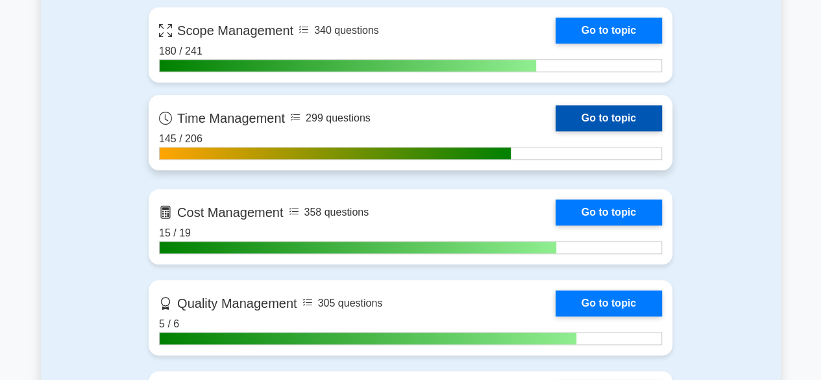
click at [614, 112] on link "Go to topic" at bounding box center [609, 118] width 106 height 26
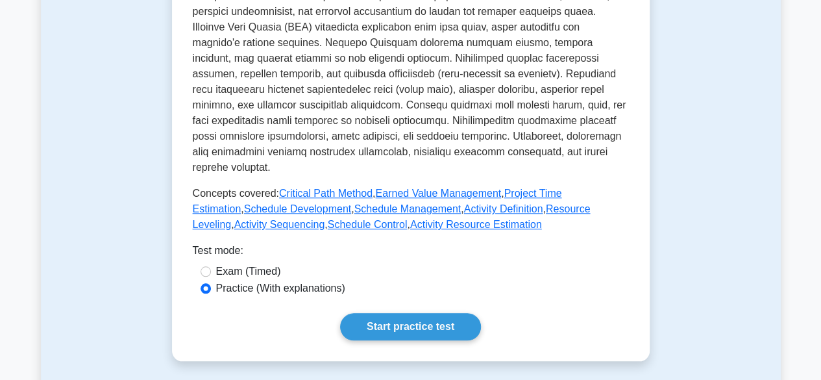
scroll to position [531, 0]
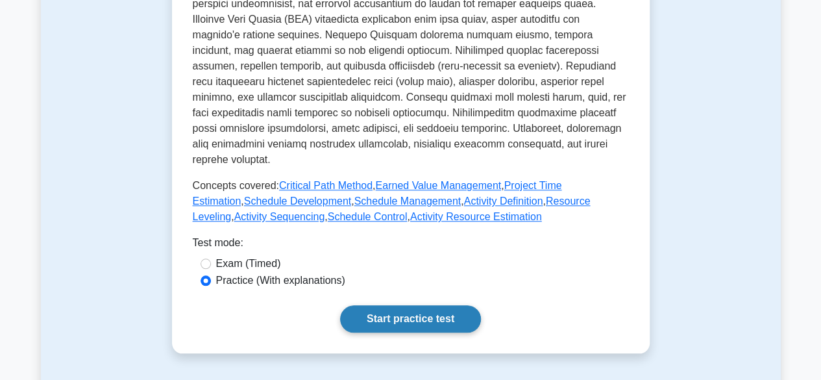
click at [443, 305] on link "Start practice test" at bounding box center [410, 318] width 141 height 27
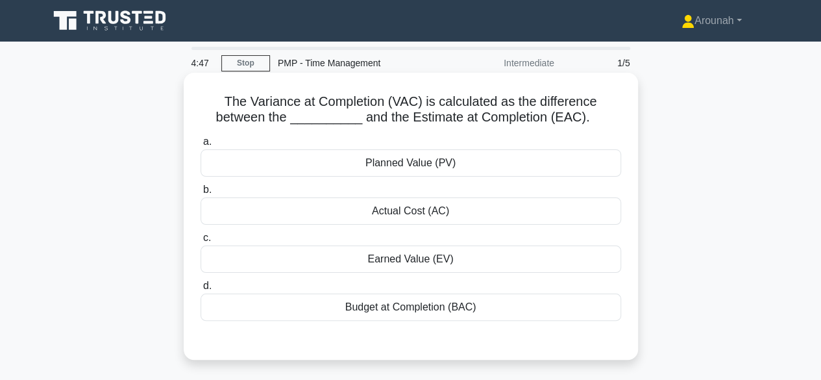
click at [479, 307] on div "Budget at Completion (BAC)" at bounding box center [411, 307] width 421 height 27
click at [201, 290] on input "d. Budget at Completion (BAC)" at bounding box center [201, 286] width 0 height 8
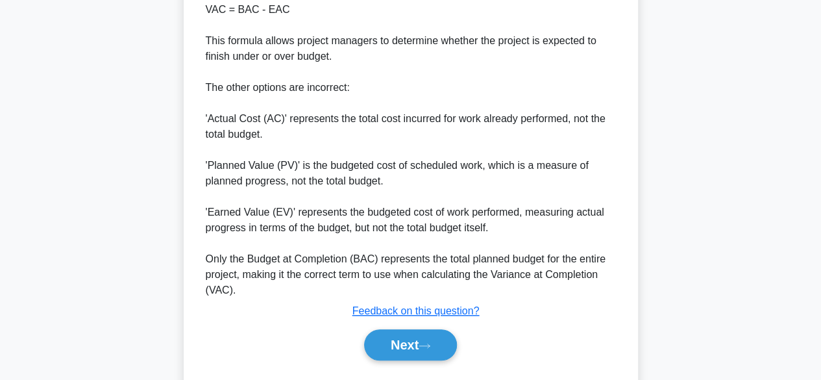
scroll to position [501, 0]
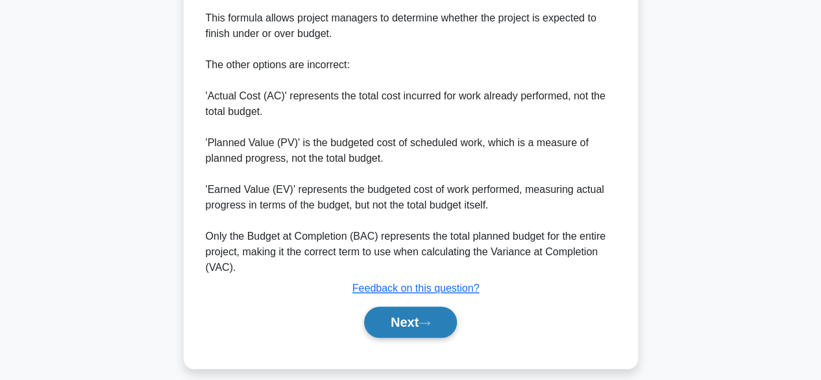
click at [427, 319] on icon at bounding box center [425, 322] width 12 height 7
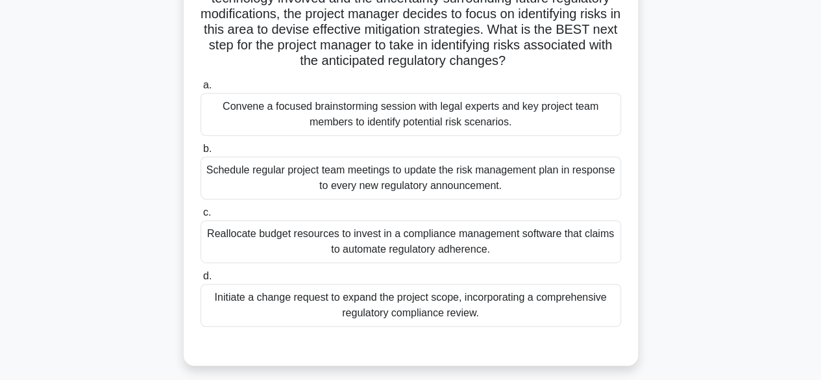
scroll to position [232, 0]
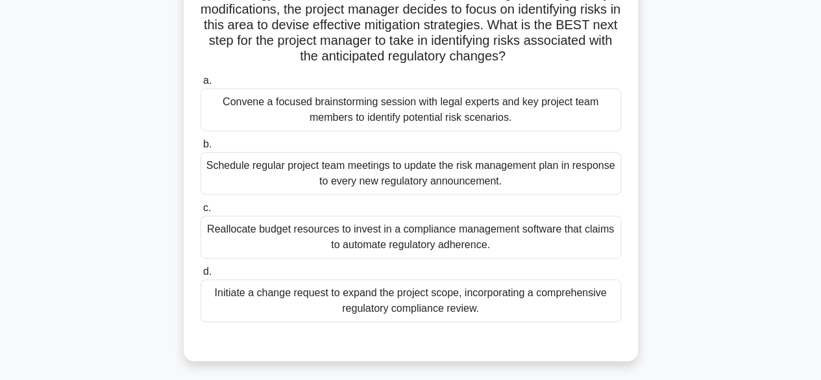
click at [468, 172] on div "Schedule regular project team meetings to update the risk management plan in re…" at bounding box center [411, 173] width 421 height 43
click at [201, 149] on input "b. Schedule regular project team meetings to update the risk management plan in…" at bounding box center [201, 144] width 0 height 8
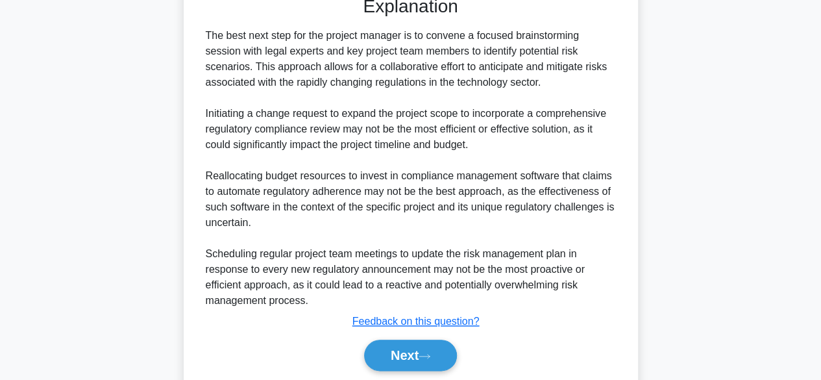
scroll to position [623, 0]
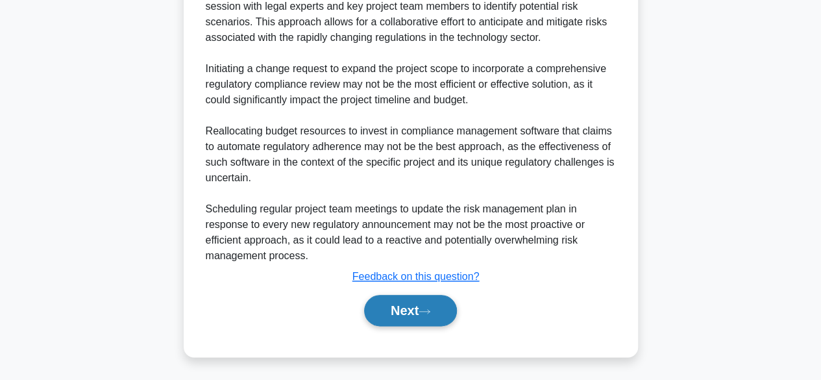
click at [393, 305] on button "Next" at bounding box center [410, 310] width 93 height 31
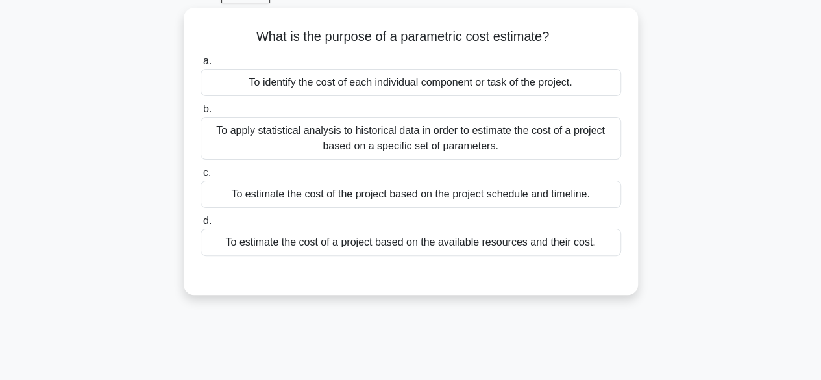
scroll to position [69, 0]
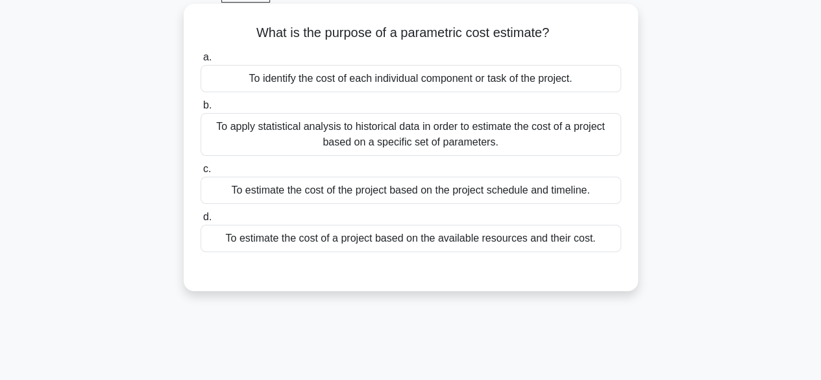
click at [556, 137] on div "To apply statistical analysis to historical data in order to estimate the cost …" at bounding box center [411, 134] width 421 height 43
click at [201, 110] on input "b. To apply statistical analysis to historical data in order to estimate the co…" at bounding box center [201, 105] width 0 height 8
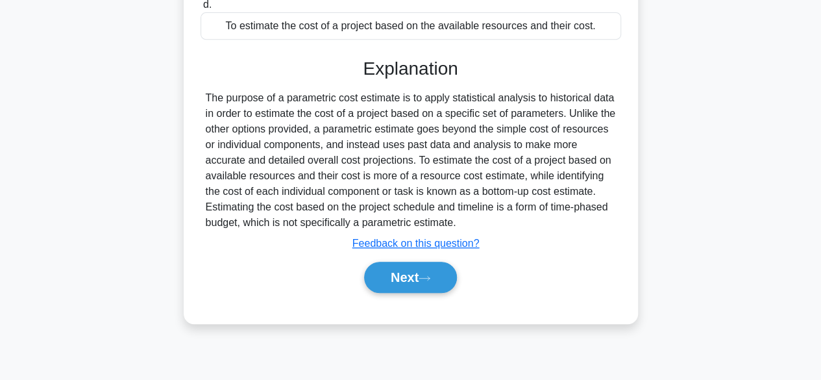
scroll to position [321, 0]
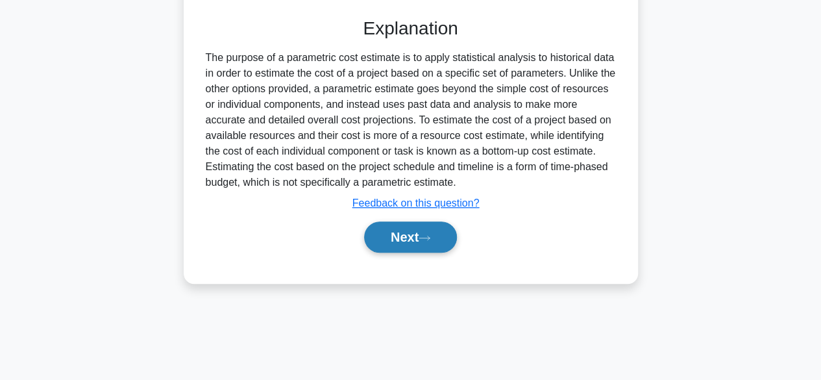
click at [449, 234] on button "Next" at bounding box center [410, 236] width 93 height 31
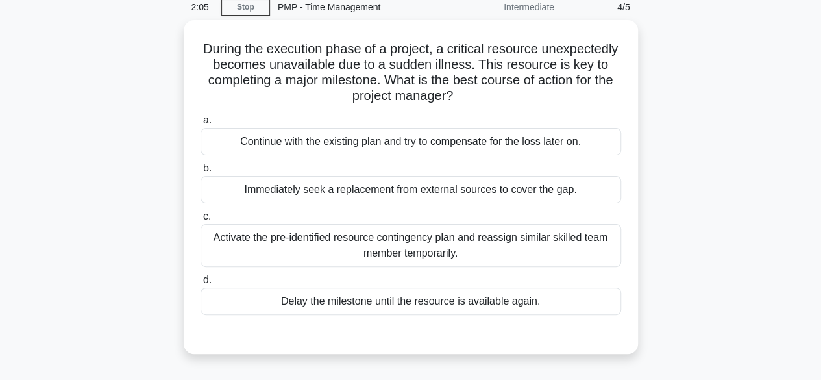
scroll to position [56, 0]
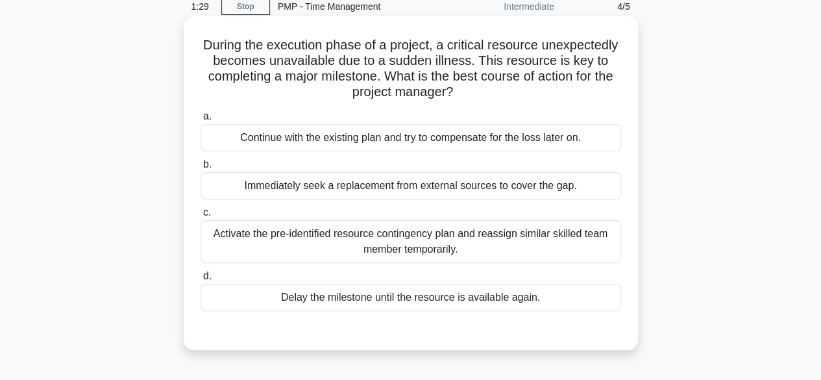
click at [579, 238] on div "Activate the pre-identified resource contingency plan and reassign similar skil…" at bounding box center [411, 241] width 421 height 43
click at [201, 217] on input "c. Activate the pre-identified resource contingency plan and reassign similar s…" at bounding box center [201, 212] width 0 height 8
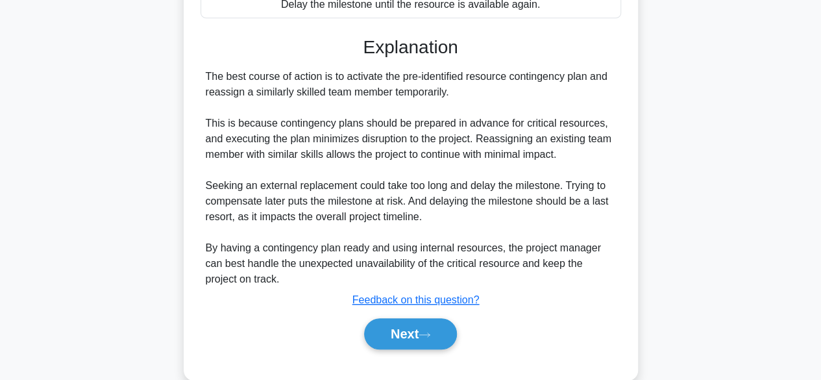
scroll to position [362, 0]
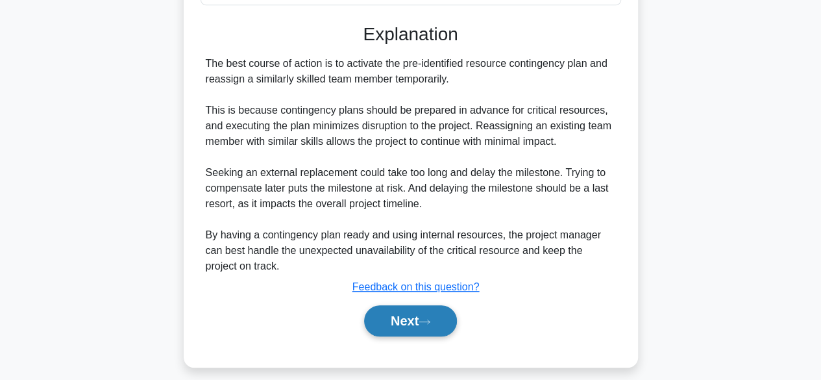
click at [431, 311] on button "Next" at bounding box center [410, 320] width 93 height 31
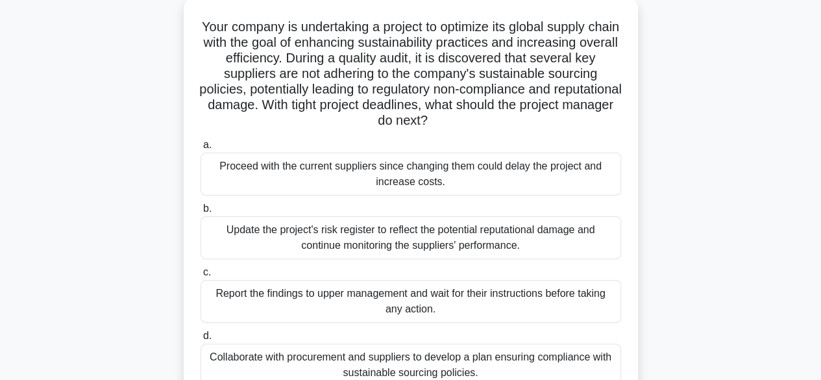
scroll to position [79, 0]
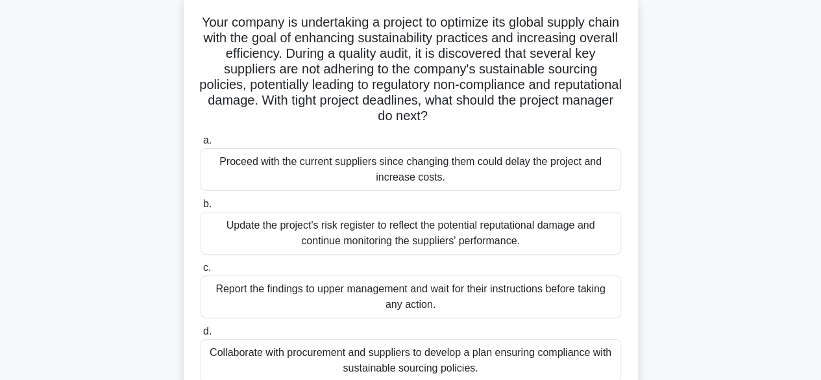
click at [446, 231] on div "Update the project's risk register to reflect the potential reputational damage…" at bounding box center [411, 233] width 421 height 43
click at [201, 208] on input "b. Update the project's risk register to reflect the potential reputational dam…" at bounding box center [201, 204] width 0 height 8
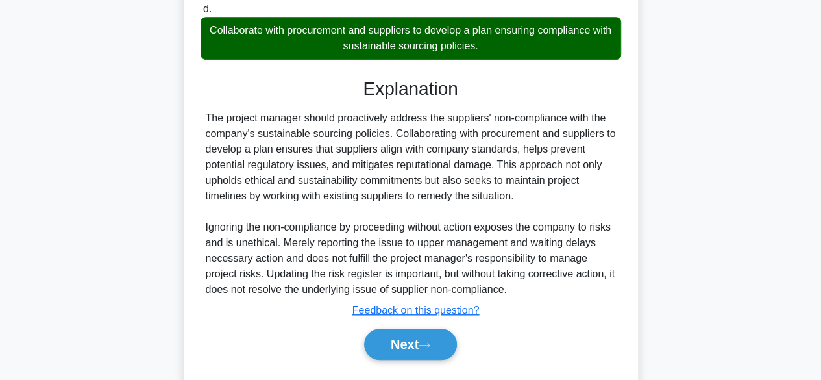
scroll to position [408, 0]
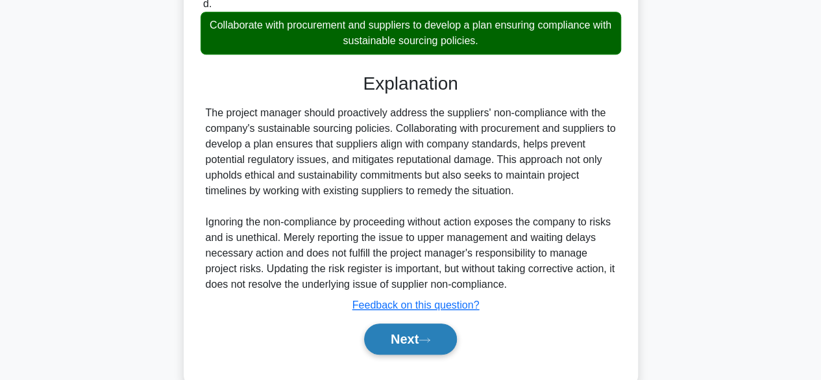
click at [434, 345] on button "Next" at bounding box center [410, 338] width 93 height 31
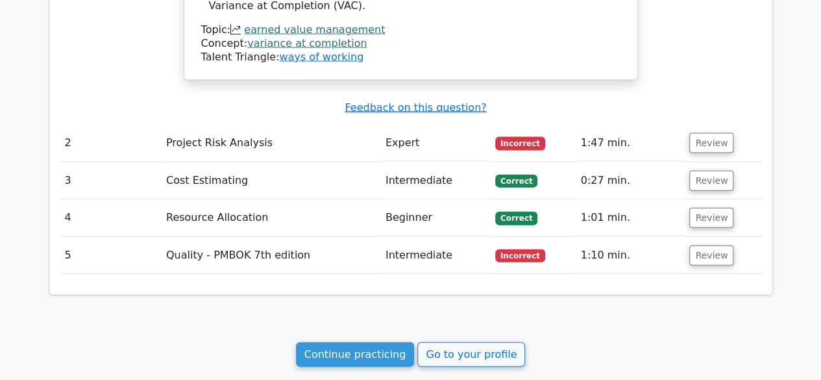
scroll to position [1395, 0]
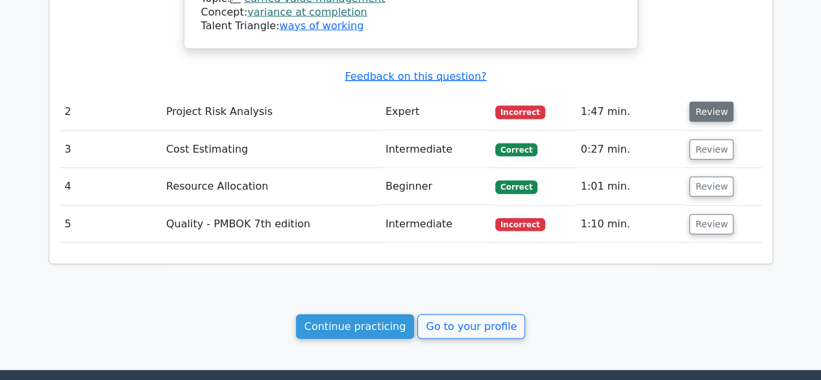
click at [718, 102] on button "Review" at bounding box center [712, 112] width 44 height 20
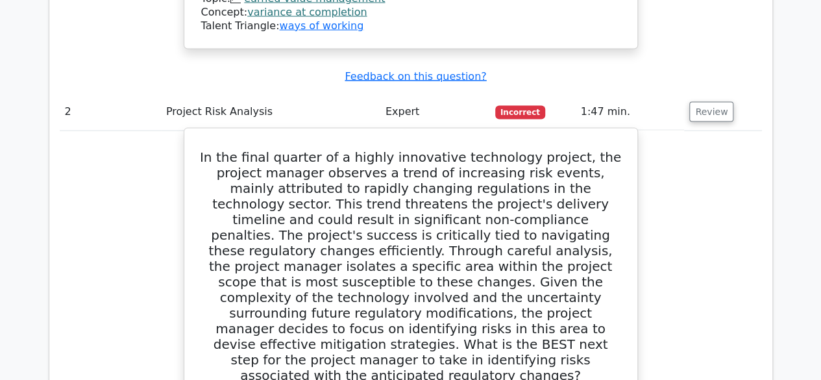
drag, startPoint x: 829, startPoint y: 221, endPoint x: 453, endPoint y: 145, distance: 383.1
click at [453, 149] on h5 "In the final quarter of a highly innovative technology project, the project man…" at bounding box center [411, 266] width 422 height 234
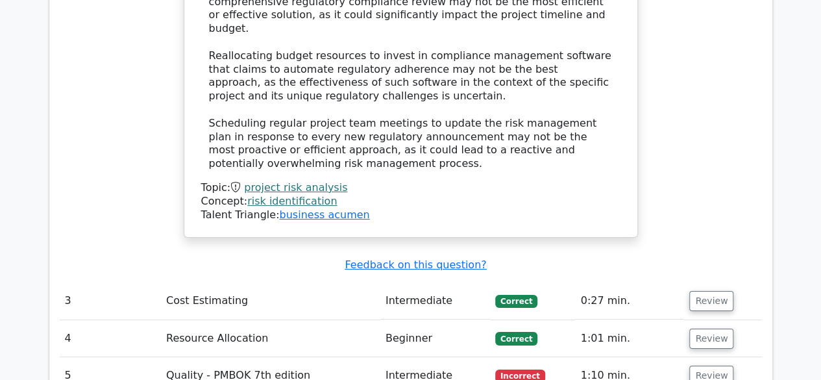
scroll to position [2159, 0]
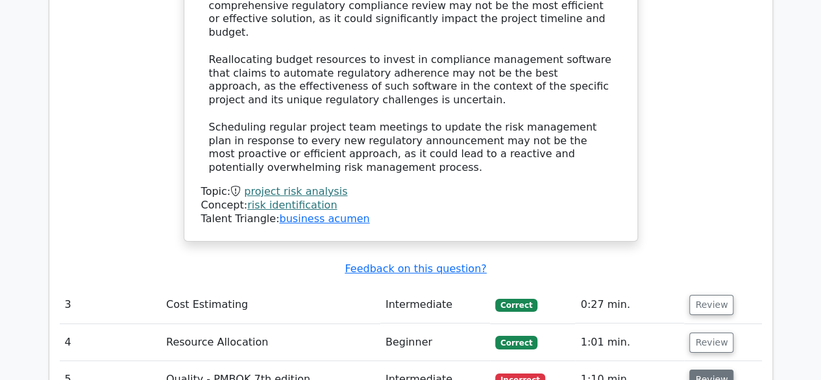
click at [718, 369] on button "Review" at bounding box center [712, 379] width 44 height 20
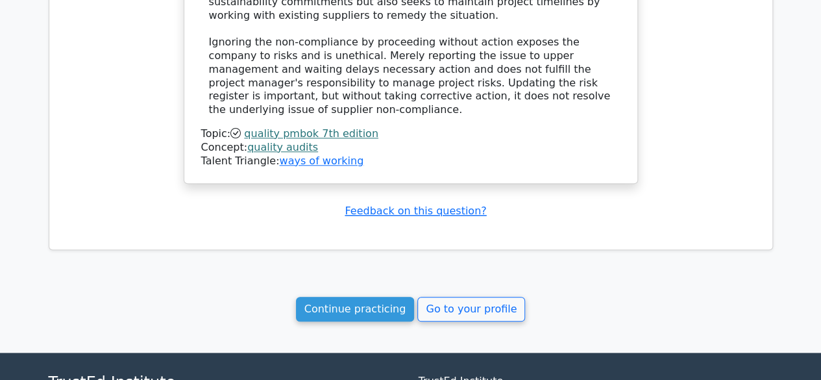
scroll to position [3073, 0]
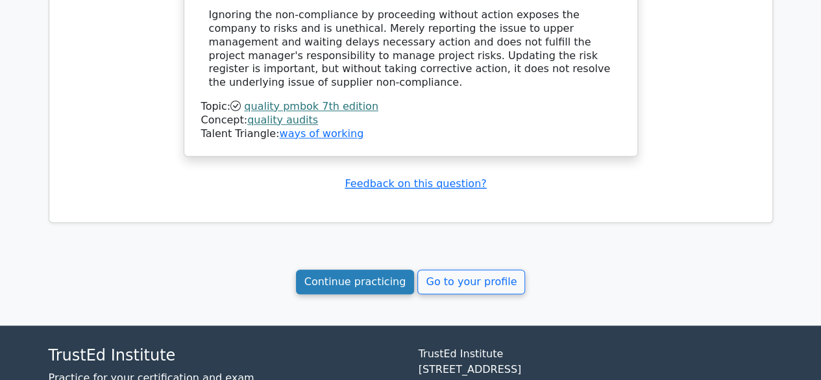
click at [362, 269] on link "Continue practicing" at bounding box center [355, 281] width 119 height 25
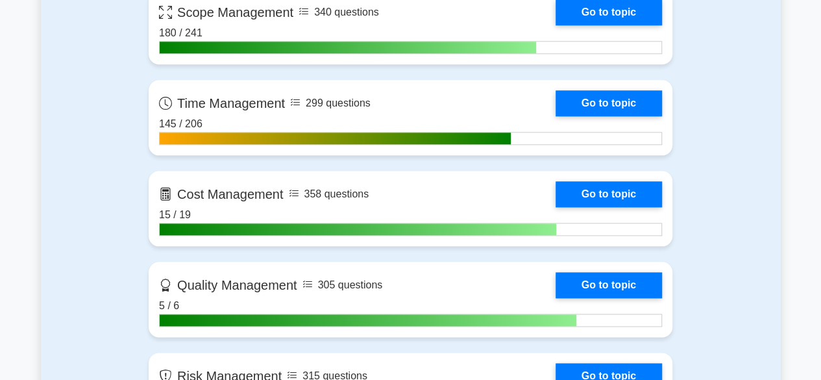
scroll to position [657, 0]
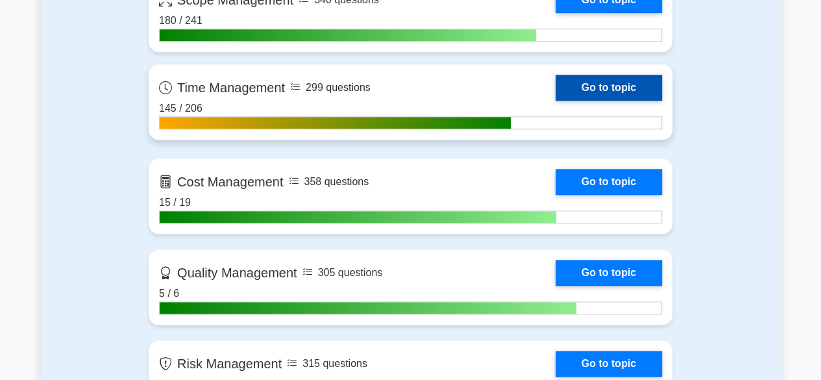
click at [600, 87] on link "Go to topic" at bounding box center [609, 88] width 106 height 26
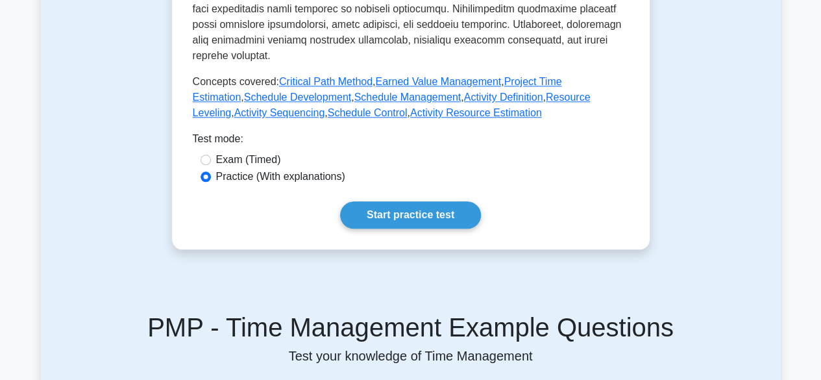
scroll to position [652, 0]
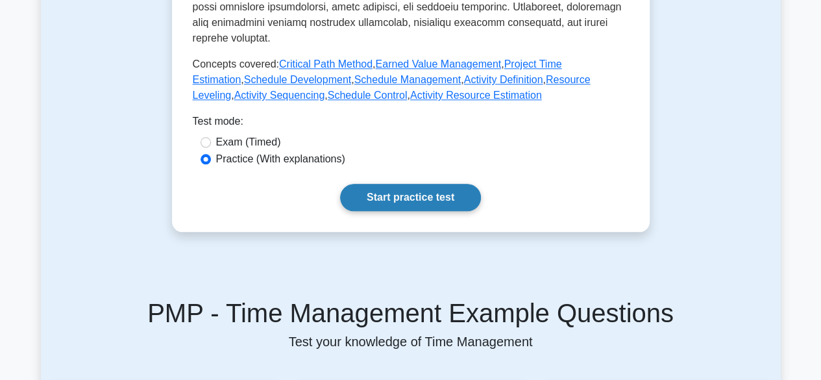
click at [446, 189] on link "Start practice test" at bounding box center [410, 197] width 141 height 27
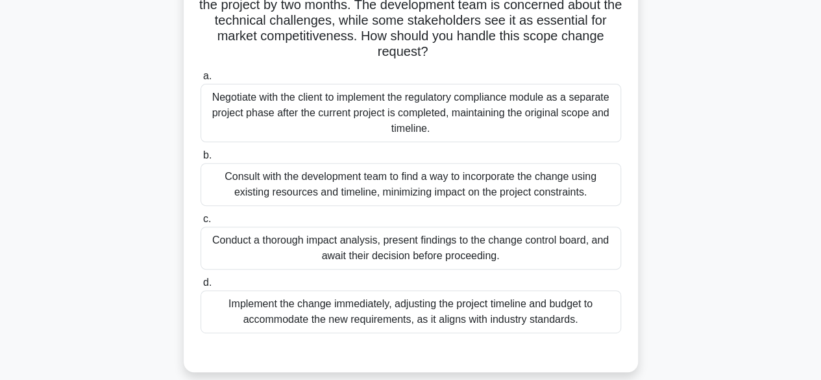
scroll to position [164, 0]
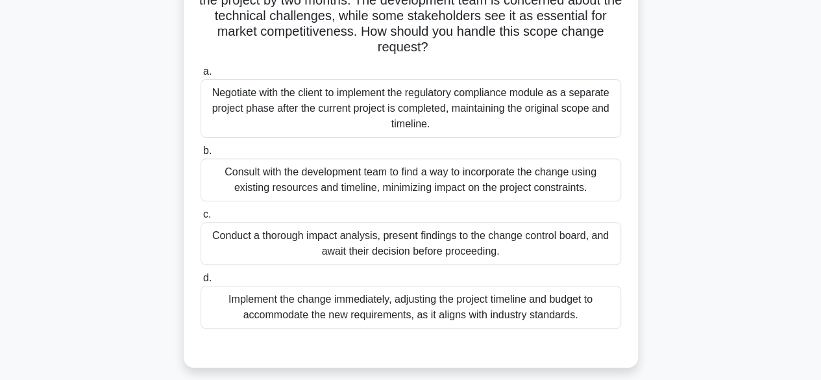
click at [560, 242] on div "Conduct a thorough impact analysis, present findings to the change control boar…" at bounding box center [411, 243] width 421 height 43
click at [201, 219] on input "c. Conduct a thorough impact analysis, present findings to the change control b…" at bounding box center [201, 214] width 0 height 8
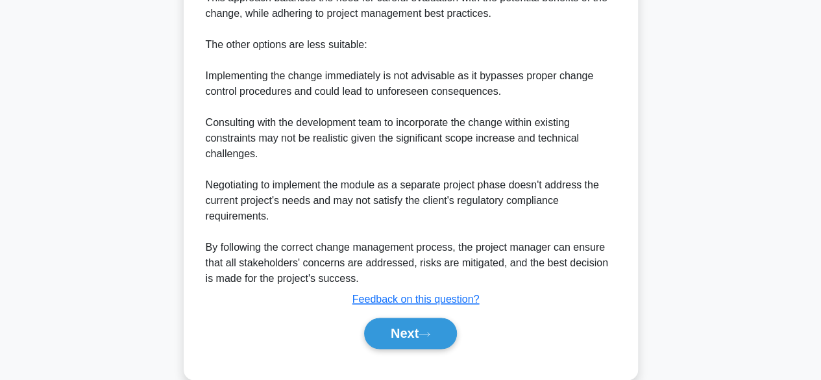
scroll to position [740, 0]
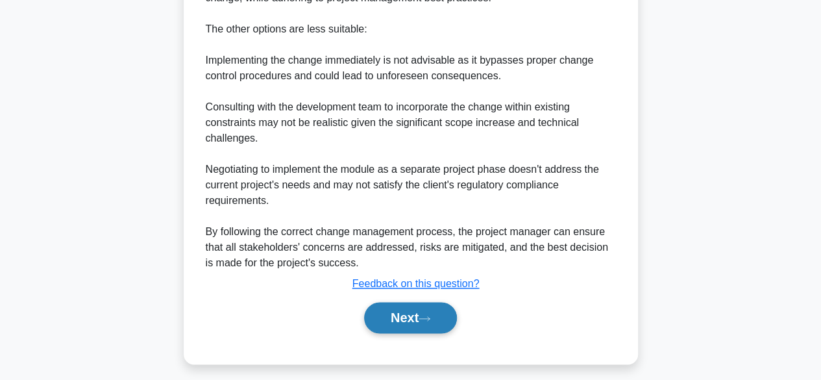
click at [451, 310] on button "Next" at bounding box center [410, 317] width 93 height 31
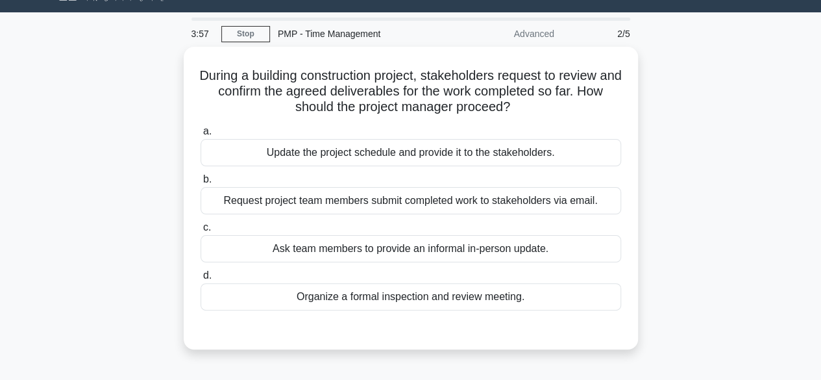
scroll to position [30, 0]
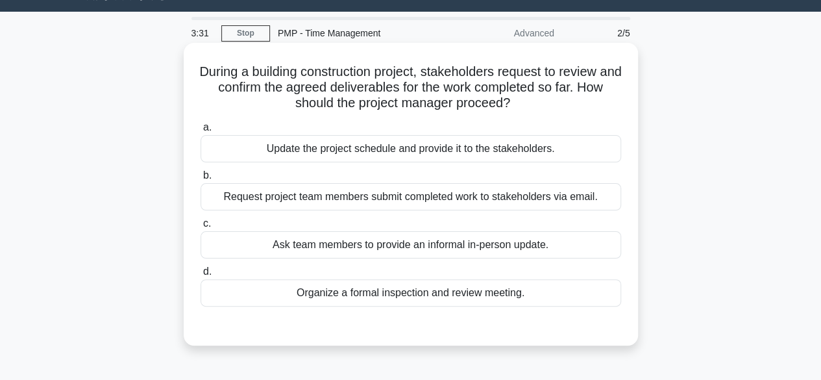
click at [501, 298] on div "Organize a formal inspection and review meeting." at bounding box center [411, 292] width 421 height 27
click at [201, 276] on input "d. Organize a formal inspection and review meeting." at bounding box center [201, 272] width 0 height 8
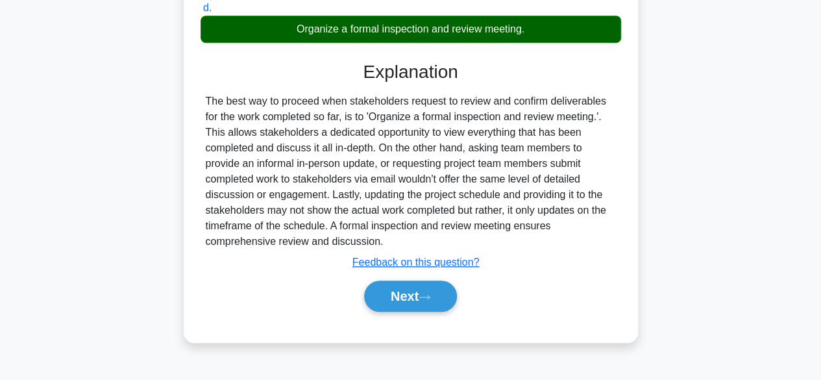
scroll to position [309, 0]
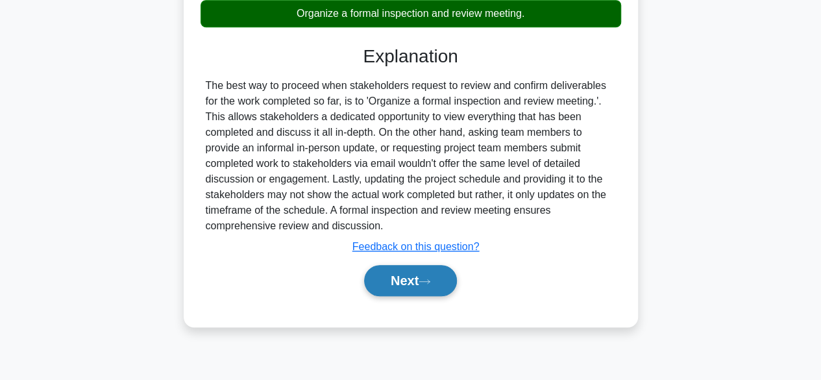
click at [399, 267] on button "Next" at bounding box center [410, 280] width 93 height 31
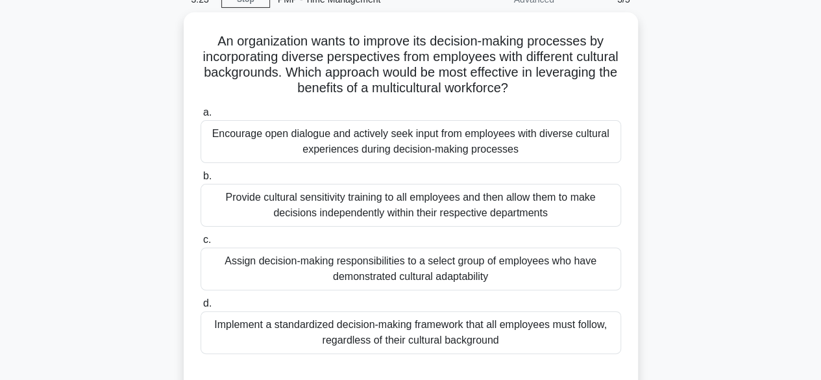
scroll to position [62, 0]
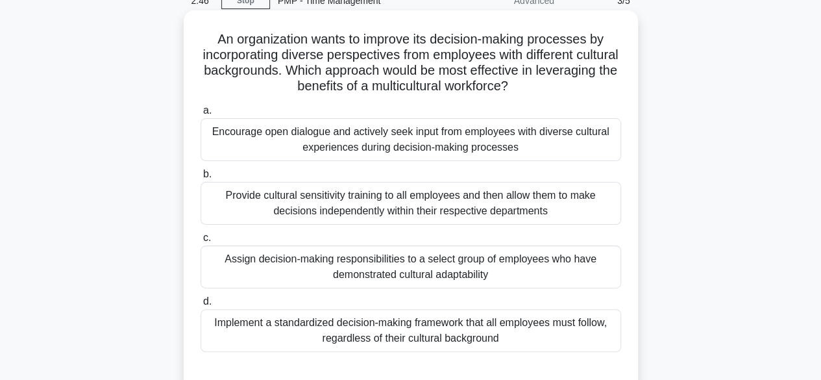
click at [577, 140] on div "Encourage open dialogue and actively seek input from employees with diverse cul…" at bounding box center [411, 139] width 421 height 43
click at [201, 115] on input "a. Encourage open dialogue and actively seek input from employees with diverse …" at bounding box center [201, 110] width 0 height 8
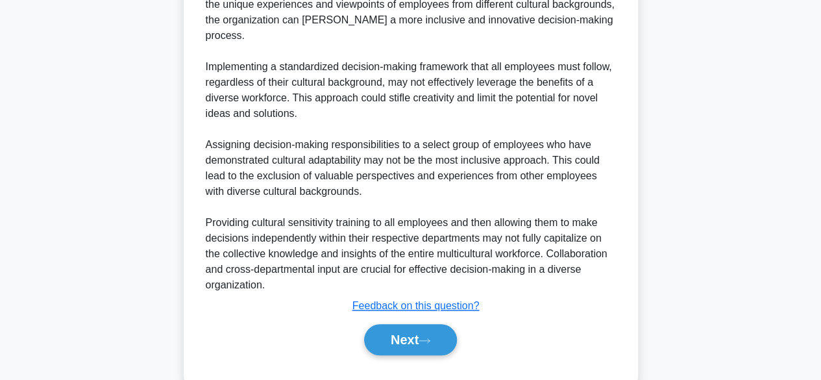
scroll to position [573, 0]
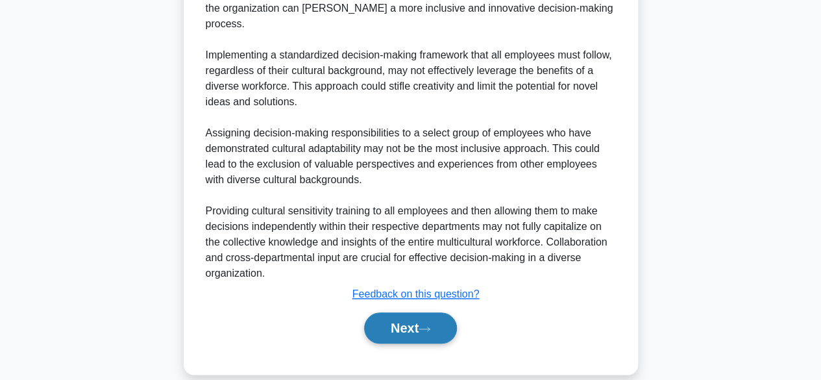
click at [444, 325] on button "Next" at bounding box center [410, 327] width 93 height 31
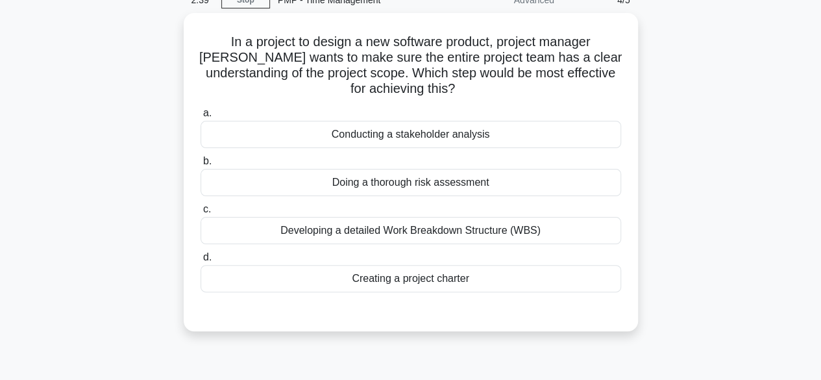
scroll to position [69, 0]
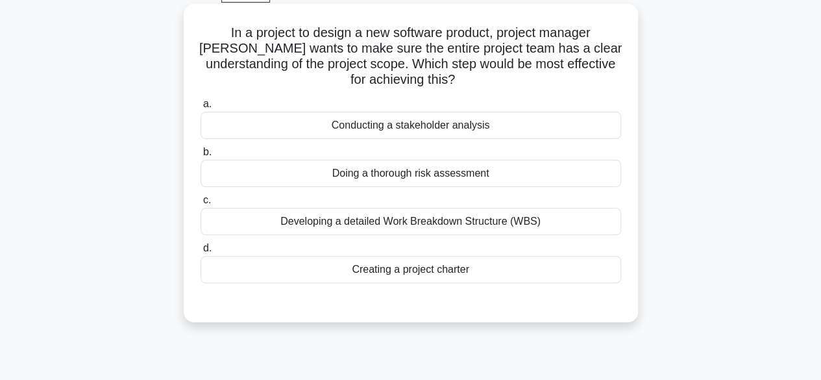
click at [498, 223] on div "Developing a detailed Work Breakdown Structure (WBS)" at bounding box center [411, 221] width 421 height 27
click at [201, 205] on input "c. Developing a detailed Work Breakdown Structure (WBS)" at bounding box center [201, 200] width 0 height 8
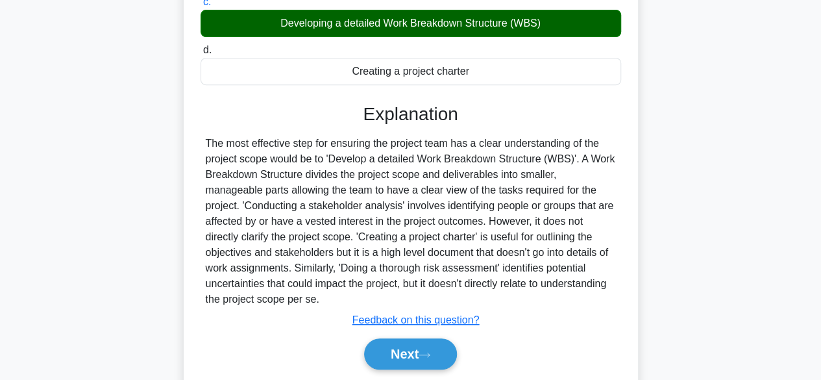
scroll to position [321, 0]
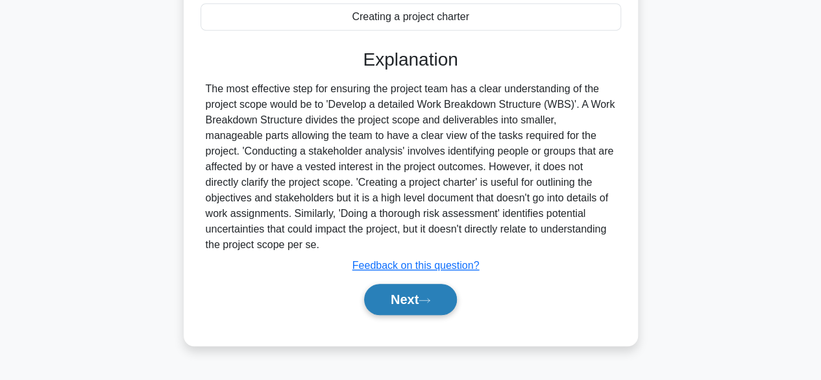
click at [439, 292] on button "Next" at bounding box center [410, 299] width 93 height 31
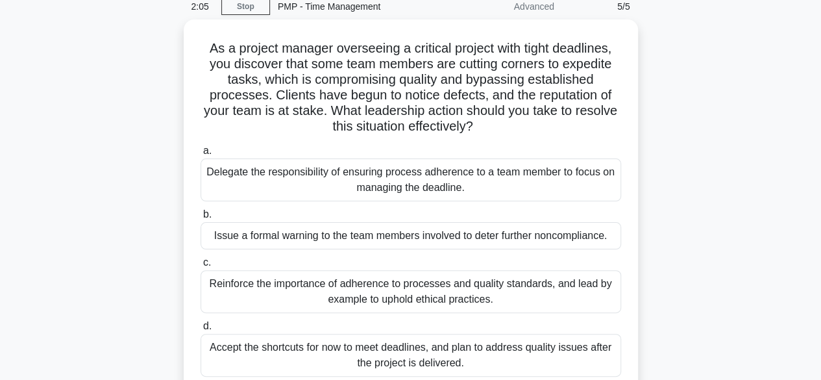
scroll to position [58, 0]
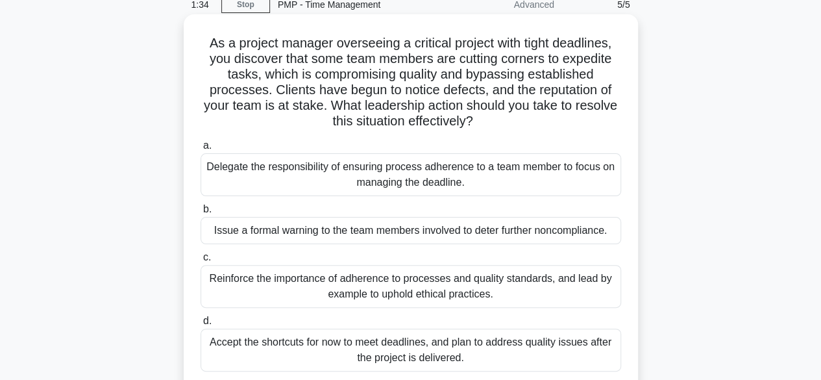
click at [514, 292] on div "Reinforce the importance of adherence to processes and quality standards, and l…" at bounding box center [411, 286] width 421 height 43
click at [201, 262] on input "c. Reinforce the importance of adherence to processes and quality standards, an…" at bounding box center [201, 257] width 0 height 8
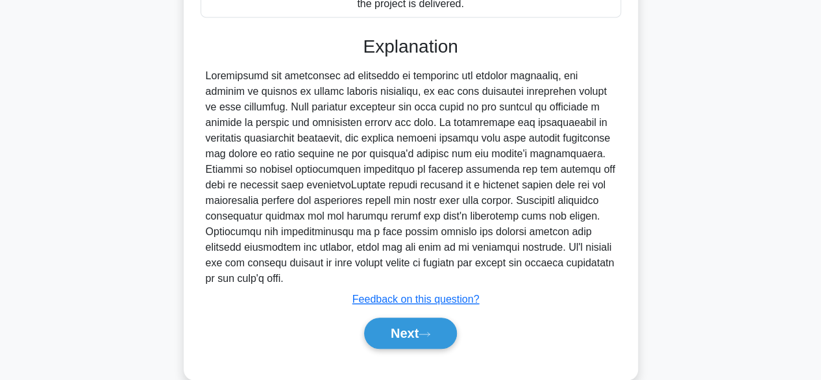
scroll to position [427, 0]
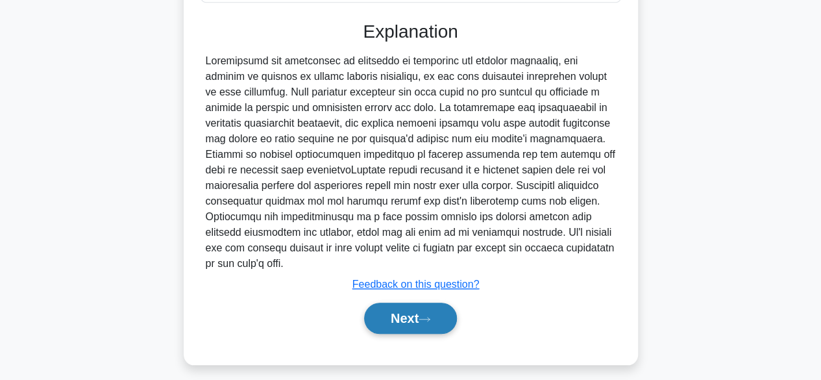
click at [386, 325] on button "Next" at bounding box center [410, 318] width 93 height 31
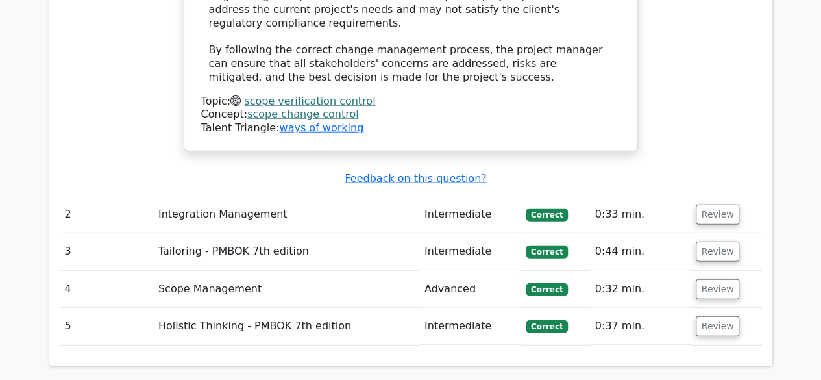
scroll to position [1596, 0]
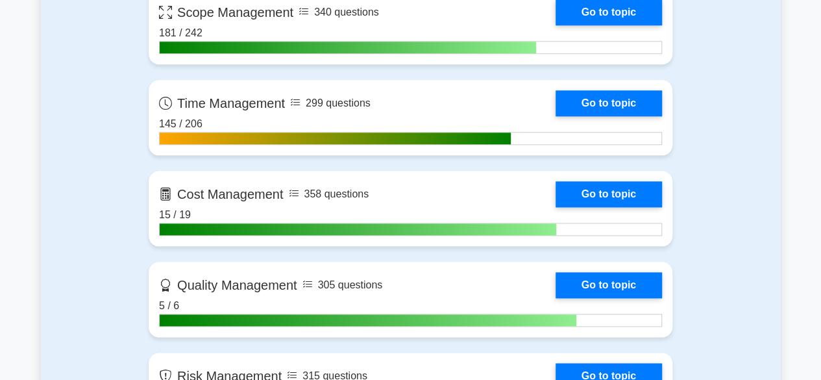
scroll to position [614, 0]
